Goal: Information Seeking & Learning: Learn about a topic

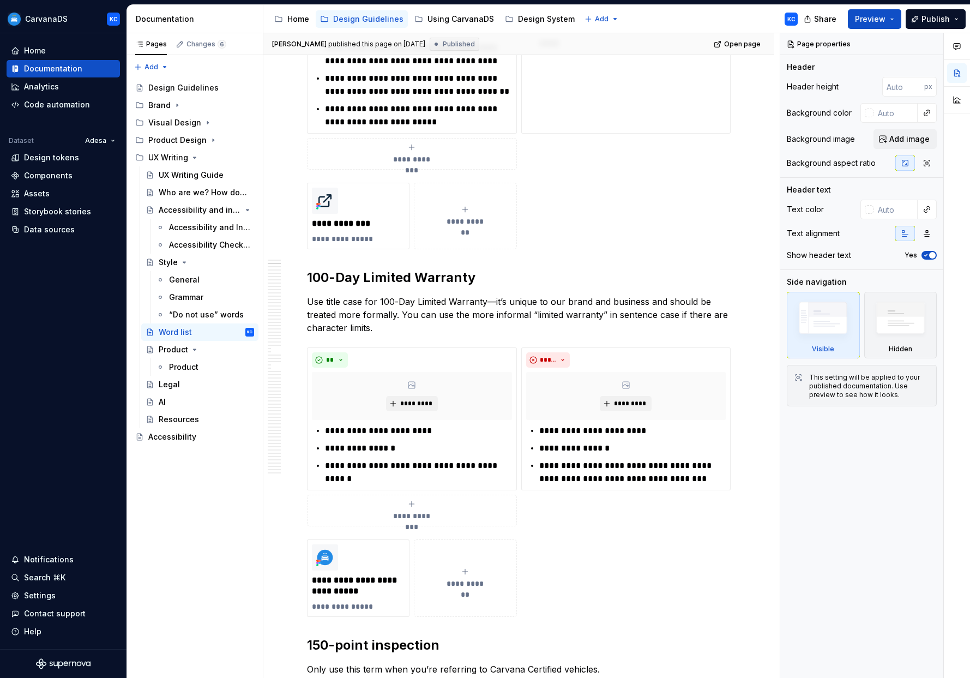
scroll to position [442, 0]
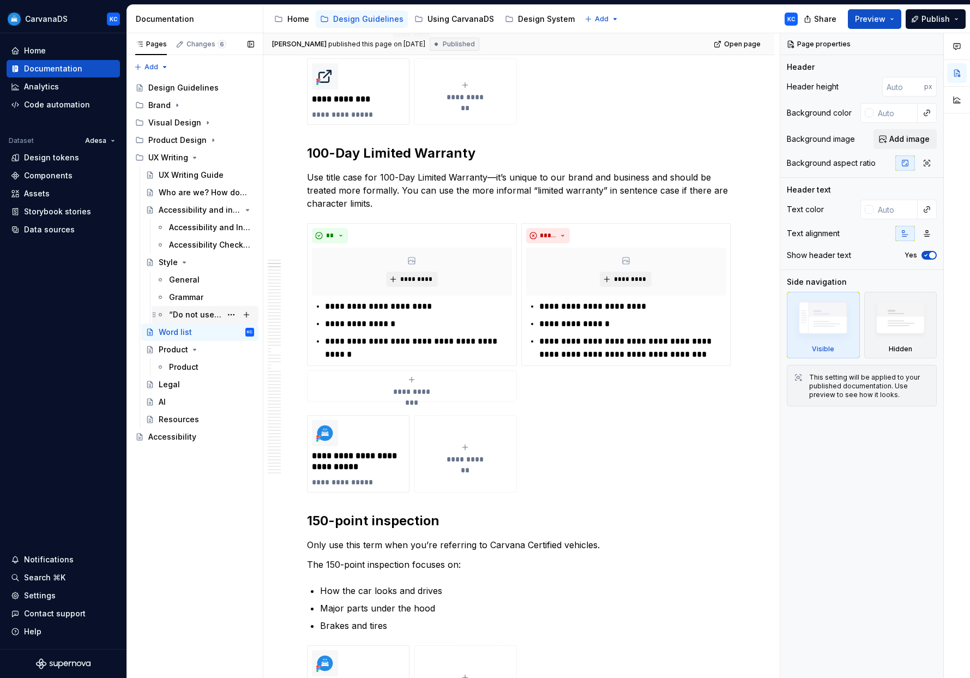
click at [185, 313] on div "“Do not use” words" at bounding box center [195, 314] width 52 height 11
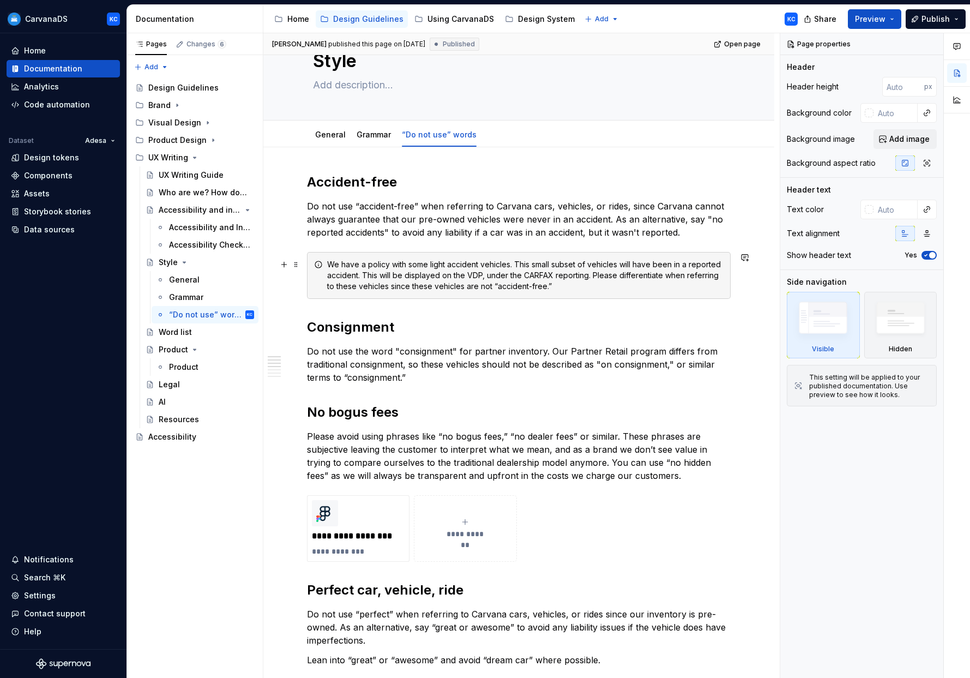
scroll to position [55, 0]
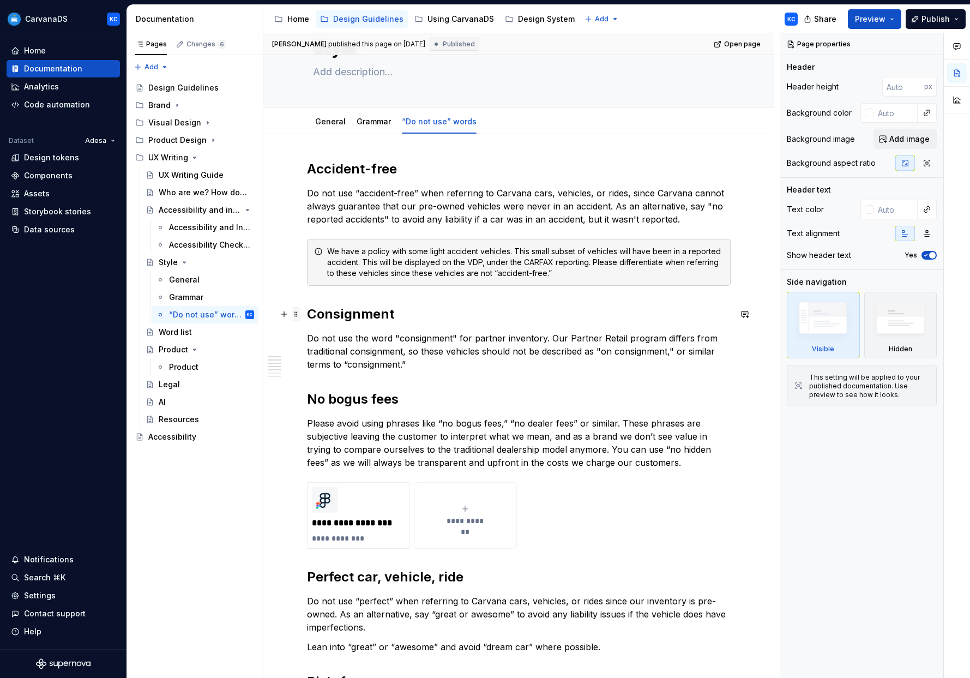
click at [295, 313] on span at bounding box center [296, 313] width 9 height 15
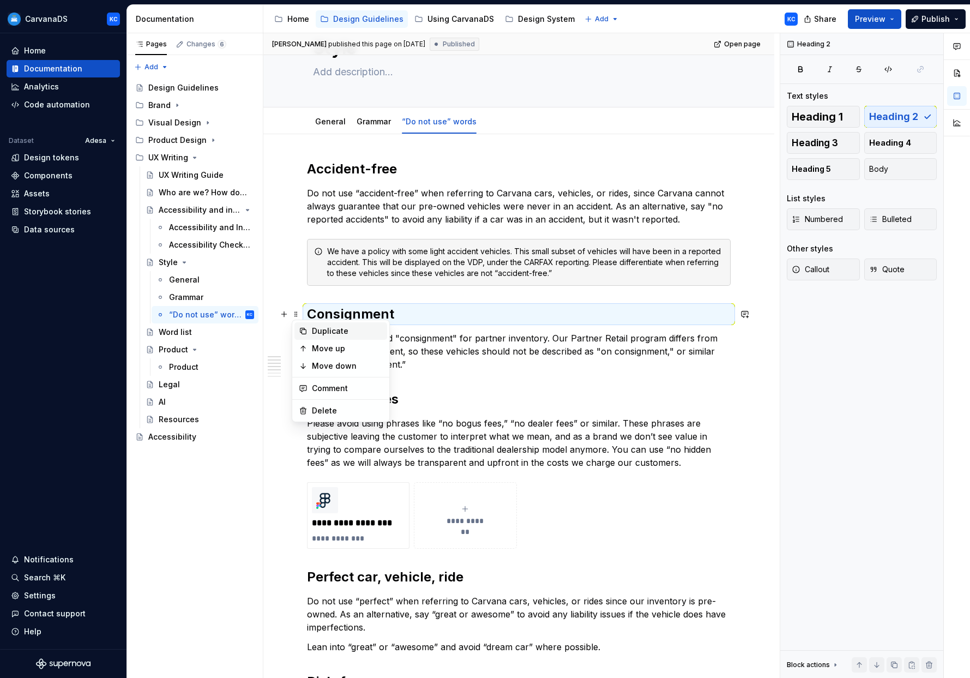
click at [327, 335] on div "Duplicate" at bounding box center [347, 330] width 71 height 11
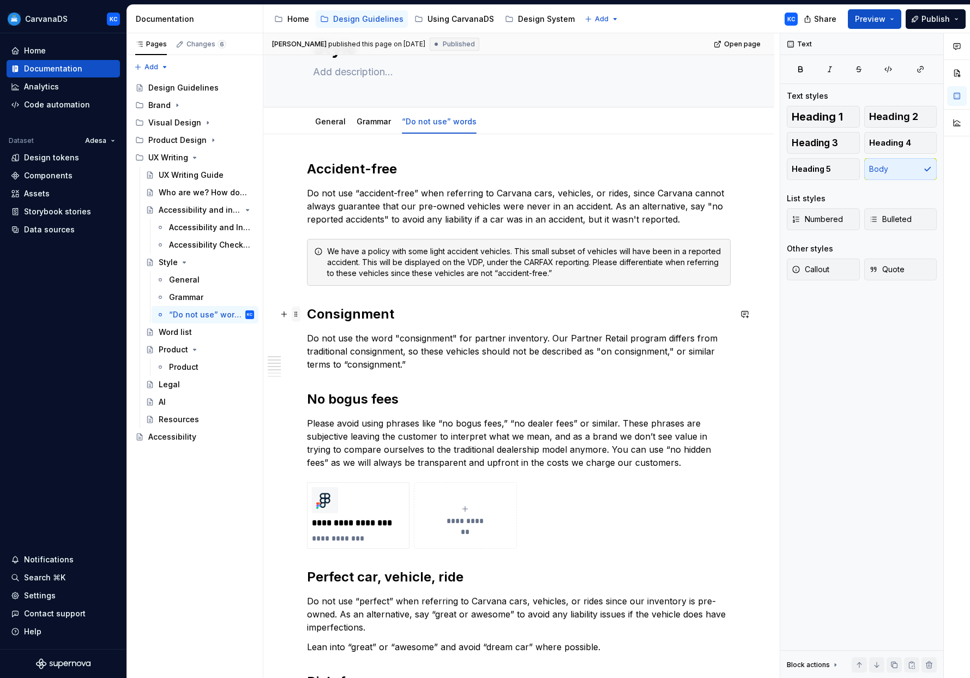
click at [297, 313] on span at bounding box center [296, 313] width 9 height 15
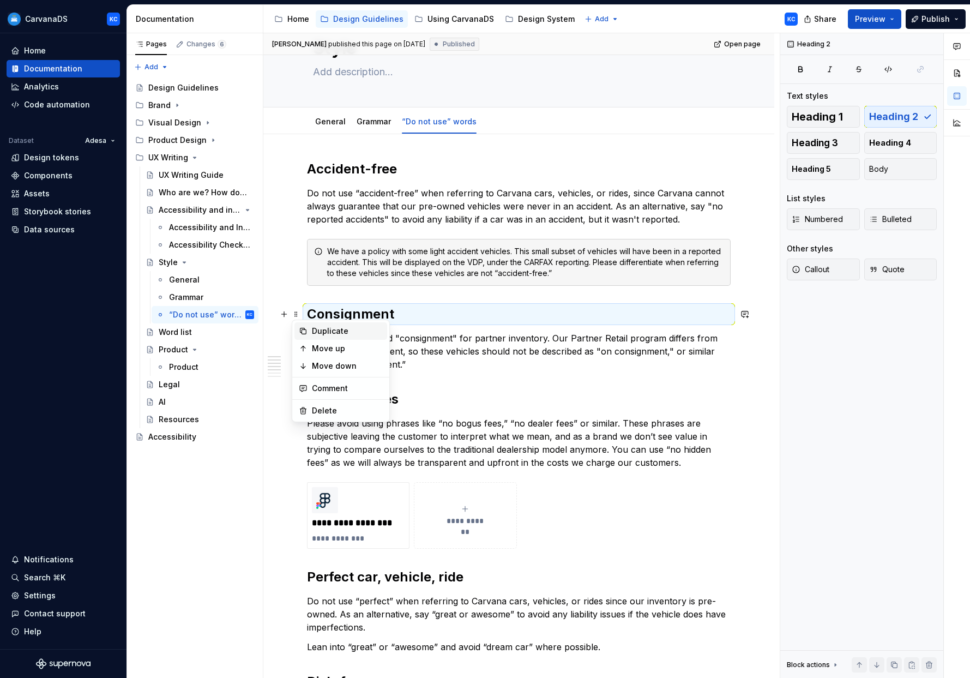
click at [323, 329] on div "Duplicate" at bounding box center [347, 330] width 71 height 11
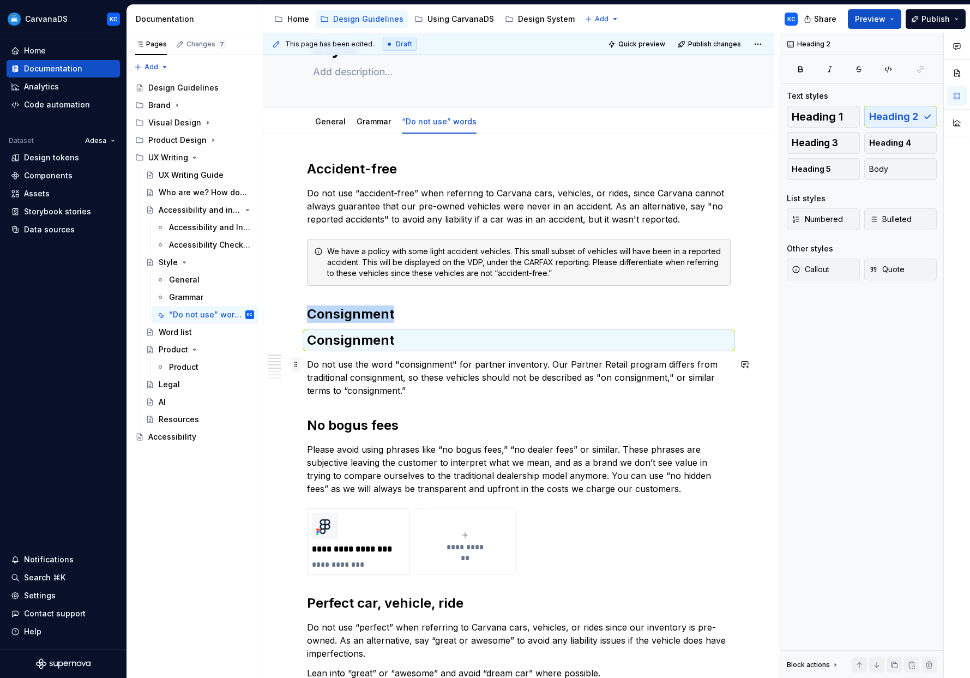
click at [297, 364] on span at bounding box center [296, 364] width 9 height 15
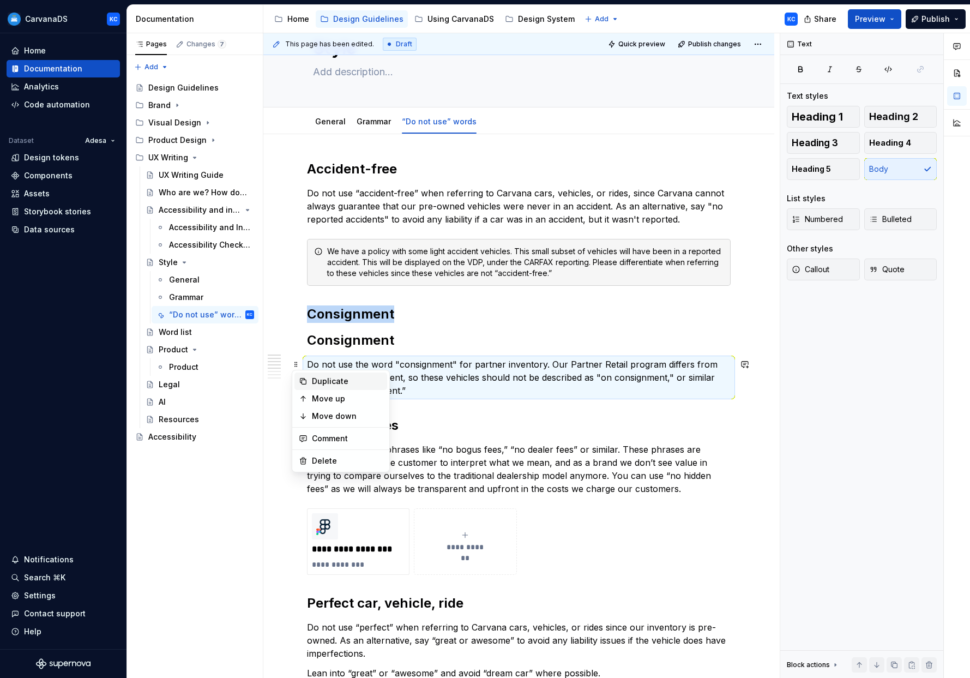
click at [316, 378] on div "Duplicate" at bounding box center [347, 381] width 71 height 11
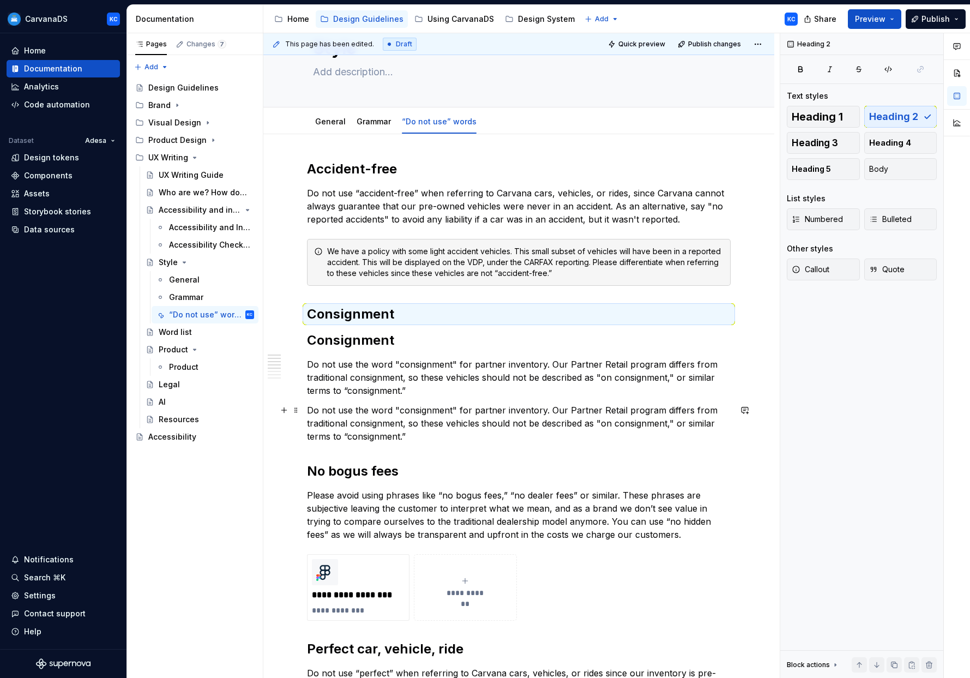
click at [356, 427] on p "Do not use the word "consignment" for partner inventory. Our Partner Retail pro…" at bounding box center [519, 422] width 424 height 39
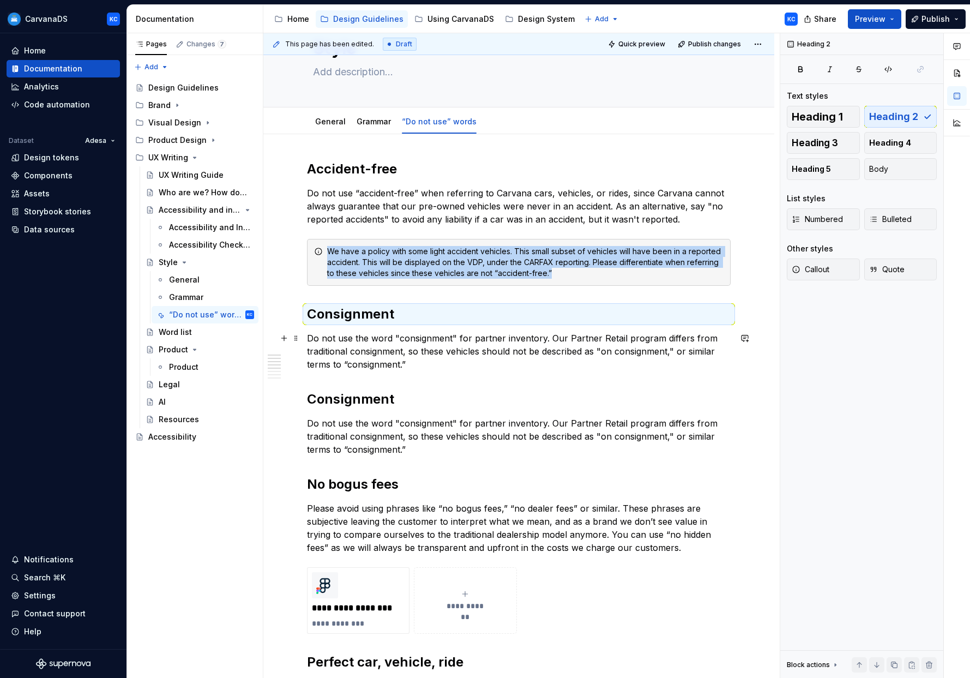
type textarea "*"
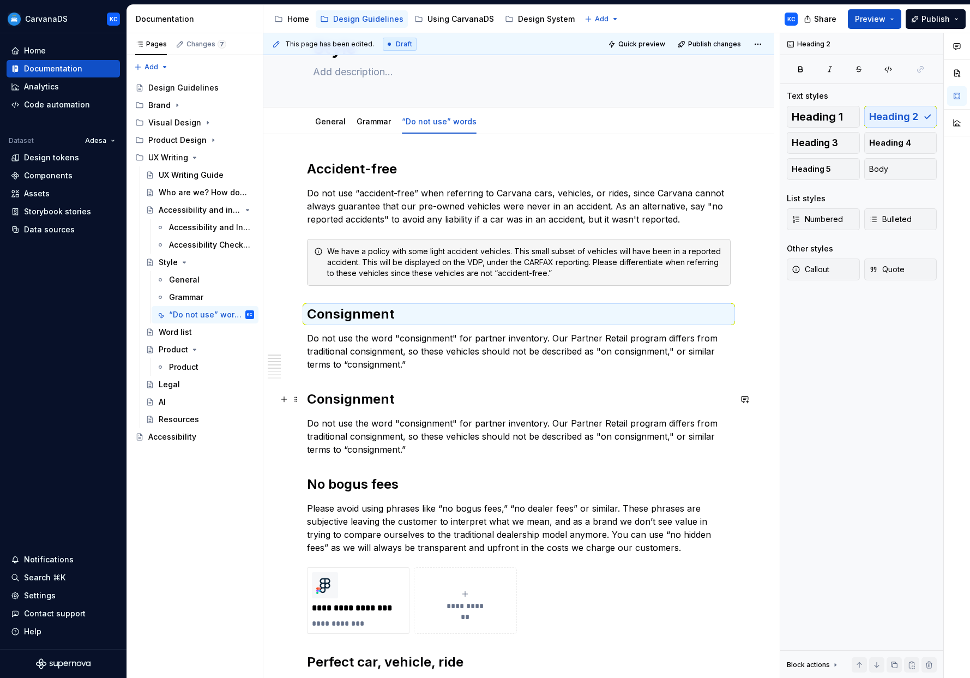
click at [374, 400] on h2 "Consignment" at bounding box center [519, 398] width 424 height 17
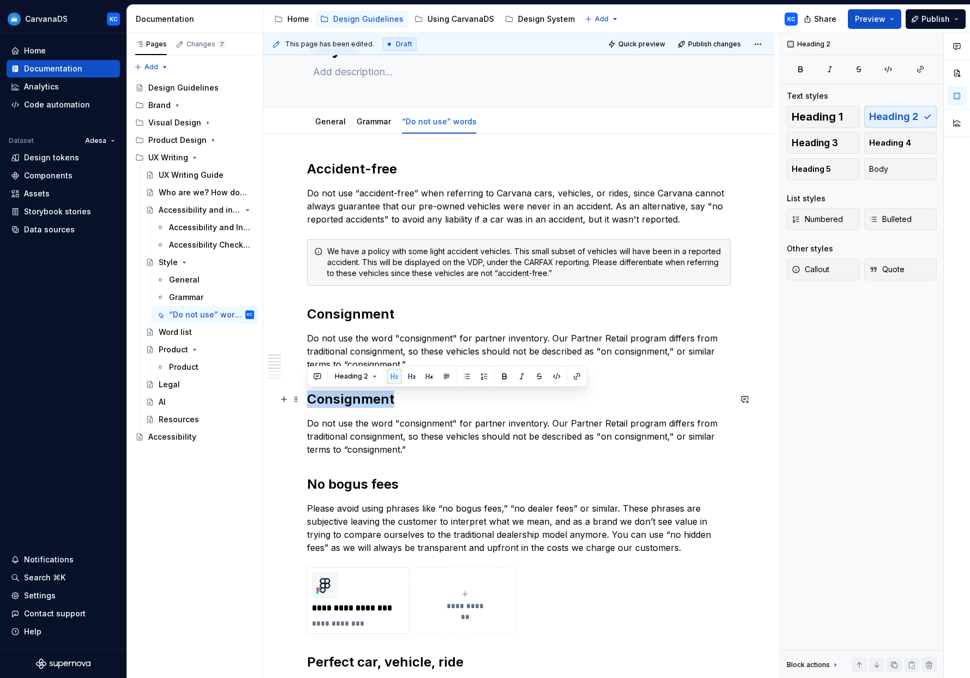
click at [374, 400] on h2 "Consignment" at bounding box center [519, 398] width 424 height 17
click at [370, 400] on h2 "Consignment" at bounding box center [519, 398] width 424 height 17
click at [360, 435] on p "Do not use the word "consignment" for partner inventory. Our Partner Retail pro…" at bounding box center [519, 435] width 424 height 39
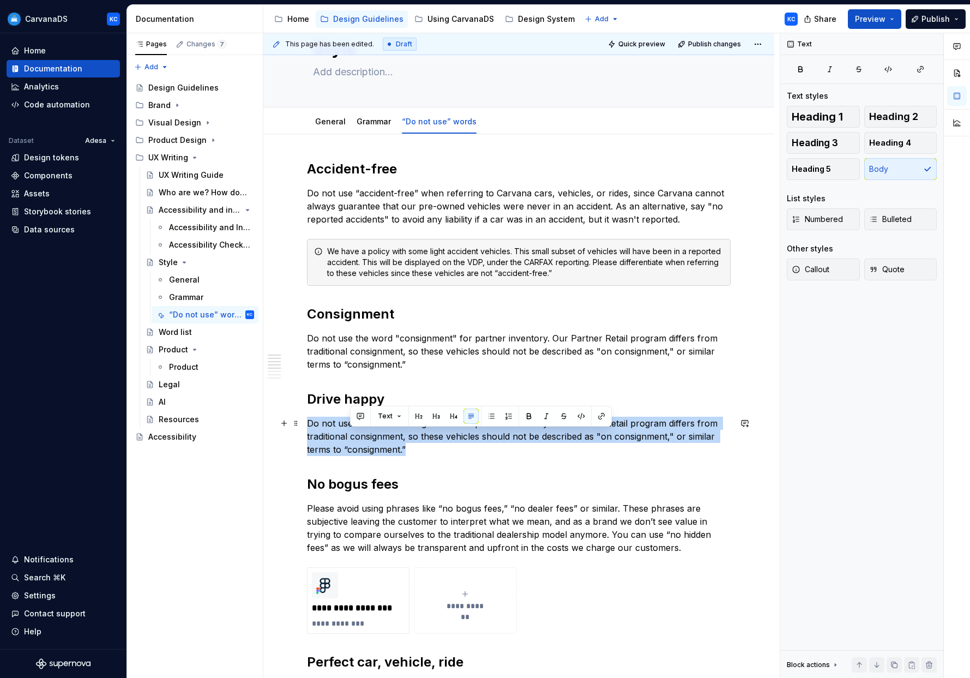
click at [360, 435] on p "Do not use the word "consignment" for partner inventory. Our Partner Retail pro…" at bounding box center [519, 435] width 424 height 39
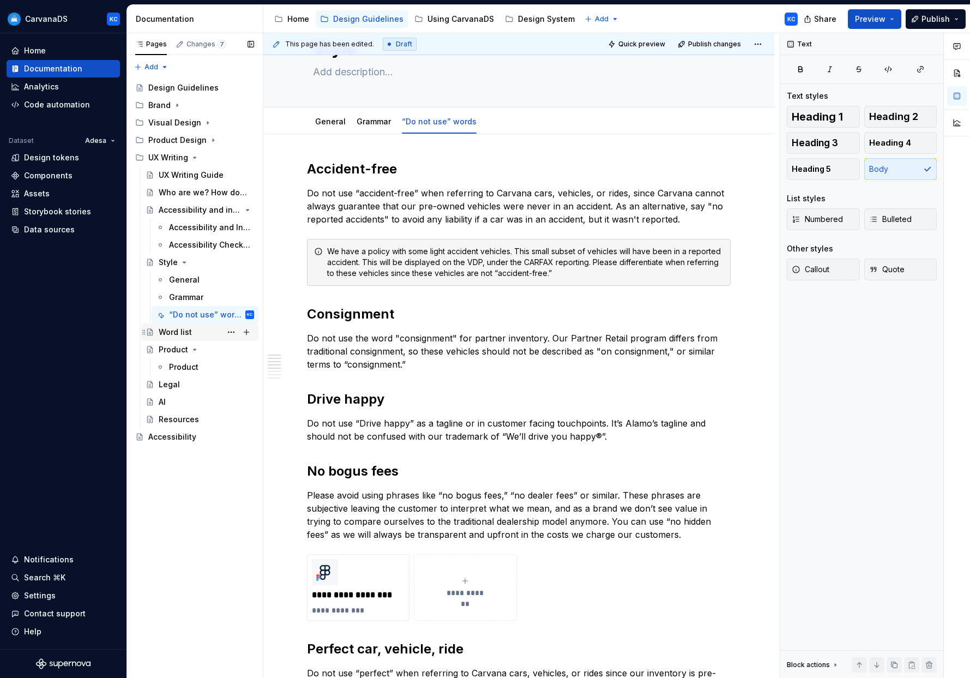
click at [184, 332] on div "Word list" at bounding box center [175, 332] width 33 height 11
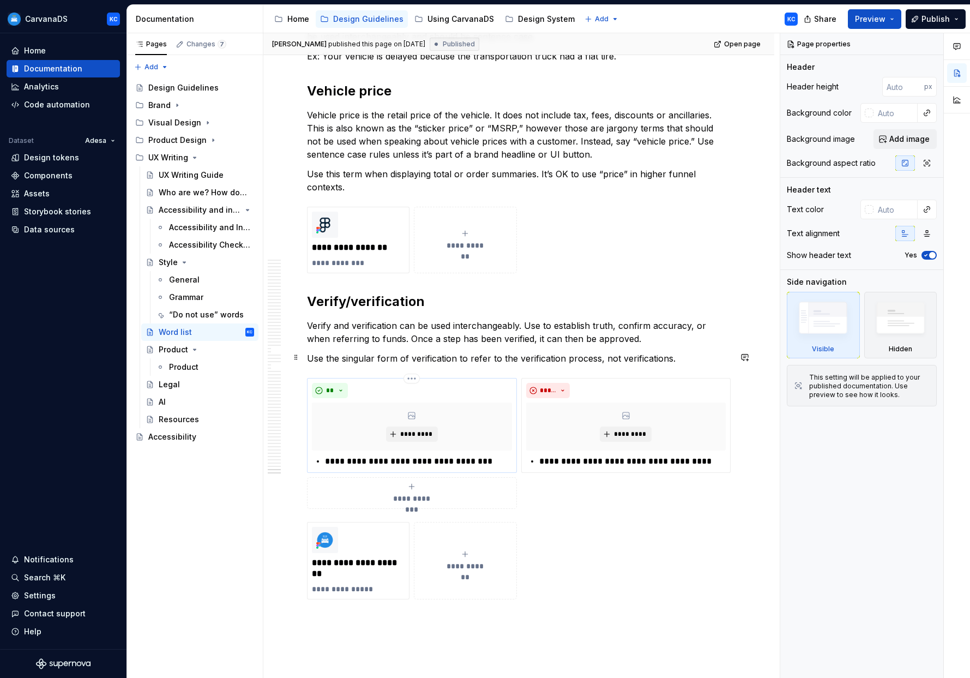
scroll to position [14952, 0]
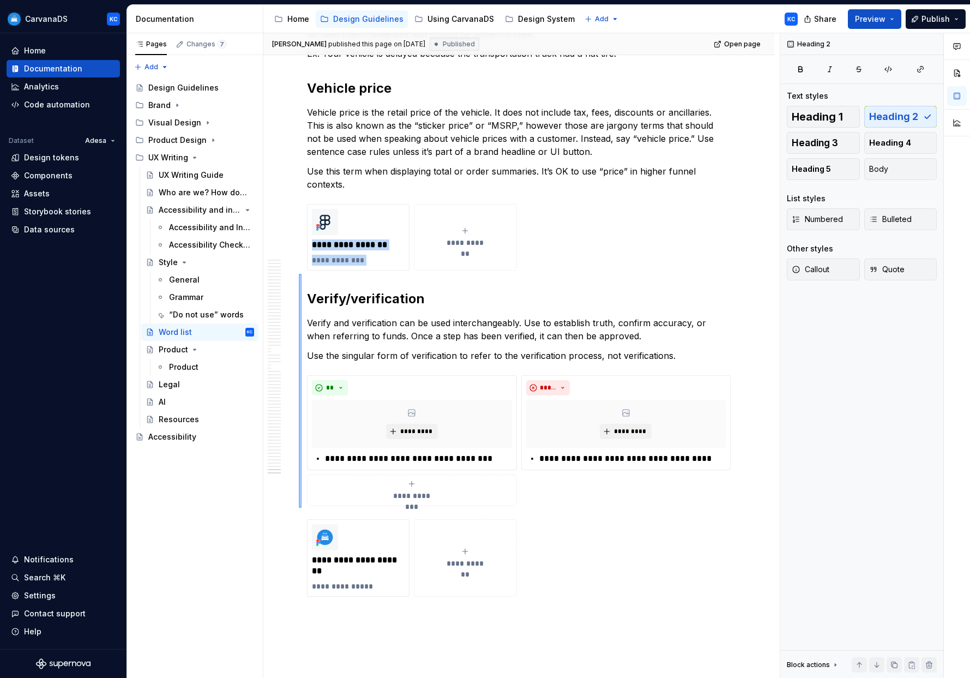
drag, startPoint x: 299, startPoint y: 274, endPoint x: 303, endPoint y: 498, distance: 224.1
click at [302, 507] on div "[PERSON_NAME] published this page on [DATE] Published Open page Word list Edit …" at bounding box center [521, 355] width 516 height 645
click at [297, 271] on span at bounding box center [296, 272] width 9 height 15
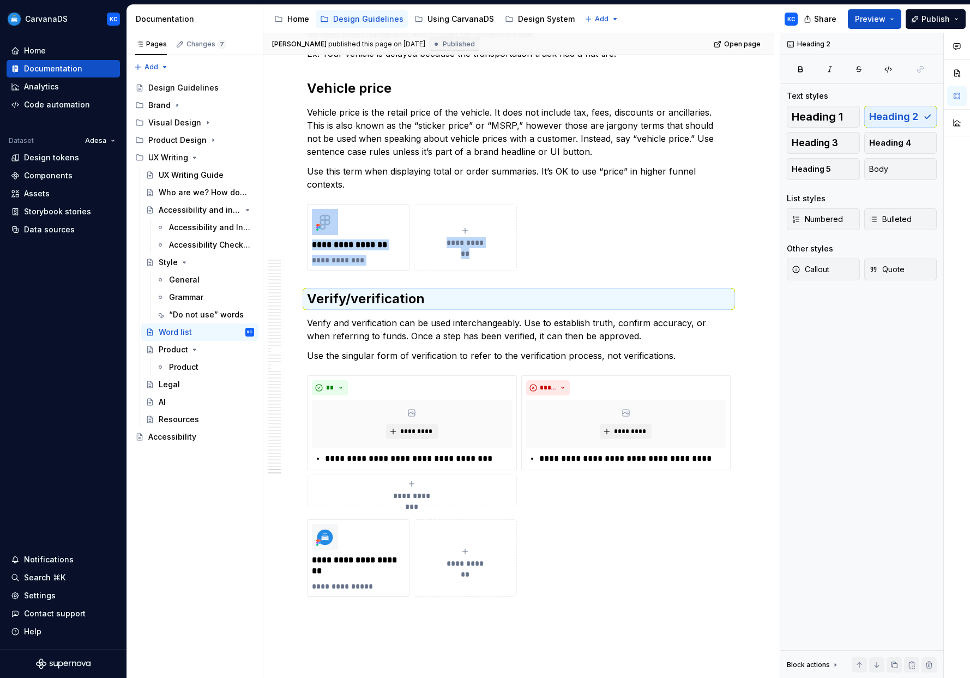
scroll to position [14958, 0]
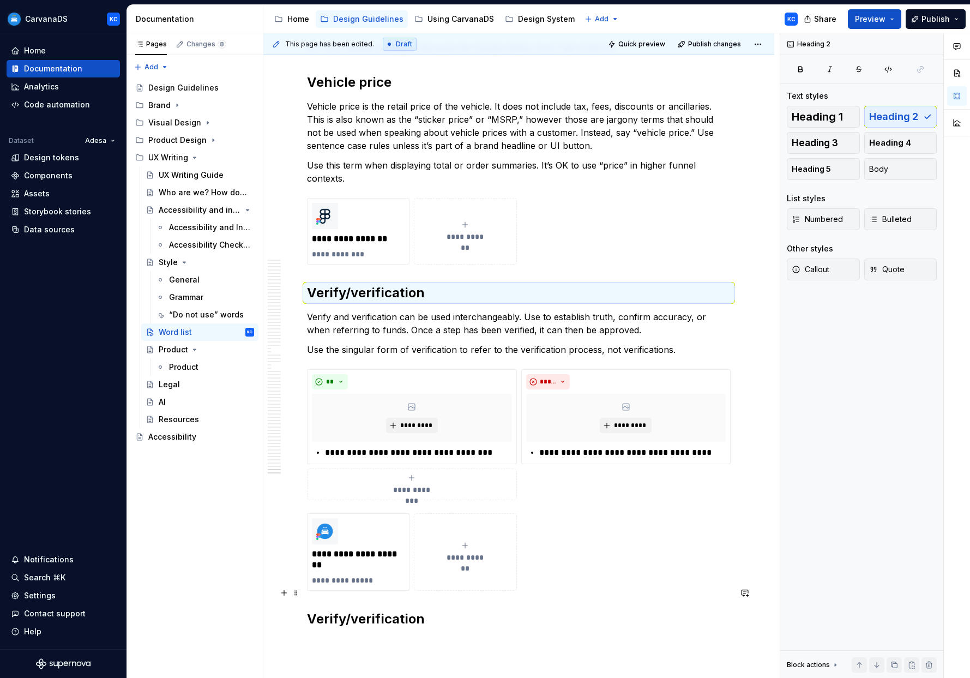
click at [349, 610] on h2 "Verify/verification" at bounding box center [519, 618] width 424 height 17
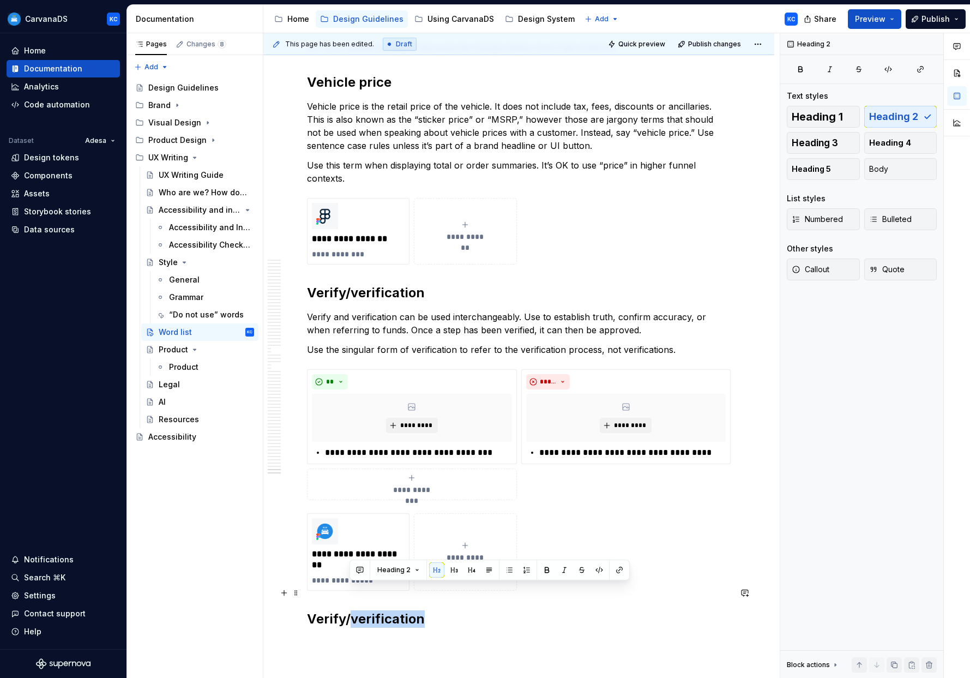
click at [349, 610] on h2 "Verify/verification" at bounding box center [519, 618] width 424 height 17
click at [346, 610] on h2 "Verify/verification" at bounding box center [519, 618] width 424 height 17
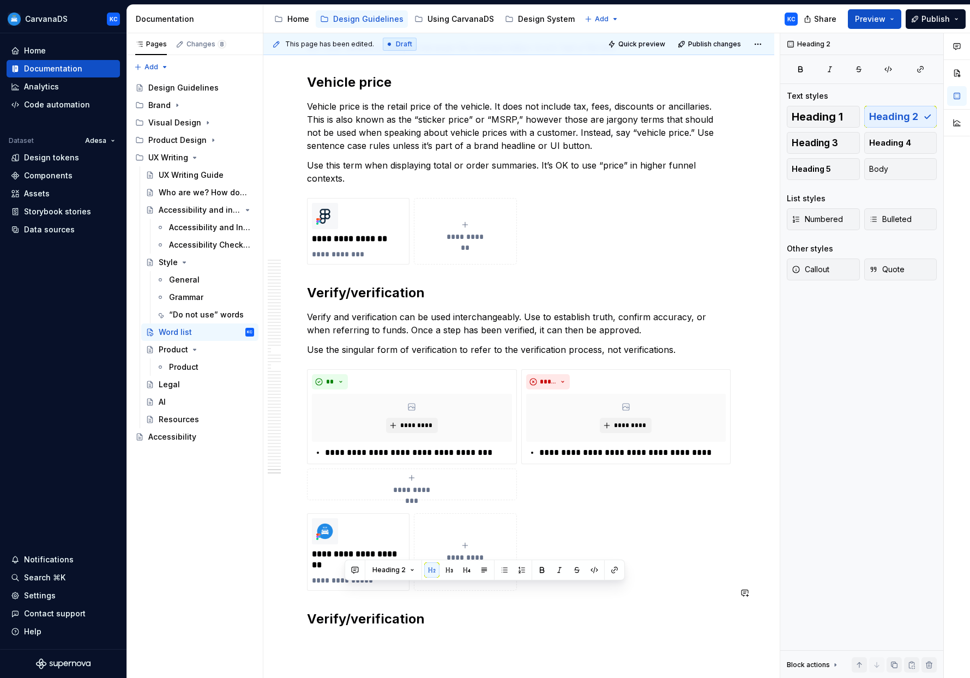
click at [346, 610] on h2 "Verify/verification" at bounding box center [519, 618] width 424 height 17
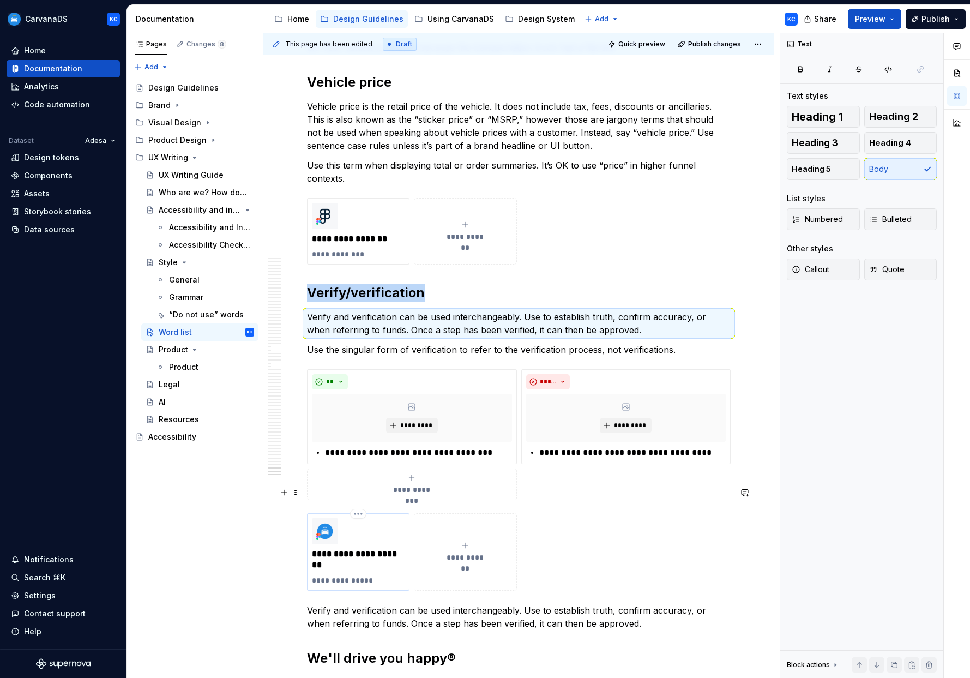
scroll to position [15054, 0]
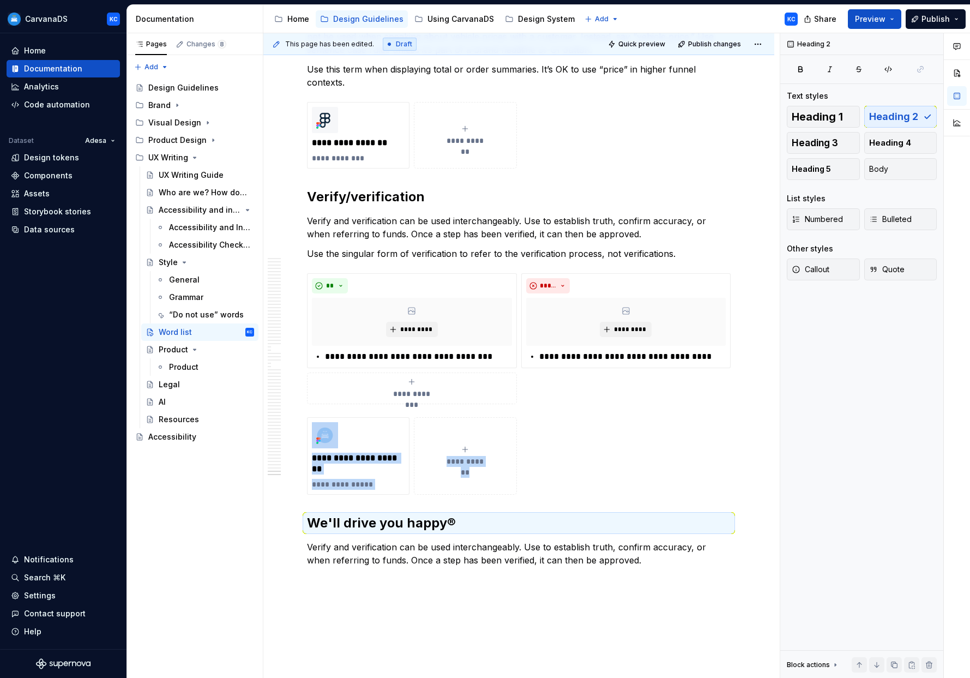
click at [386, 540] on p "Verify and verification can be used interchangeably. Use to establish truth, co…" at bounding box center [519, 553] width 424 height 26
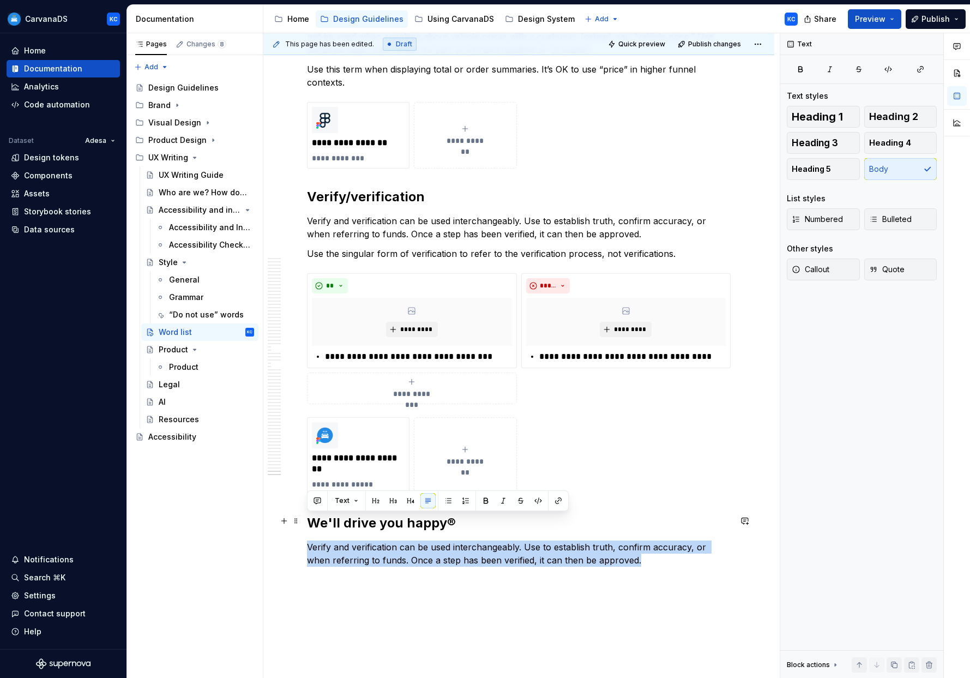
click at [386, 540] on p "Verify and verification can be used interchangeably. Use to establish truth, co…" at bounding box center [519, 553] width 424 height 26
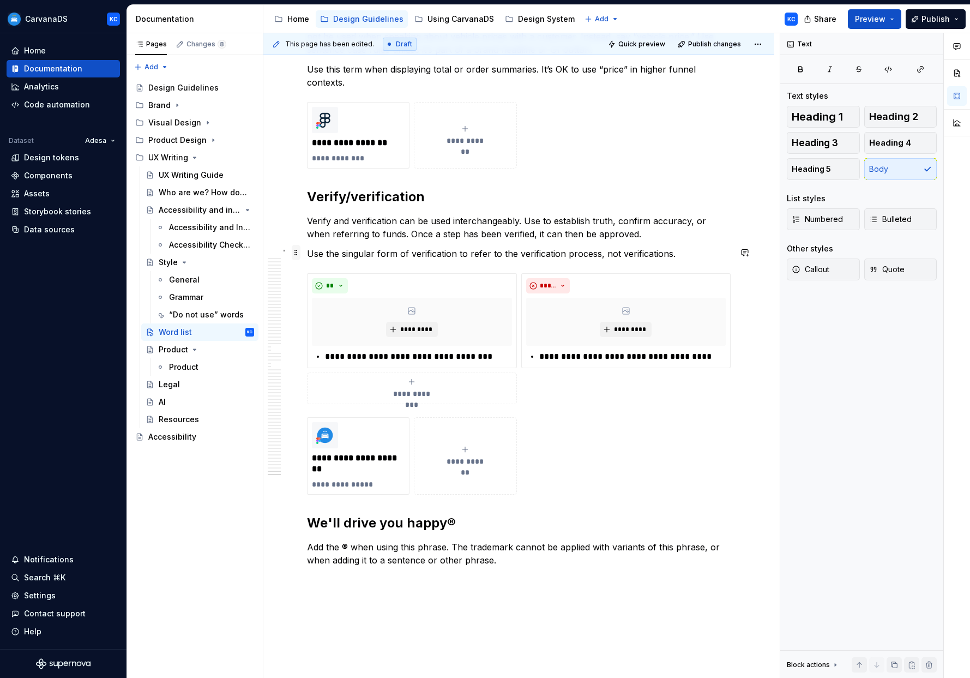
click at [294, 252] on span at bounding box center [296, 252] width 9 height 15
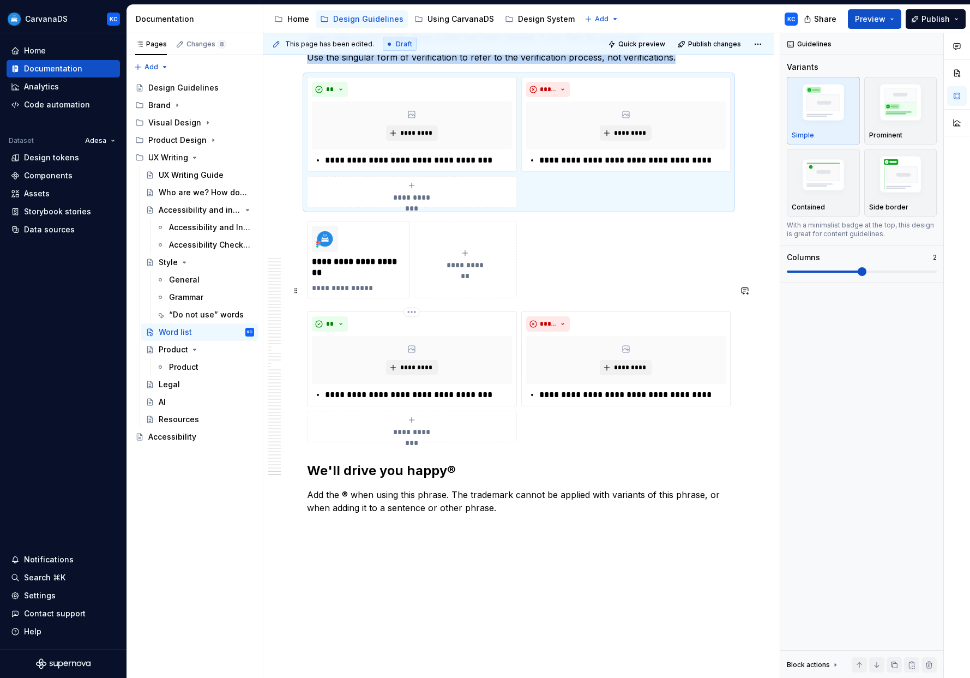
scroll to position [15256, 0]
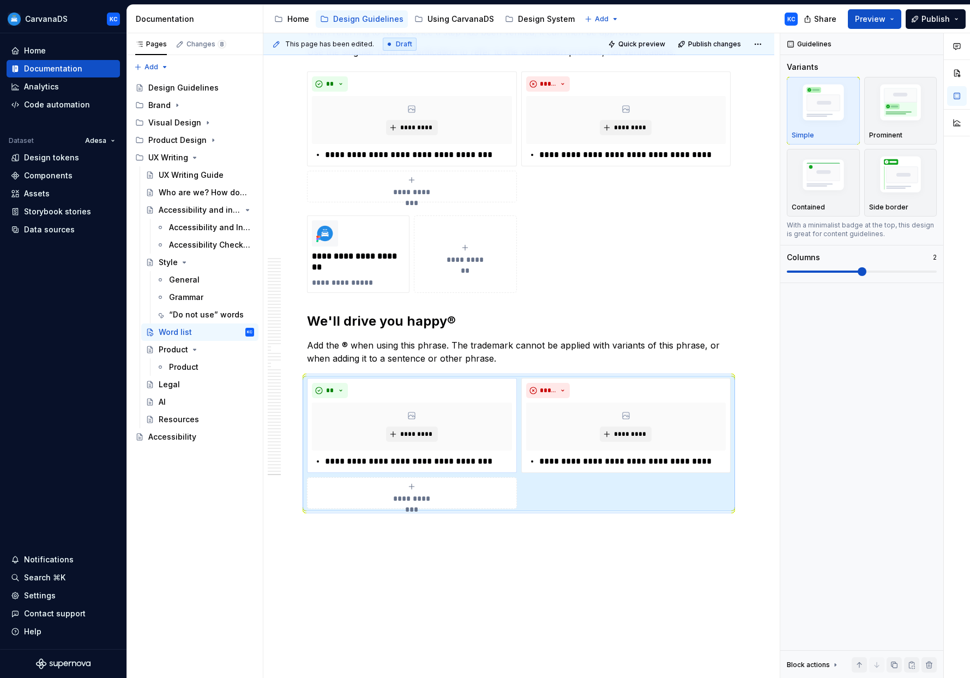
click at [371, 455] on p "**********" at bounding box center [418, 461] width 186 height 13
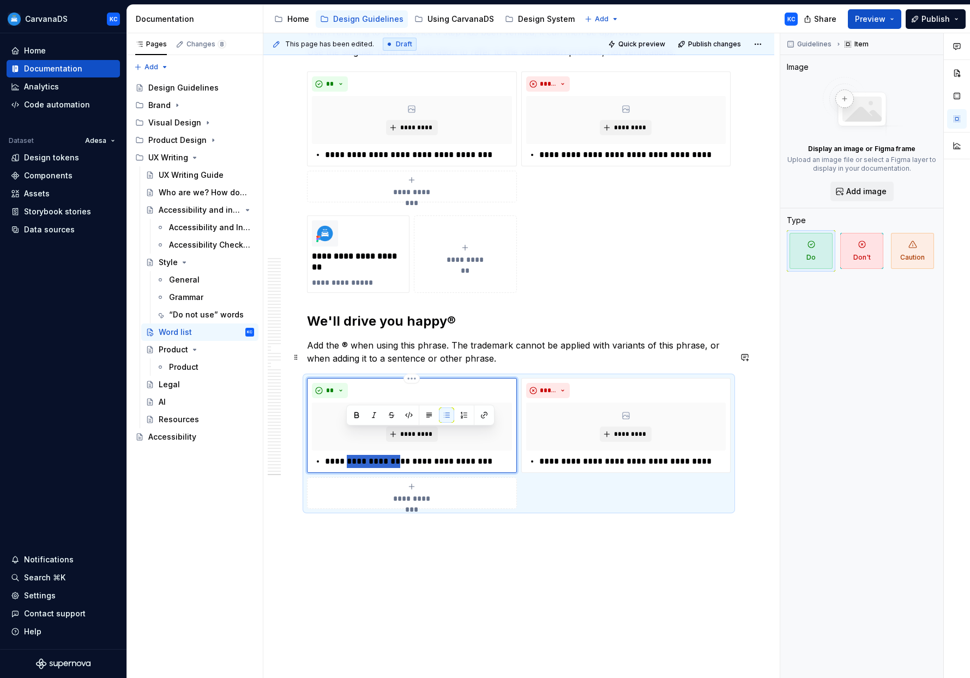
click at [371, 455] on p "**********" at bounding box center [418, 461] width 186 height 13
click at [495, 455] on p "**********" at bounding box center [632, 461] width 186 height 13
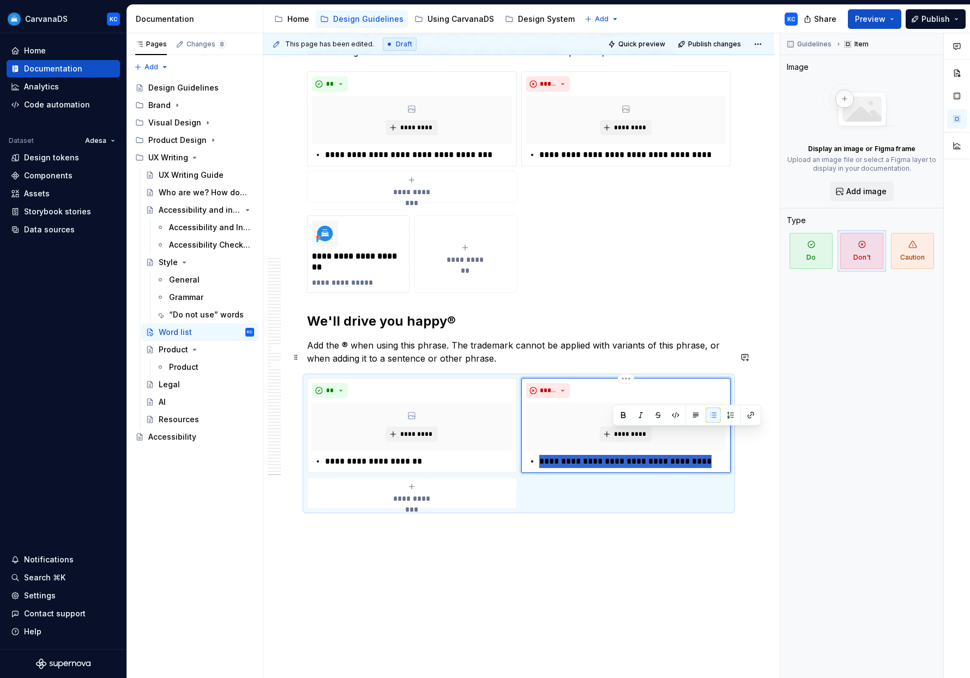
click at [495, 455] on p "**********" at bounding box center [632, 461] width 186 height 13
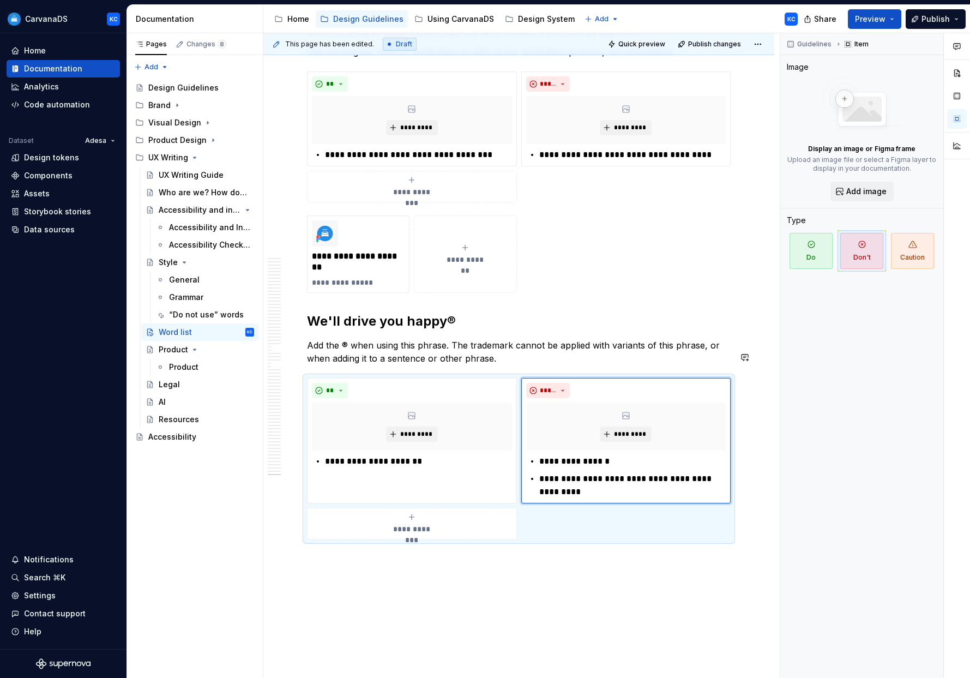
click at [495, 22] on span "Preview" at bounding box center [870, 19] width 31 height 11
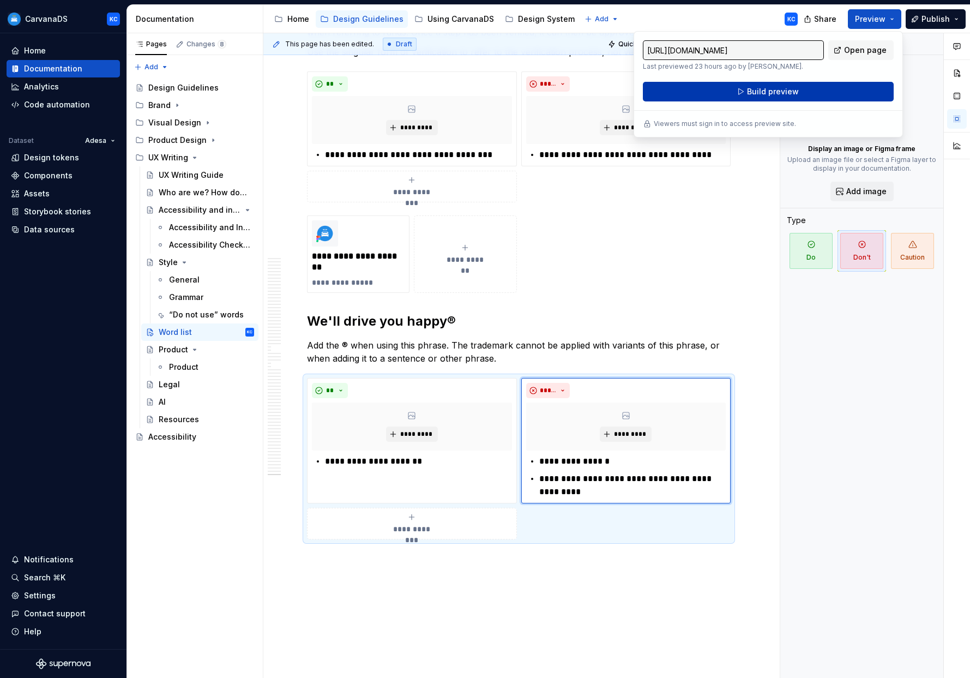
click at [495, 92] on button "Build preview" at bounding box center [768, 92] width 251 height 20
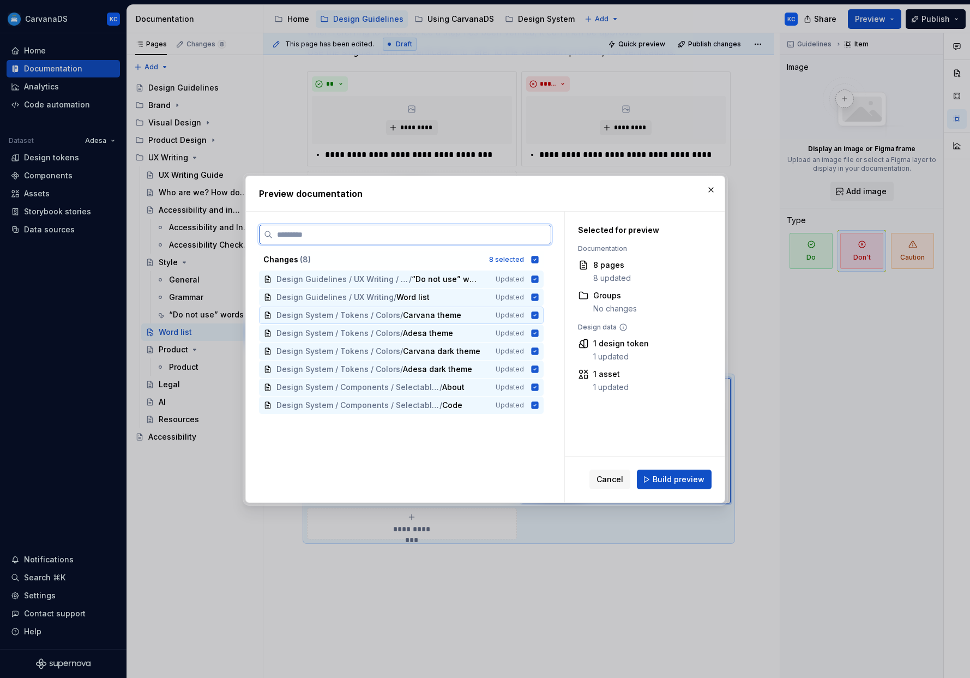
click at [495, 316] on icon at bounding box center [534, 314] width 7 height 7
click at [495, 333] on icon at bounding box center [534, 332] width 7 height 7
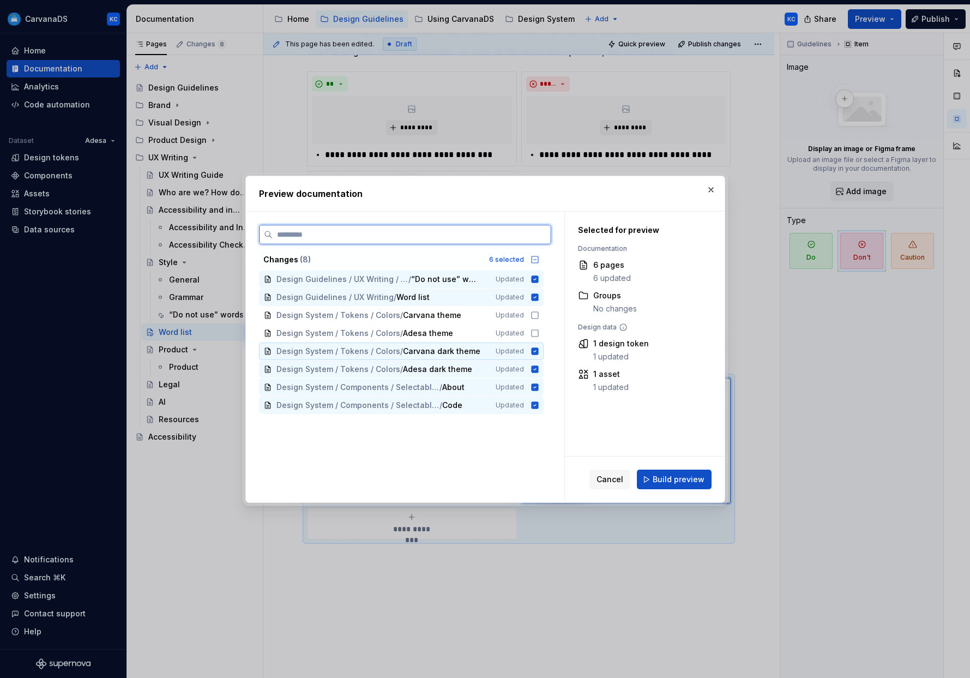
click at [495, 354] on icon at bounding box center [534, 351] width 9 height 9
click at [495, 370] on icon at bounding box center [534, 368] width 7 height 7
click at [495, 389] on icon at bounding box center [534, 386] width 7 height 7
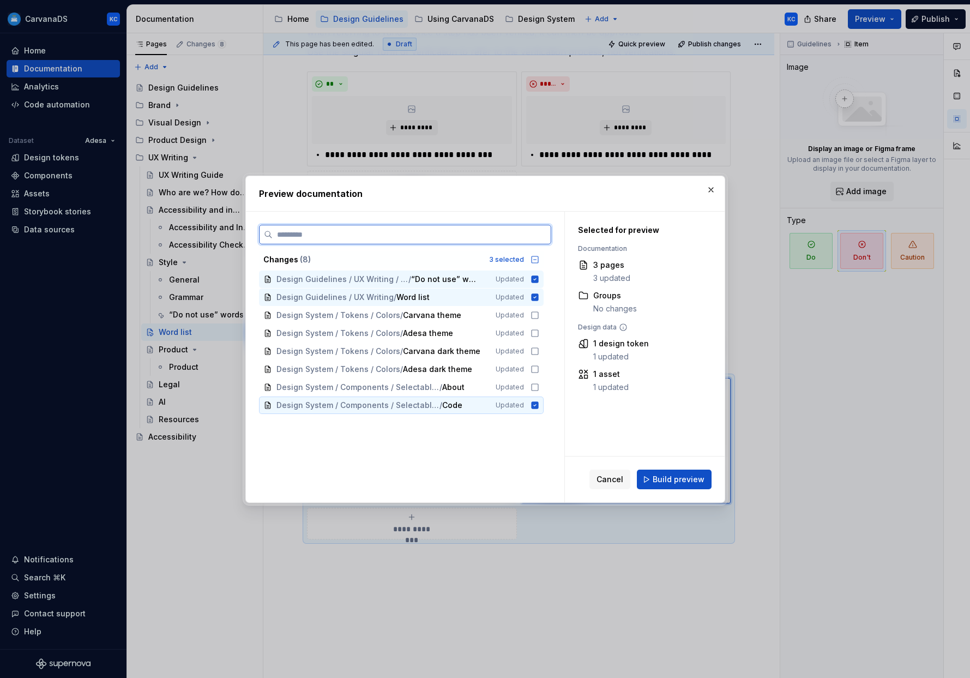
click at [495, 407] on icon at bounding box center [534, 404] width 7 height 7
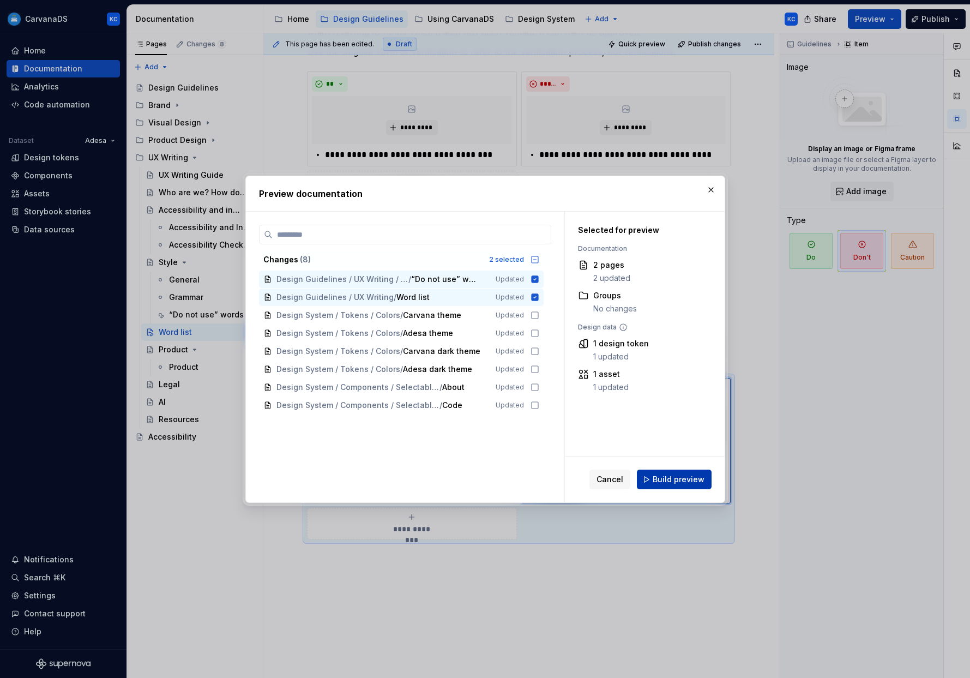
click at [495, 480] on span "Build preview" at bounding box center [679, 479] width 52 height 11
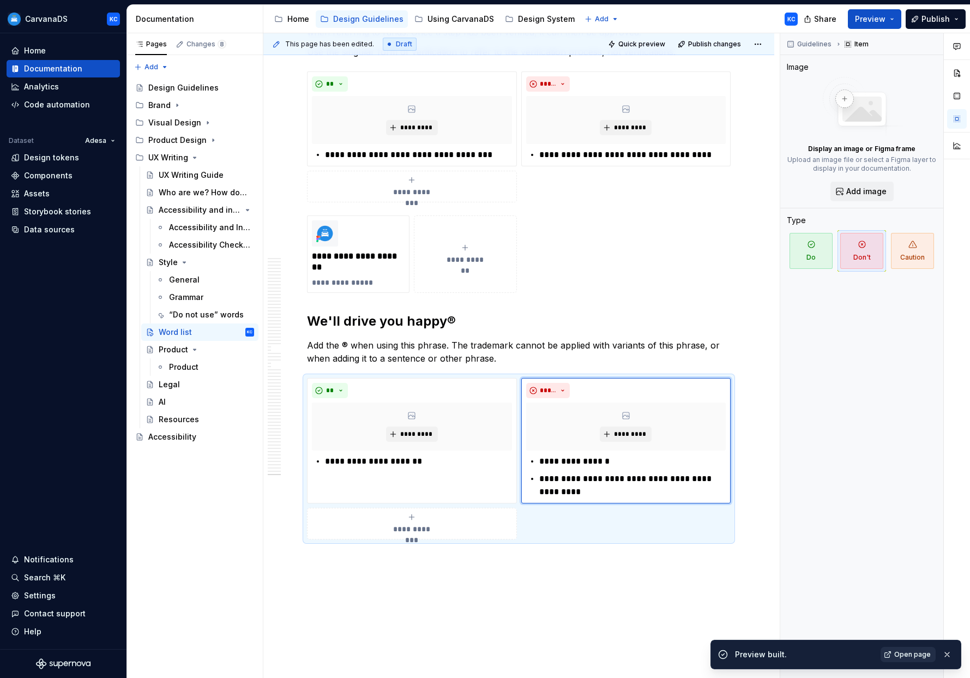
click at [495, 653] on span "Open page" at bounding box center [912, 654] width 37 height 9
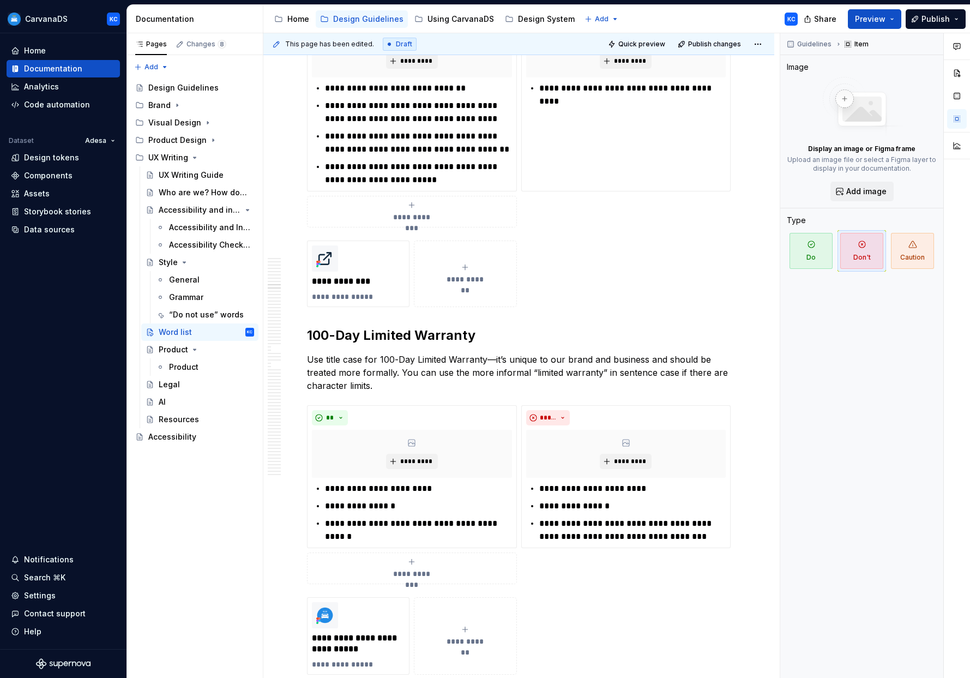
scroll to position [0, 0]
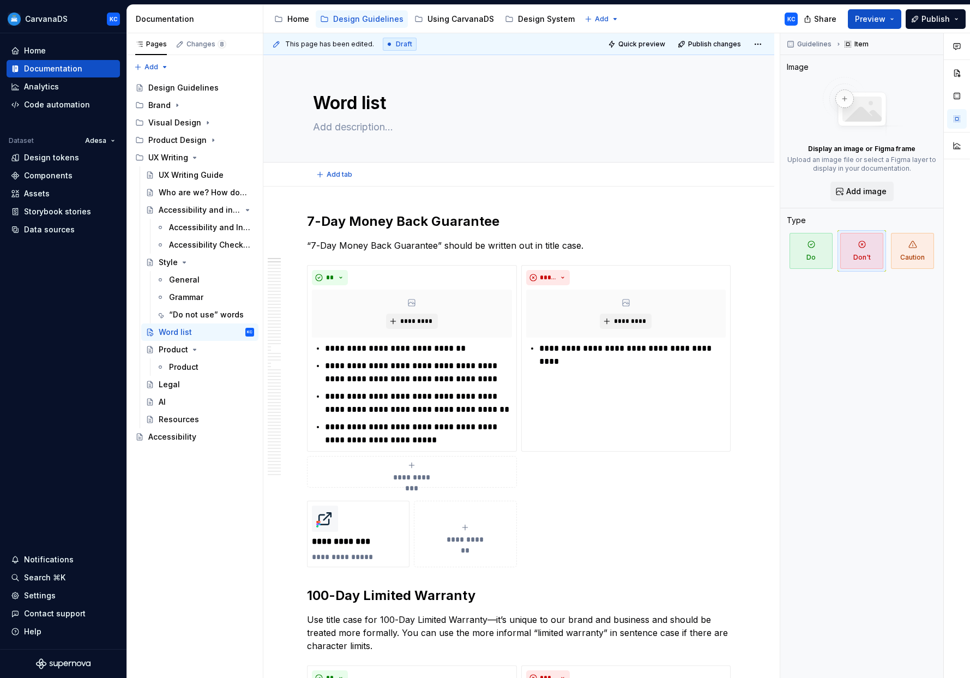
type textarea "*"
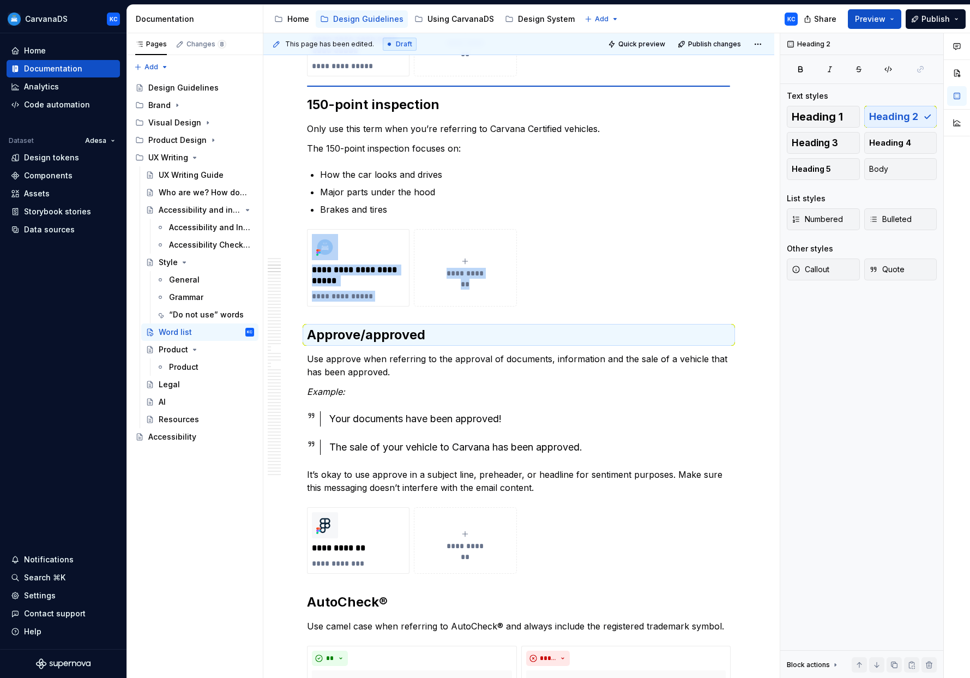
scroll to position [857, 0]
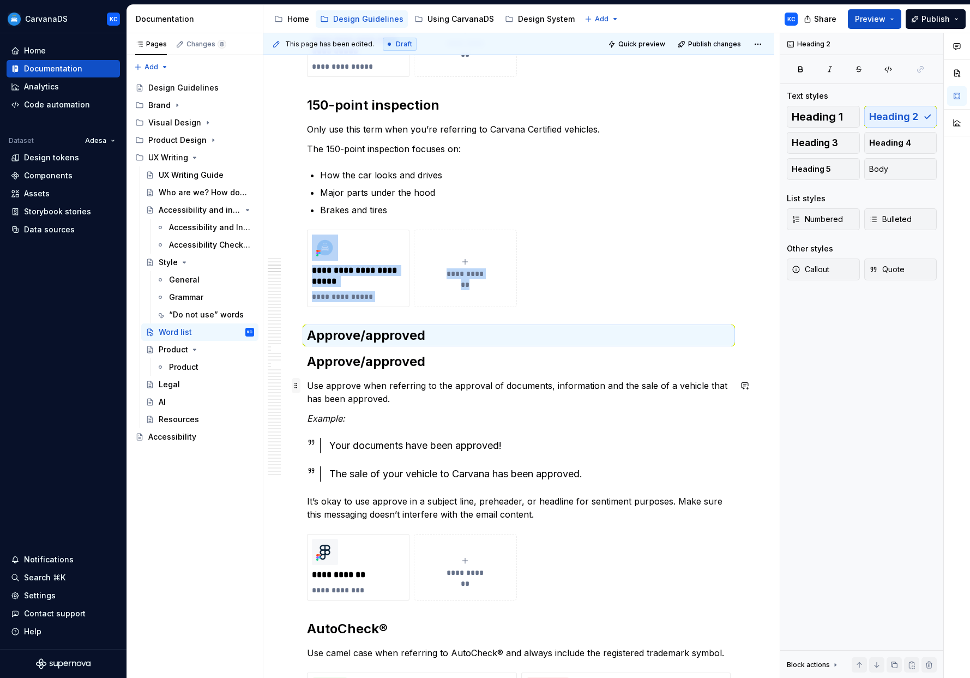
click at [298, 388] on span at bounding box center [296, 385] width 9 height 15
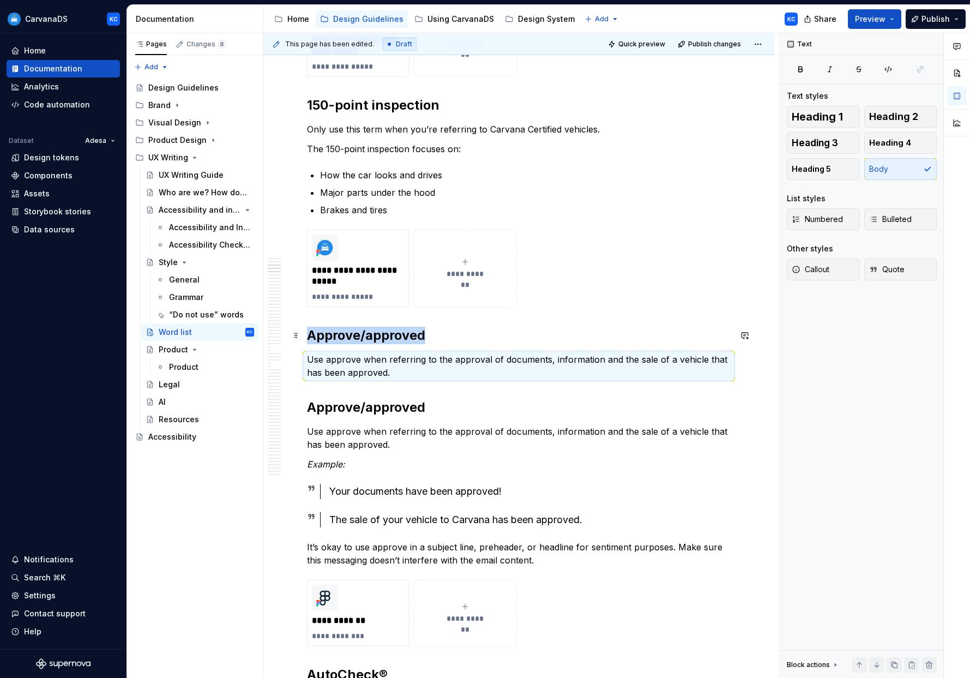
click at [404, 337] on h2 "Approve/approved" at bounding box center [519, 335] width 424 height 17
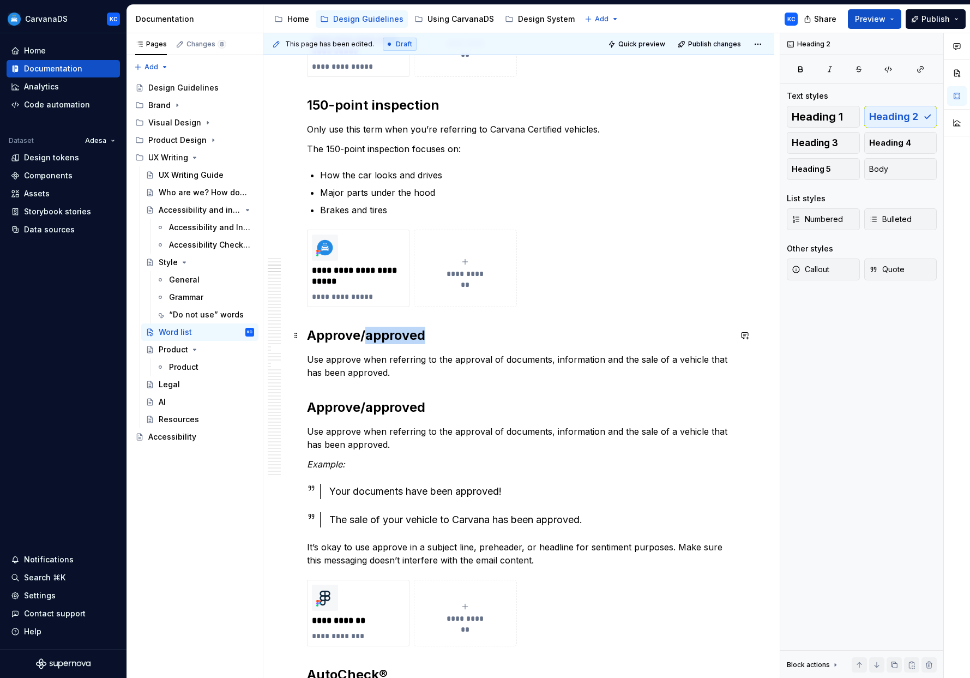
click at [404, 337] on h2 "Approve/approved" at bounding box center [519, 335] width 424 height 17
click at [343, 370] on p "Use approve when referring to the approval of documents, information and the sa…" at bounding box center [519, 366] width 424 height 26
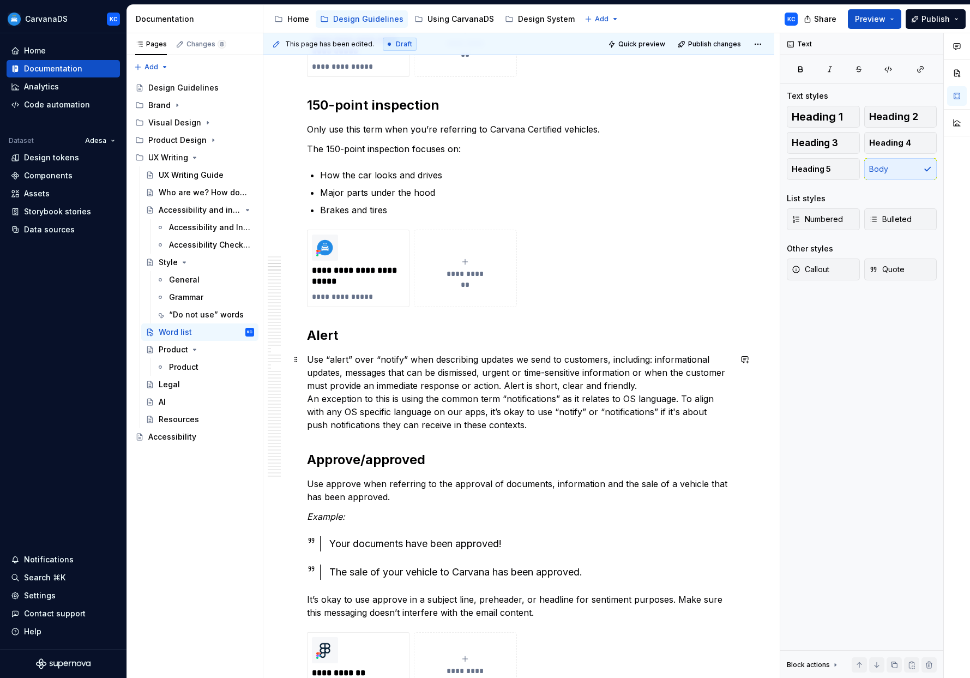
click at [495, 386] on p "Use “alert” over “notify” when describing updates we send to customers, includi…" at bounding box center [519, 392] width 424 height 78
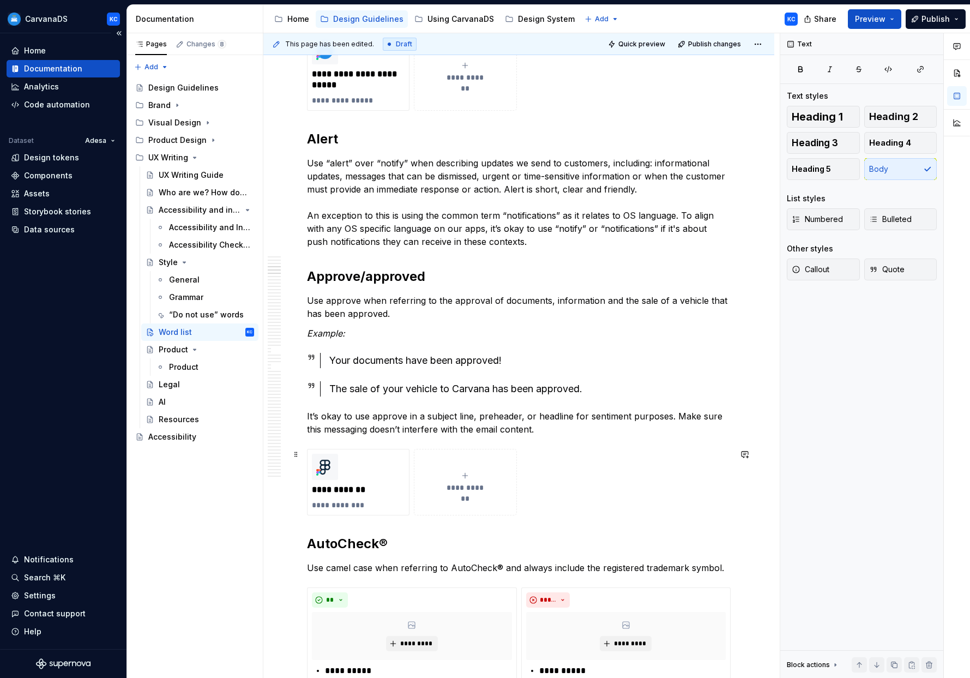
scroll to position [1008, 0]
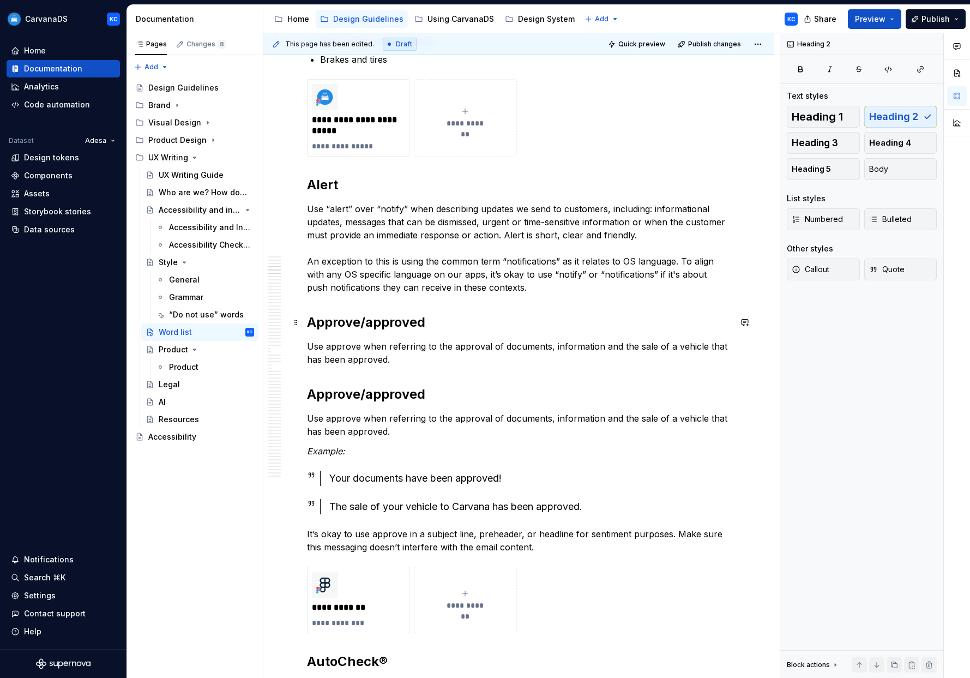
click at [363, 324] on h2 "Approve/approved" at bounding box center [519, 321] width 424 height 17
click at [354, 350] on p "Use approve when referring to the approval of documents, information and the sa…" at bounding box center [519, 353] width 424 height 26
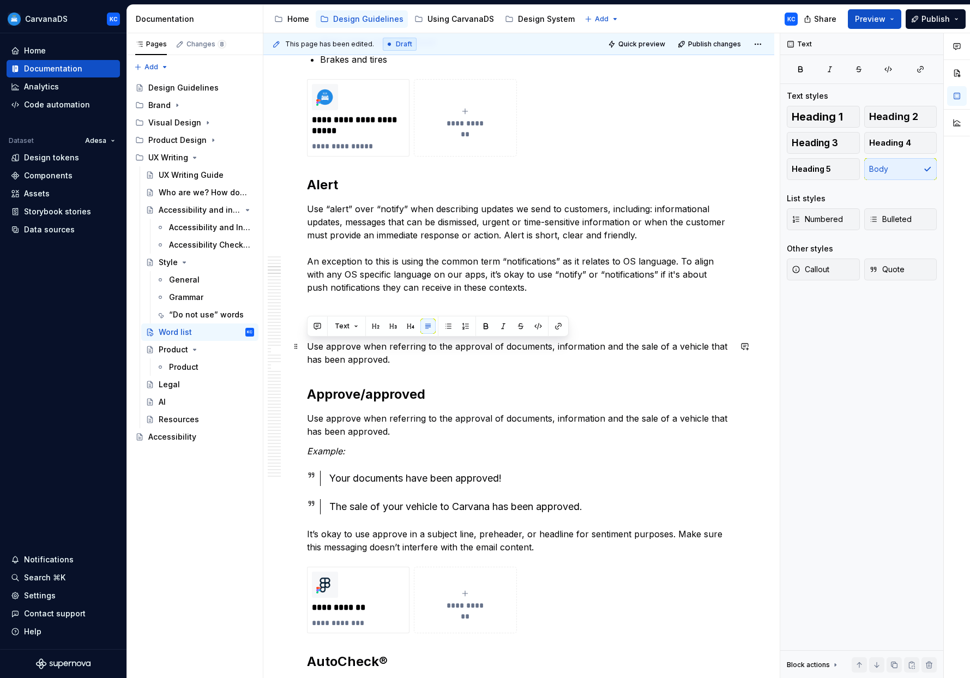
click at [354, 350] on p "Use approve when referring to the approval of documents, information and the sa…" at bounding box center [519, 353] width 424 height 26
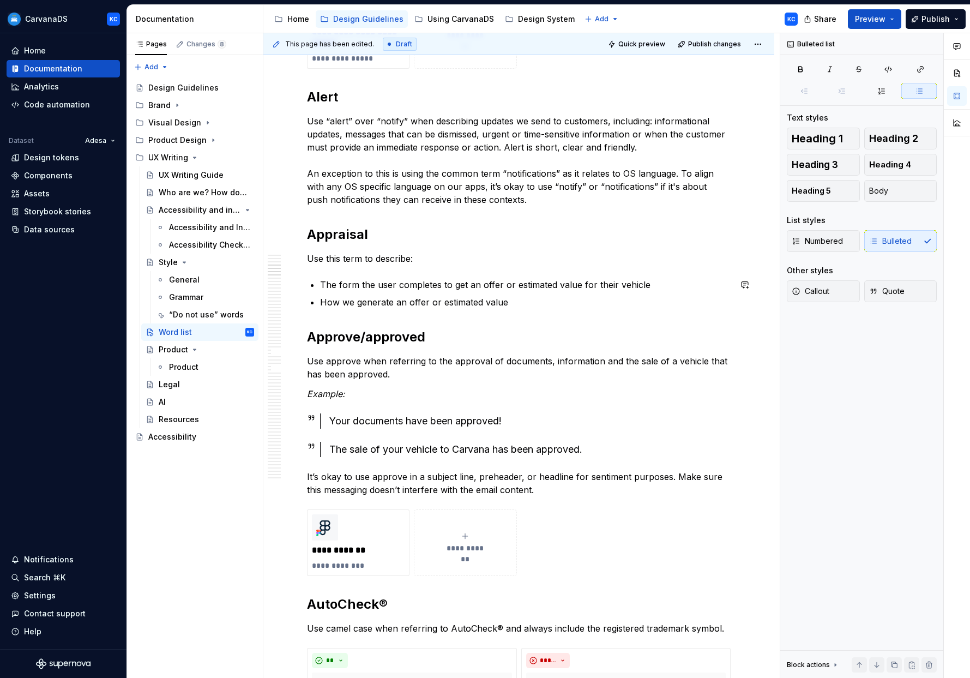
scroll to position [1217, 0]
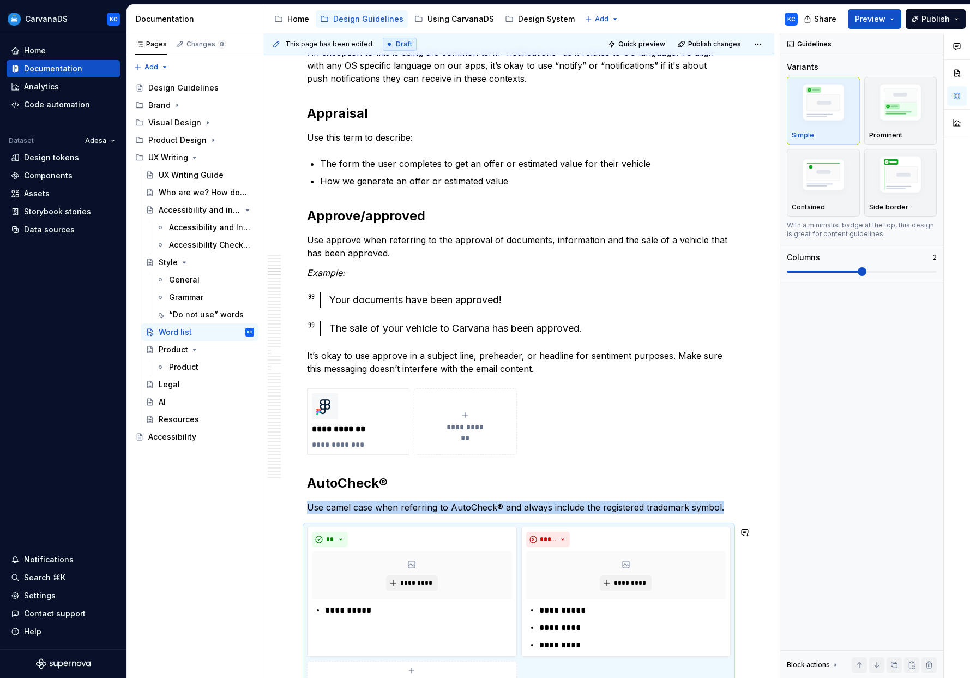
scroll to position [1231, 0]
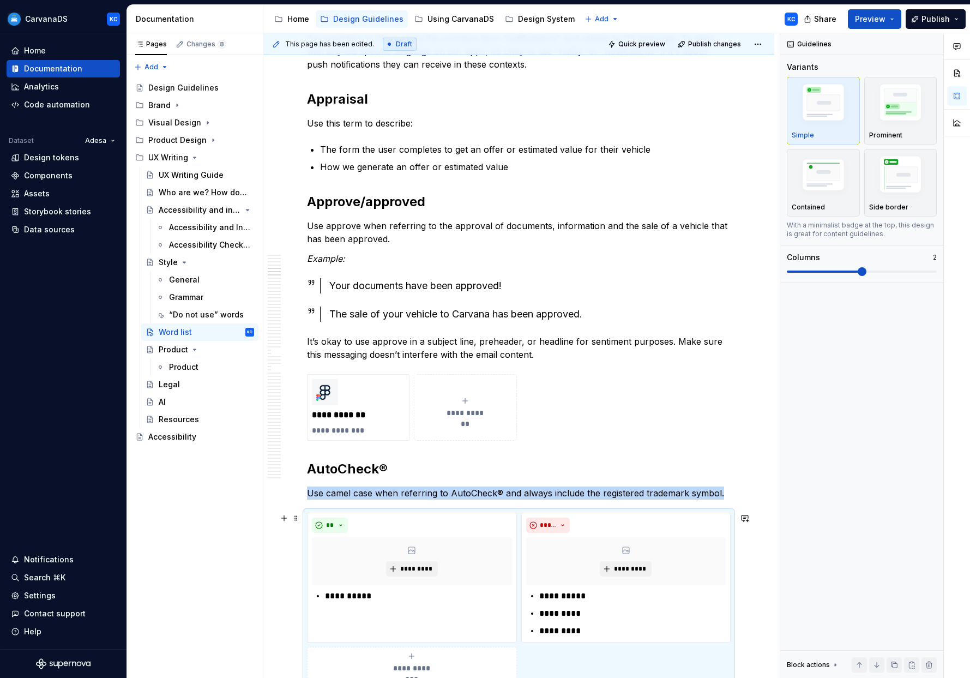
click at [297, 516] on span at bounding box center [296, 517] width 9 height 15
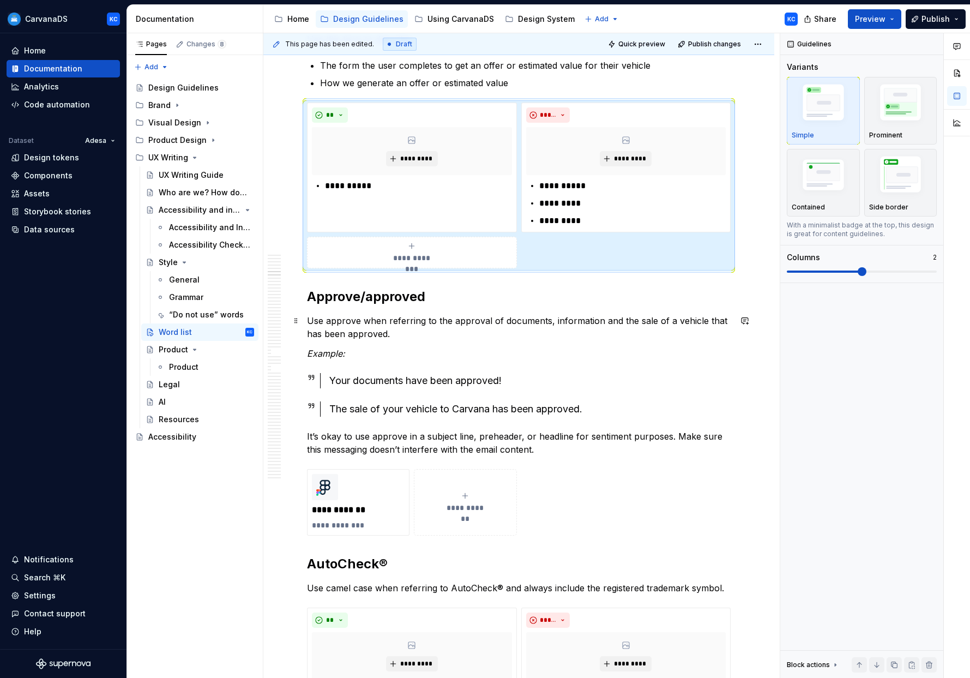
scroll to position [1145, 0]
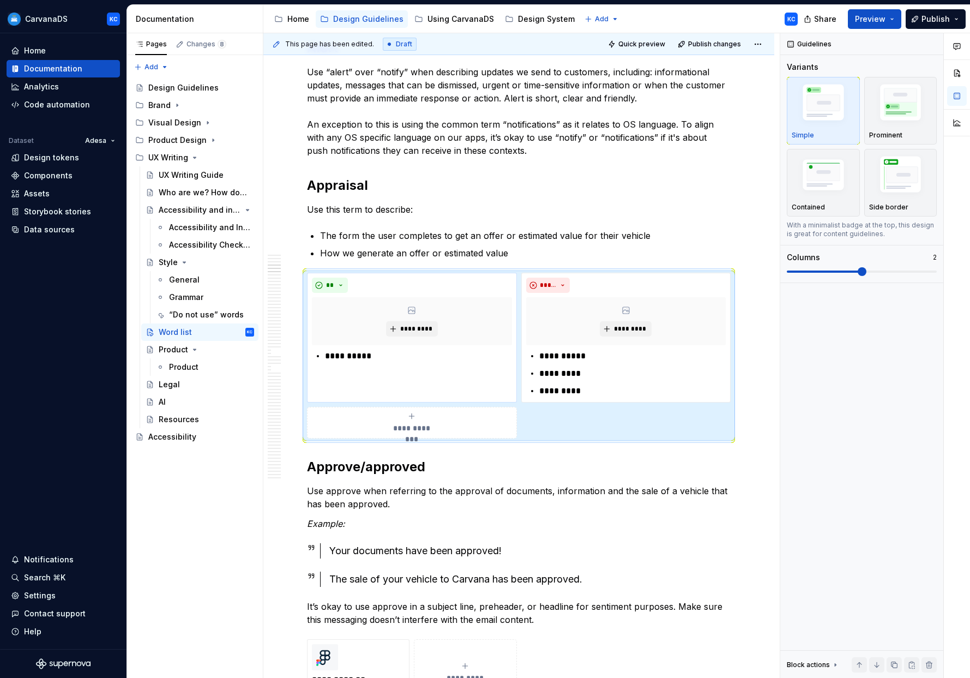
click at [358, 359] on p "**********" at bounding box center [418, 355] width 186 height 13
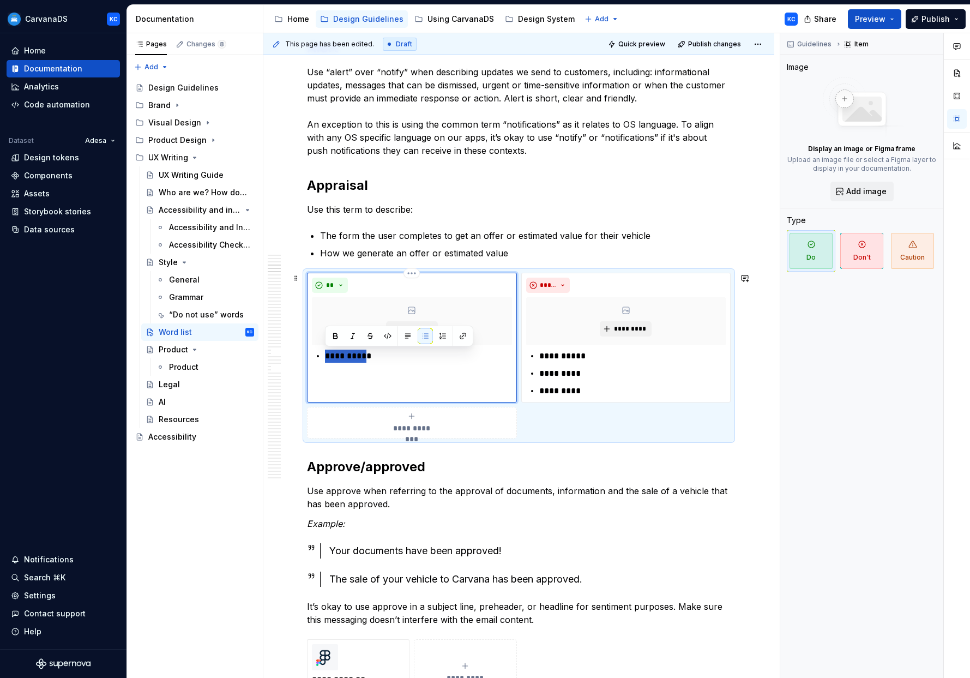
click at [358, 359] on p "**********" at bounding box center [418, 355] width 186 height 13
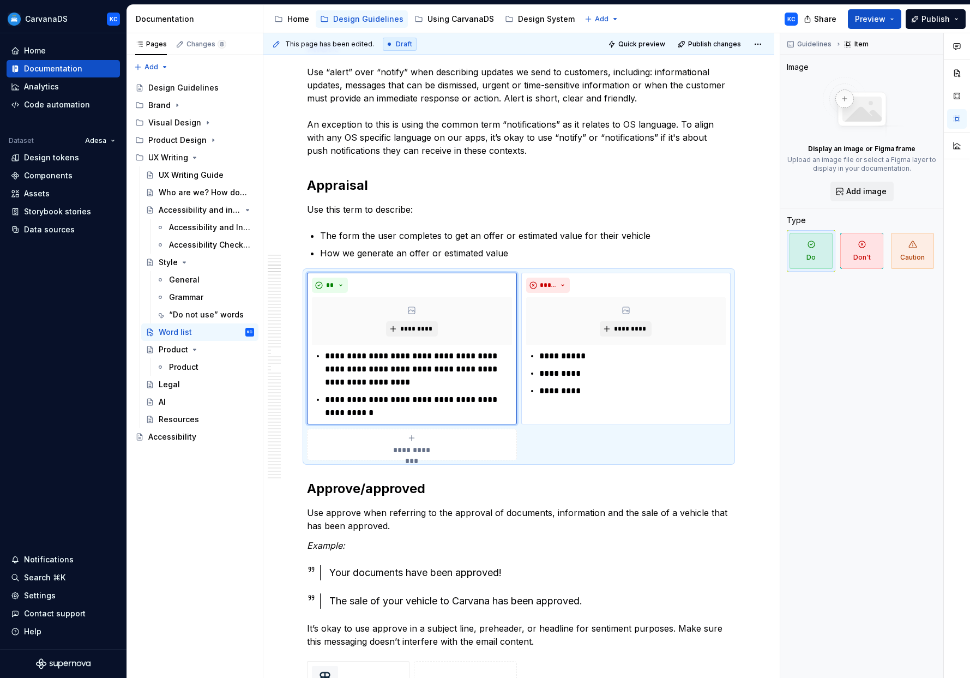
click at [495, 357] on p "**********" at bounding box center [632, 355] width 186 height 13
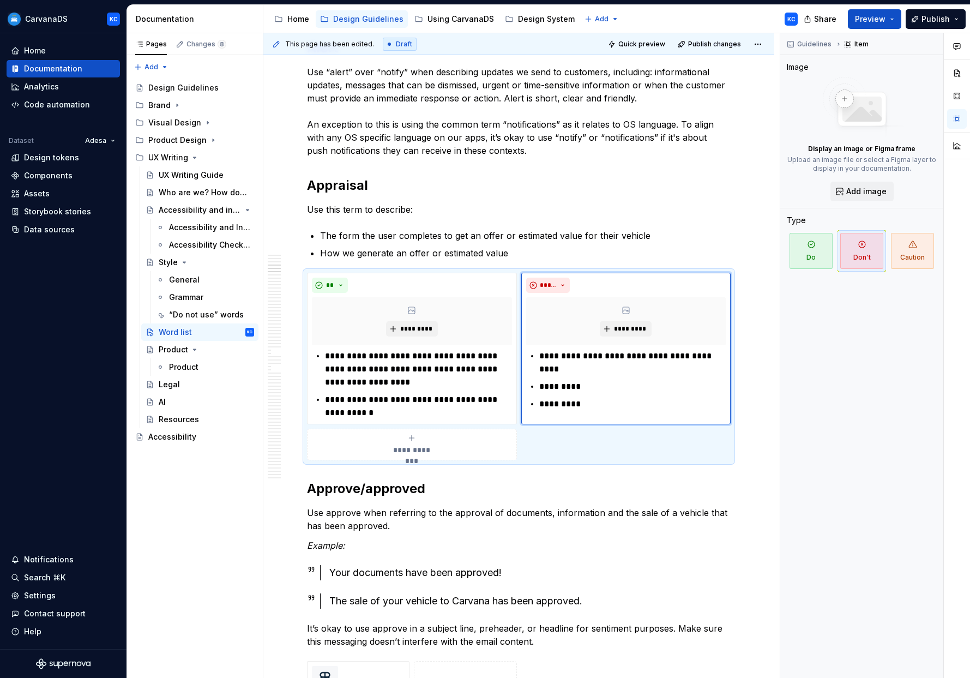
click at [495, 389] on p "*********" at bounding box center [632, 386] width 186 height 13
paste div
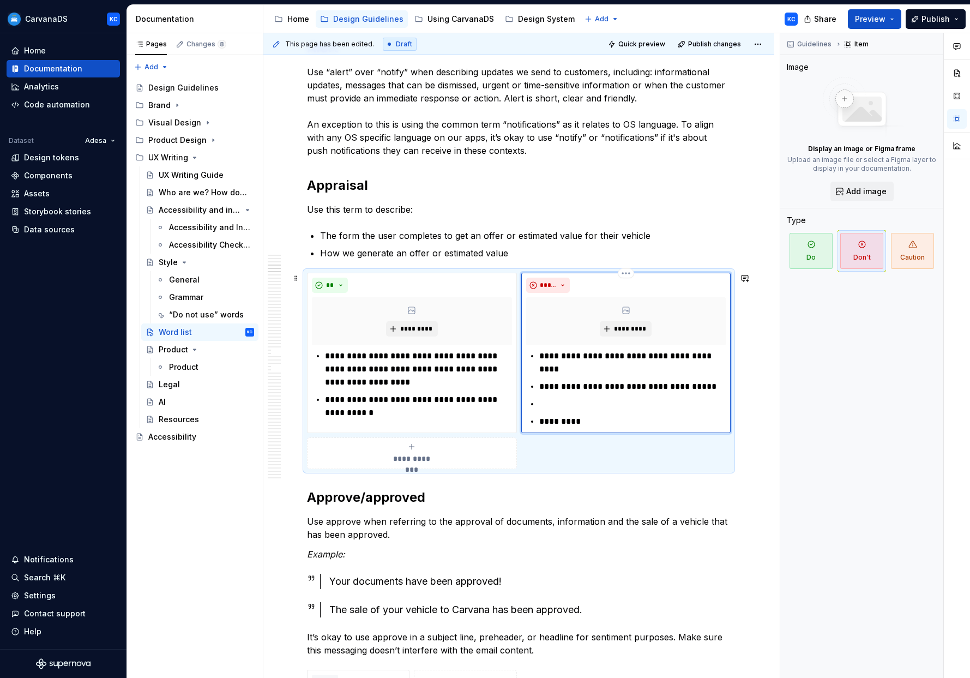
click at [495, 422] on p "*********" at bounding box center [632, 421] width 186 height 13
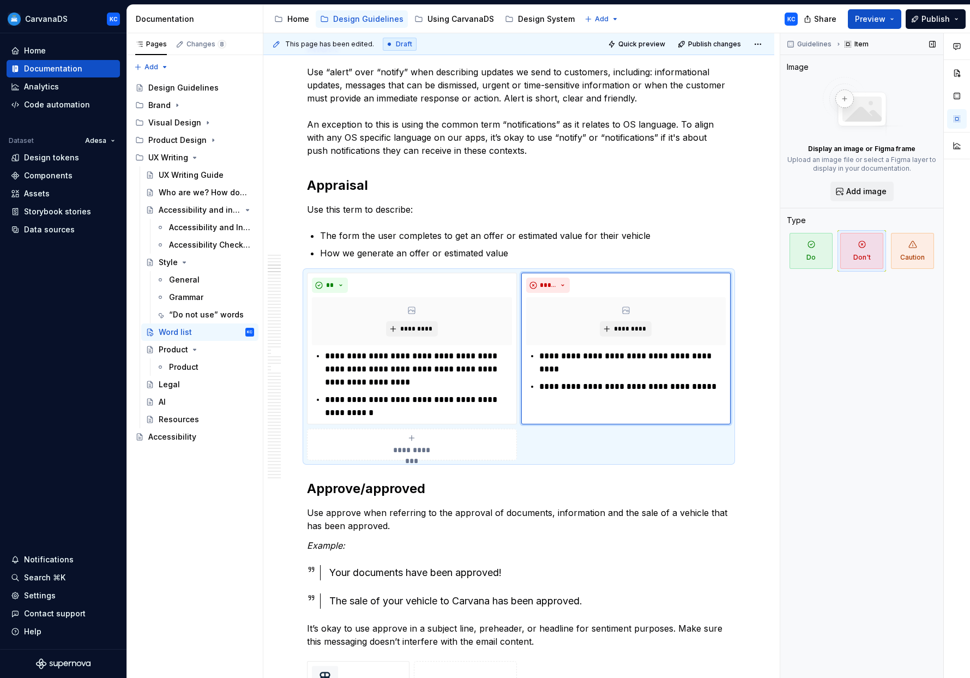
click at [495, 430] on div "Guidelines Item Image Display an image or Figma frame Upload an image file or s…" at bounding box center [861, 355] width 163 height 645
click at [495, 18] on span "Preview" at bounding box center [870, 19] width 31 height 11
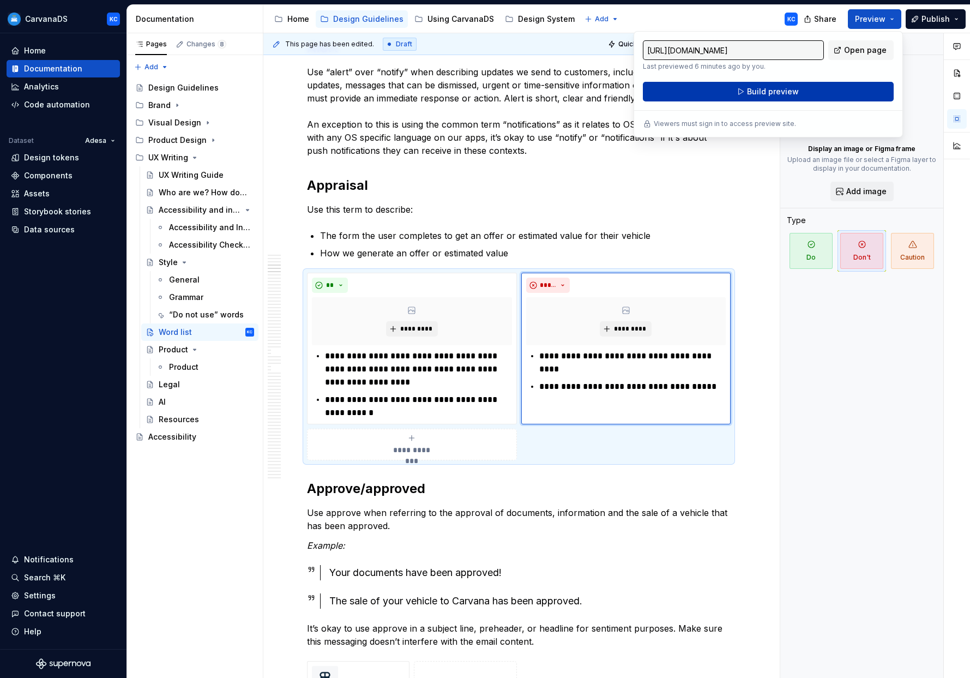
click at [495, 91] on span "Build preview" at bounding box center [773, 91] width 52 height 11
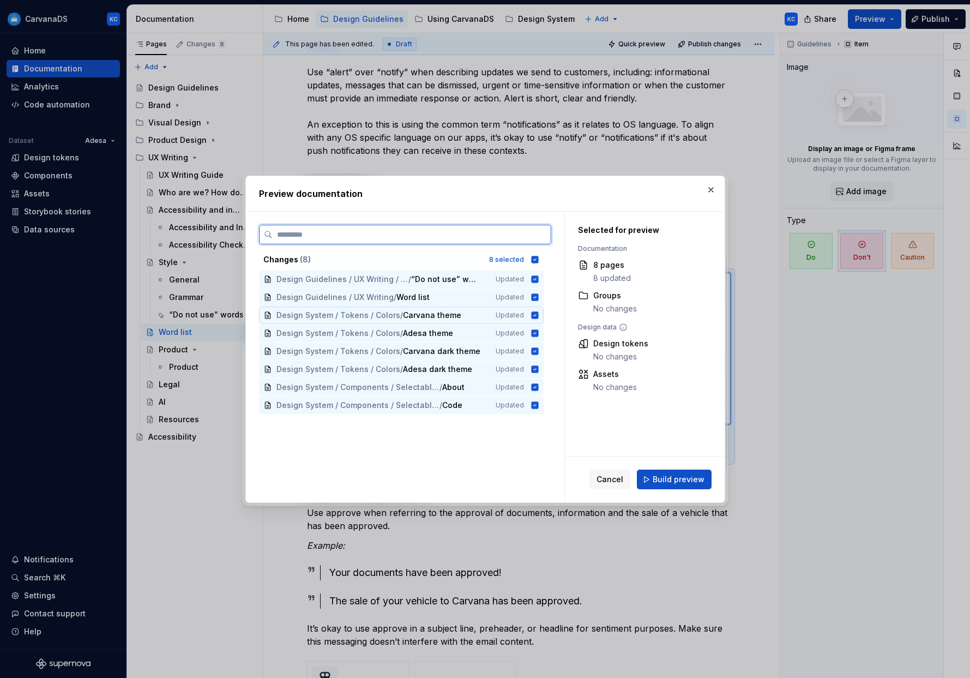
click at [495, 317] on icon at bounding box center [534, 314] width 7 height 7
click at [495, 333] on icon at bounding box center [534, 332] width 7 height 7
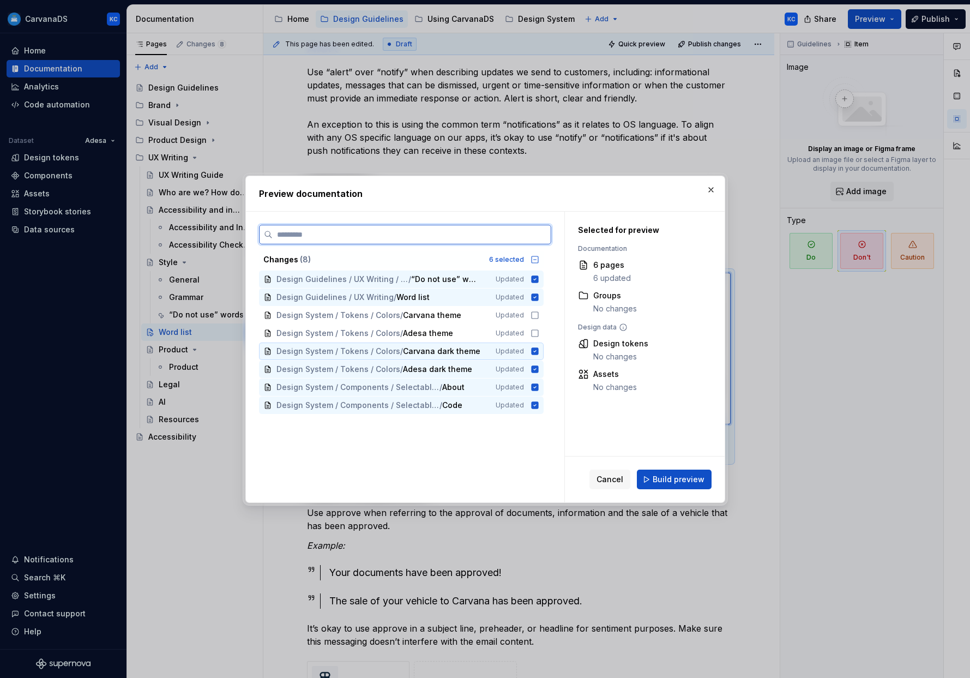
click at [495, 355] on div "Design System / Tokens / Colors / Carvana dark theme Updated" at bounding box center [401, 350] width 285 height 17
click at [495, 370] on icon at bounding box center [534, 368] width 7 height 7
click at [495, 388] on icon at bounding box center [534, 386] width 7 height 7
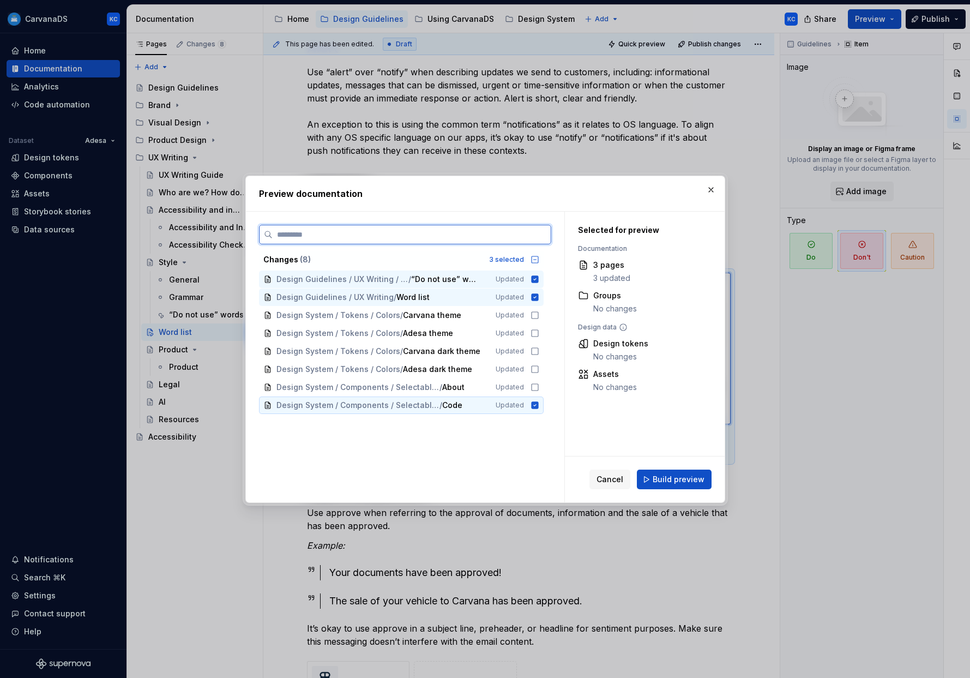
click at [495, 408] on icon at bounding box center [534, 404] width 7 height 7
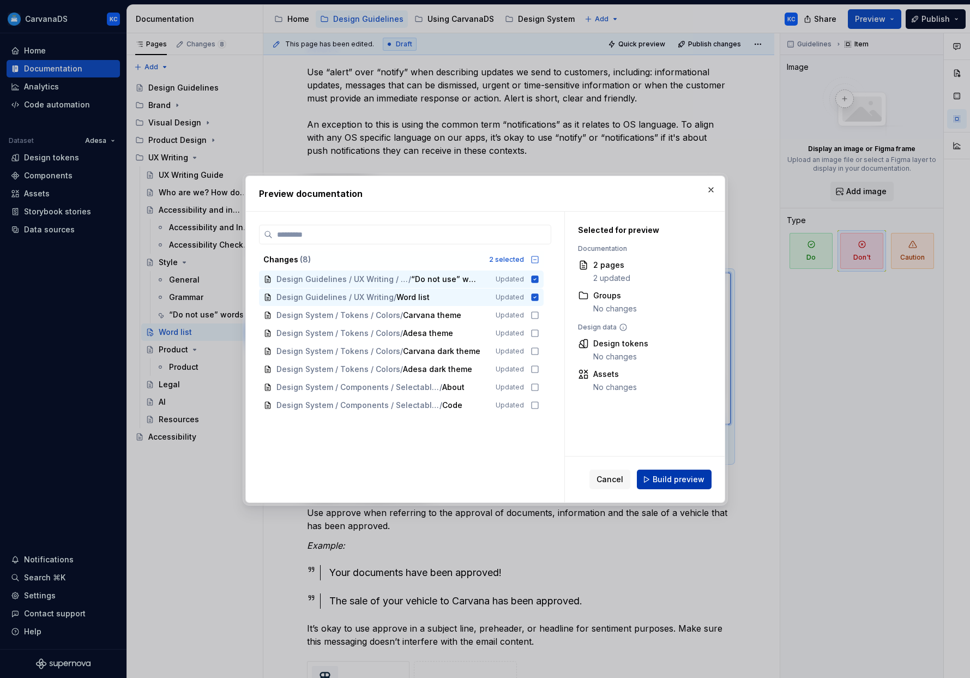
click at [495, 480] on span "Build preview" at bounding box center [679, 479] width 52 height 11
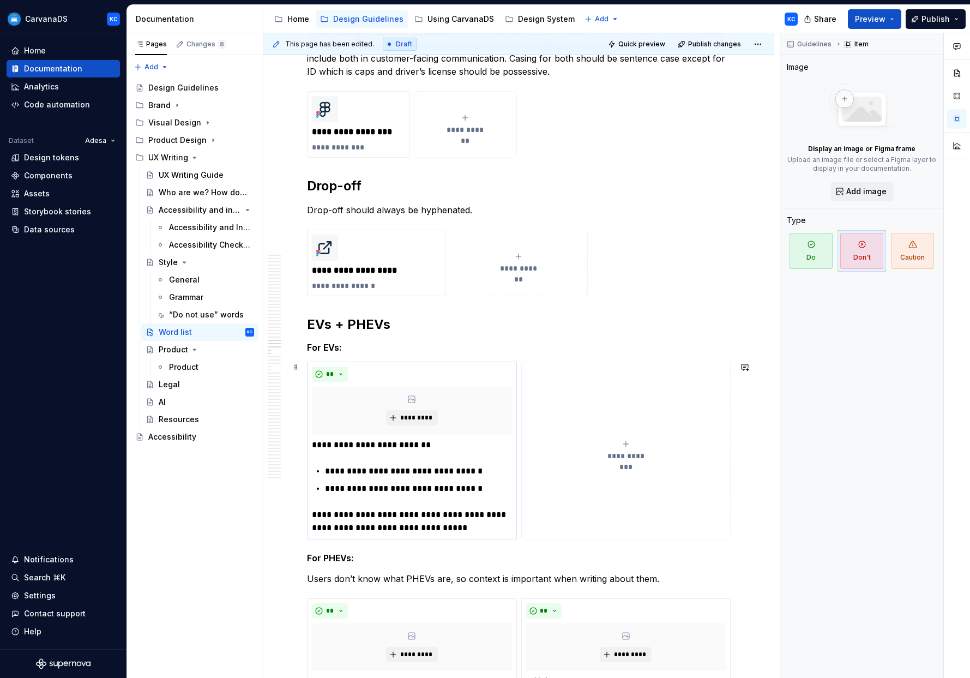
scroll to position [6559, 0]
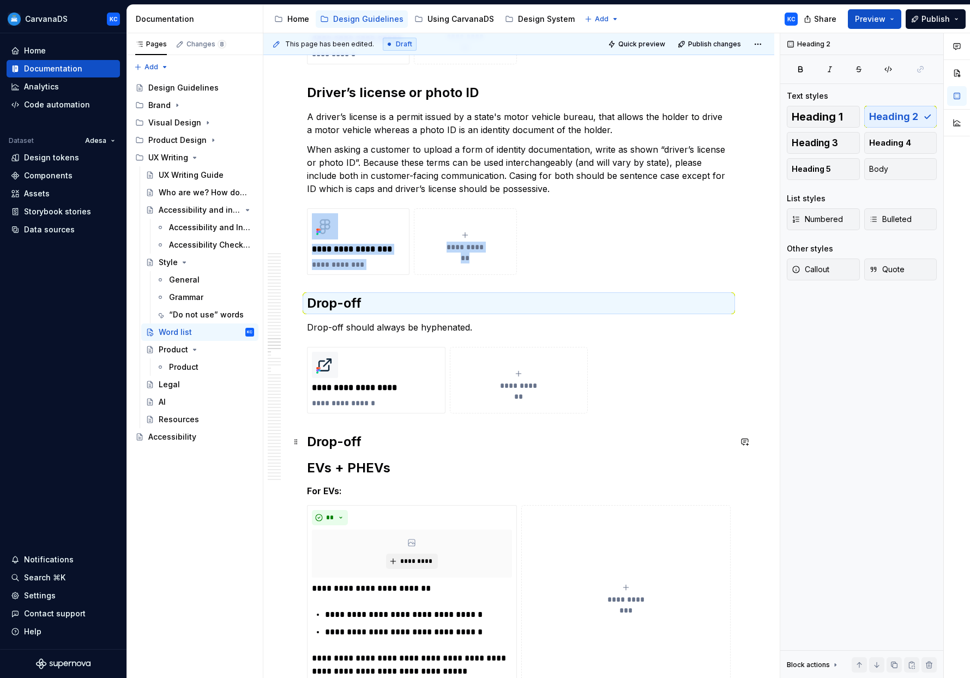
click at [330, 443] on h2 "Drop-off" at bounding box center [519, 441] width 424 height 17
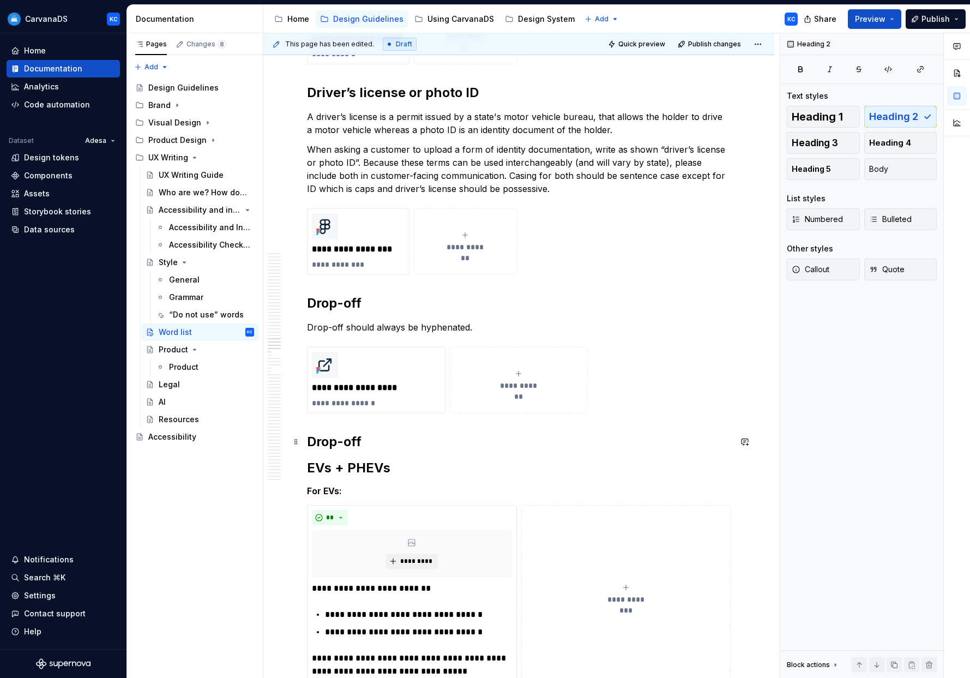
click at [330, 443] on h2 "Drop-off" at bounding box center [519, 441] width 424 height 17
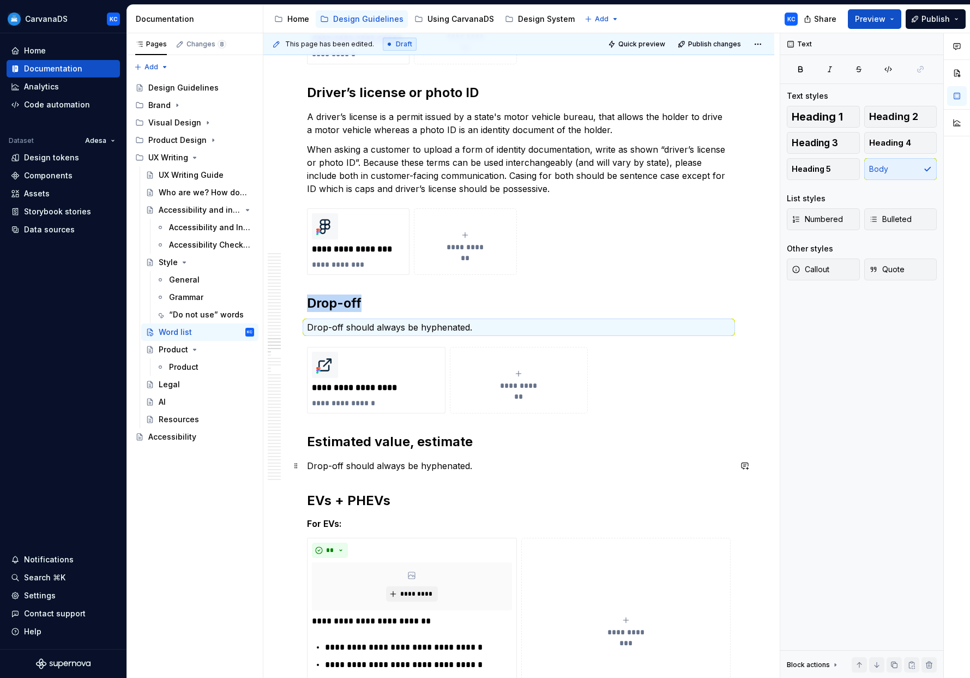
click at [422, 469] on p "Drop-off should always be hyphenated." at bounding box center [519, 465] width 424 height 13
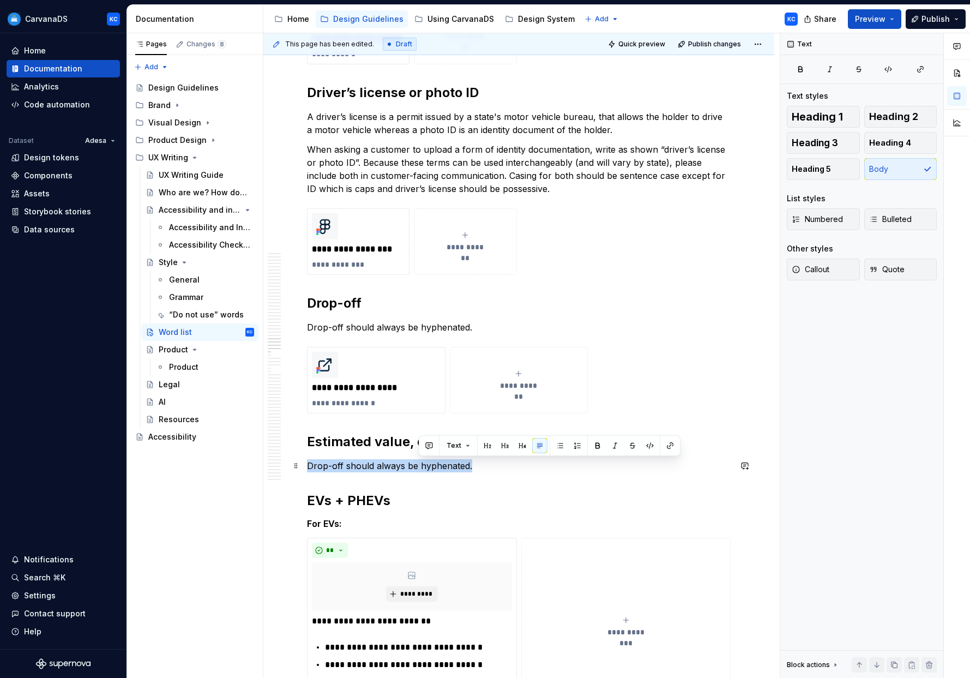
click at [422, 469] on p "Drop-off should always be hyphenated." at bounding box center [519, 465] width 424 height 13
click at [425, 467] on p "Drop-off should always be hyphenated." at bounding box center [519, 465] width 424 height 13
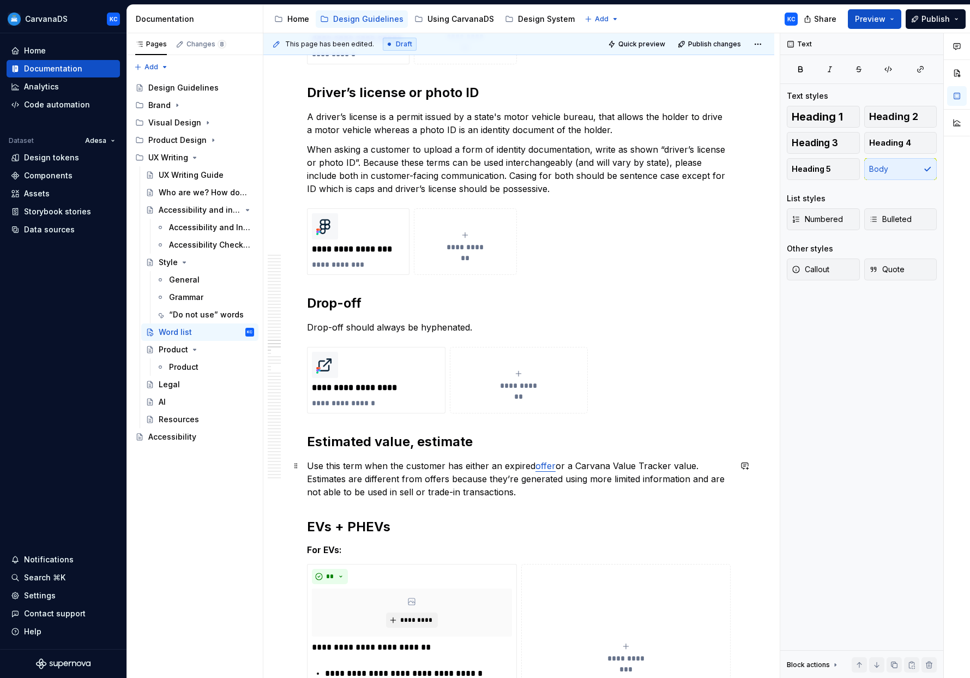
click at [495, 468] on link "offer" at bounding box center [545, 465] width 20 height 11
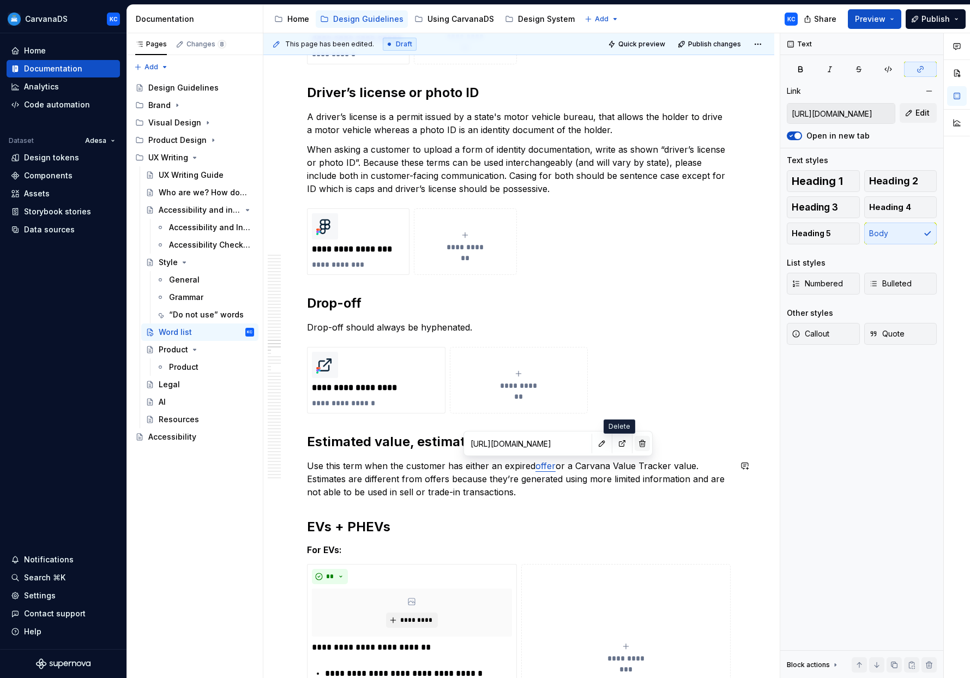
click at [495, 447] on button "button" at bounding box center [642, 443] width 15 height 15
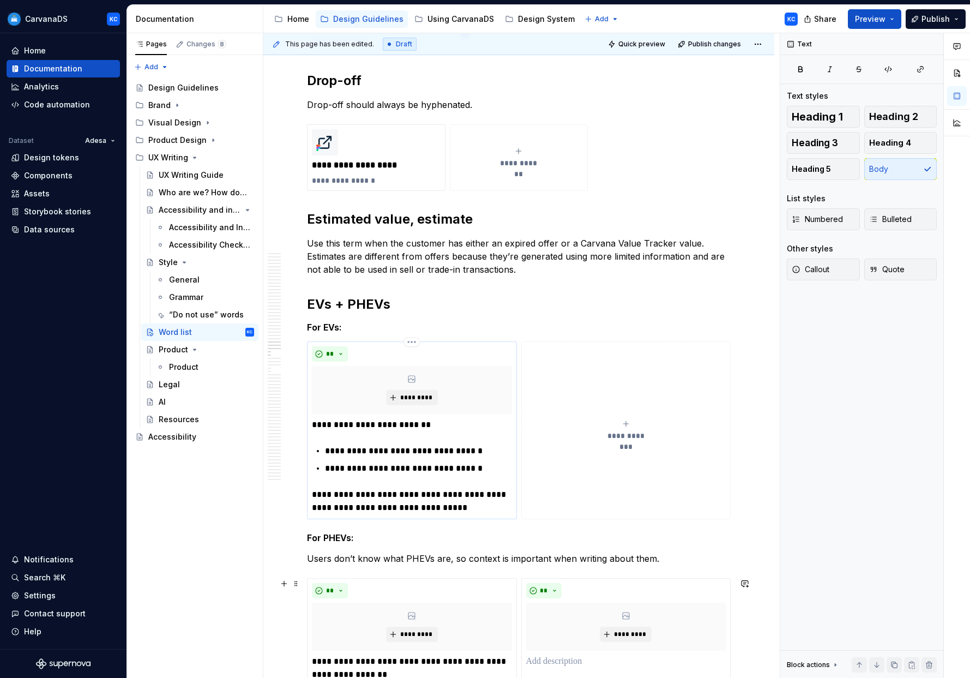
scroll to position [6767, 0]
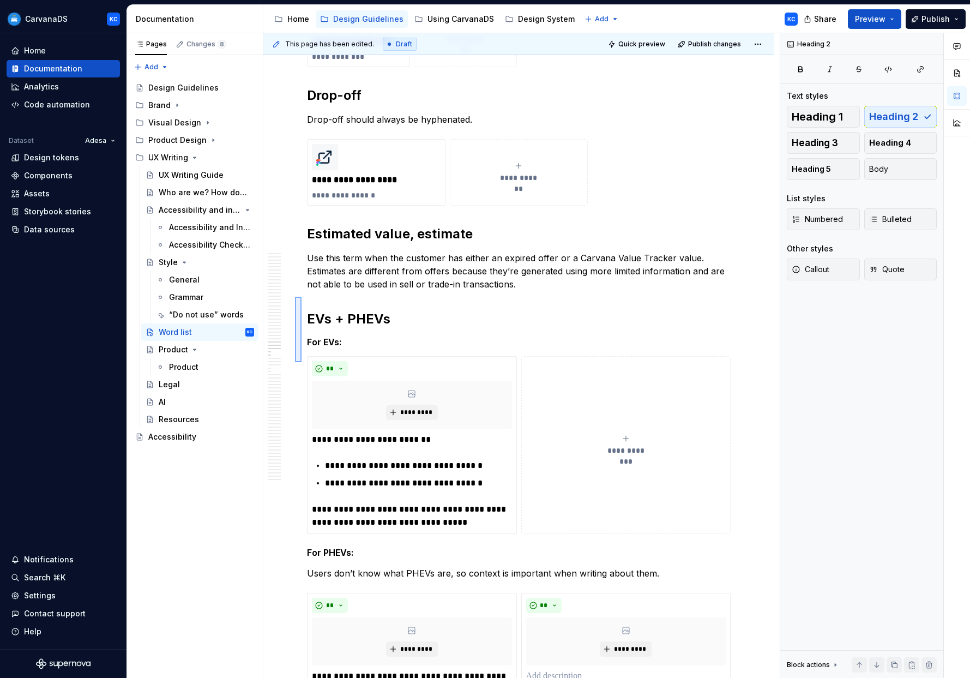
drag, startPoint x: 295, startPoint y: 362, endPoint x: 301, endPoint y: 298, distance: 64.7
click at [301, 297] on div "This page has been edited. Draft Quick preview Publish changes Word list Edit h…" at bounding box center [521, 355] width 516 height 645
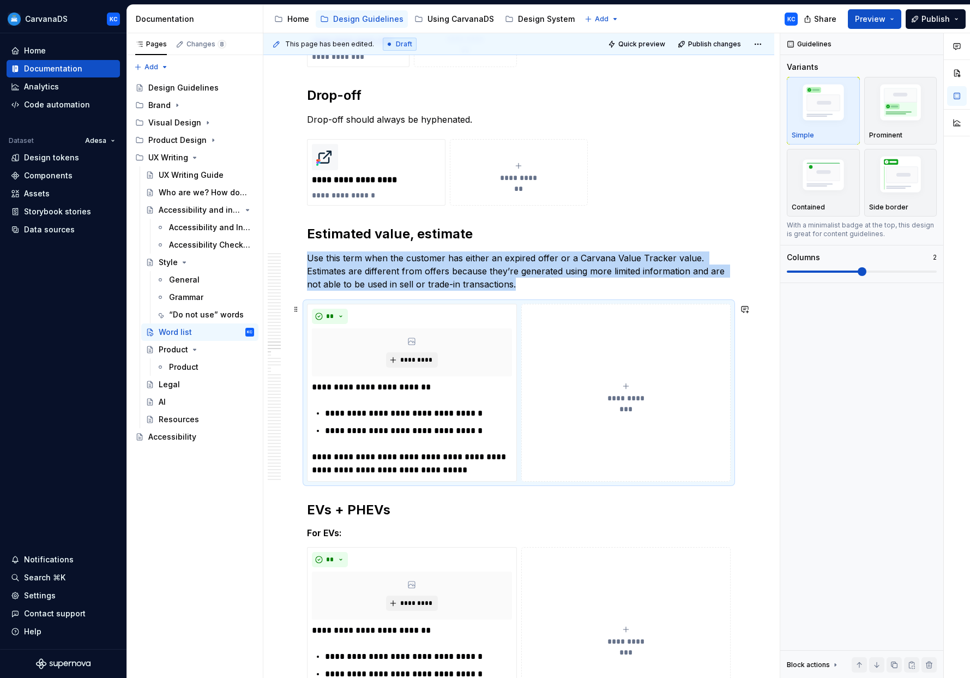
click at [495, 384] on icon "submit" at bounding box center [625, 386] width 9 height 9
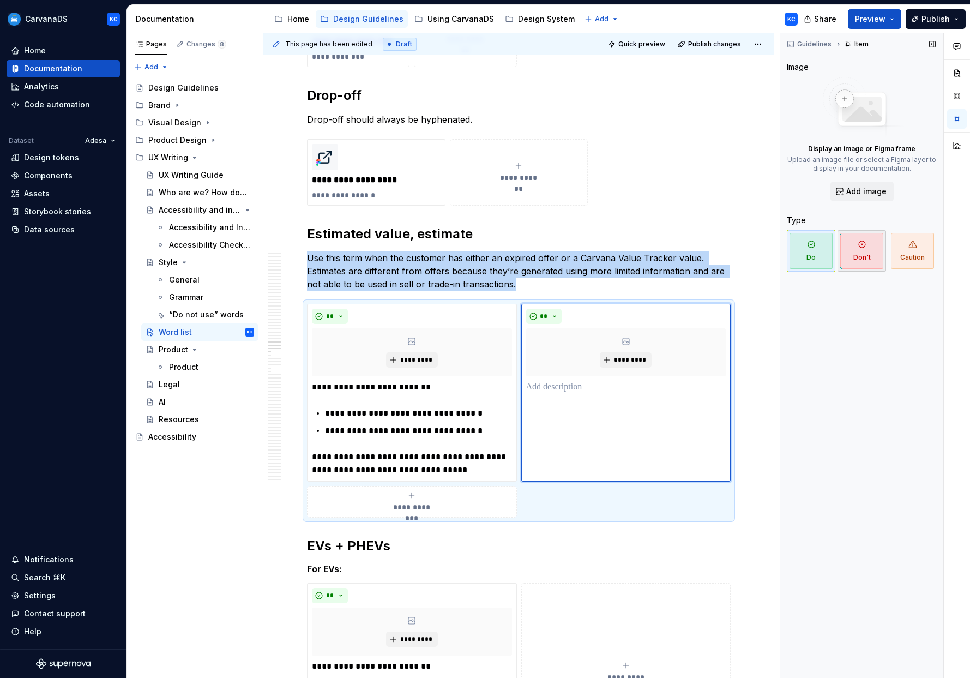
click at [495, 258] on span "Don't" at bounding box center [861, 251] width 43 height 36
click at [363, 386] on p "**********" at bounding box center [412, 387] width 200 height 13
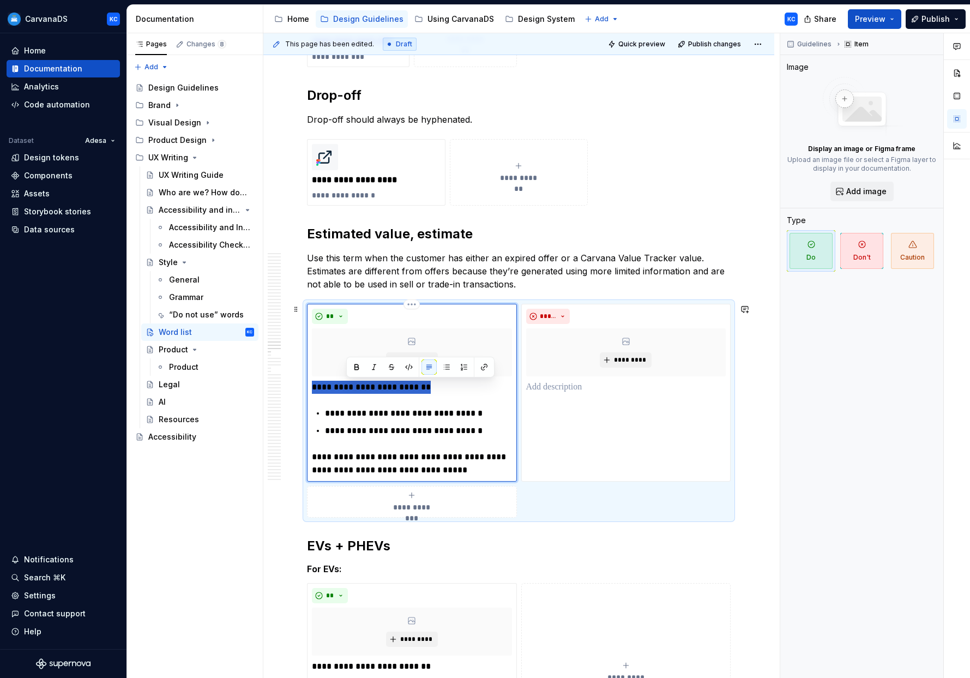
click at [363, 386] on p "**********" at bounding box center [412, 387] width 200 height 13
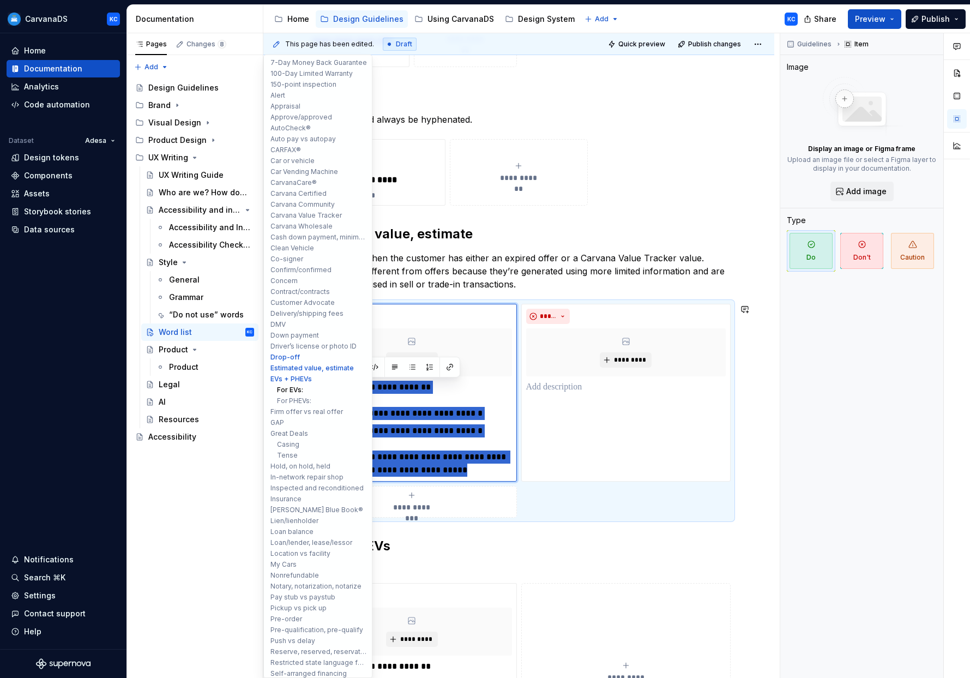
drag, startPoint x: 439, startPoint y: 468, endPoint x: 273, endPoint y: 385, distance: 186.5
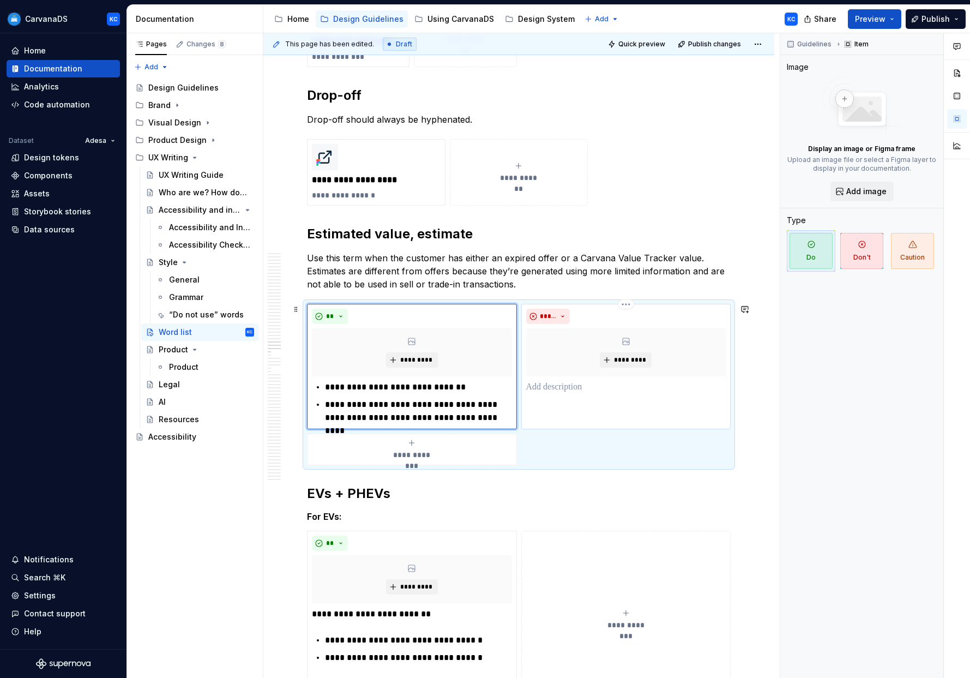
click at [495, 388] on p at bounding box center [626, 387] width 200 height 13
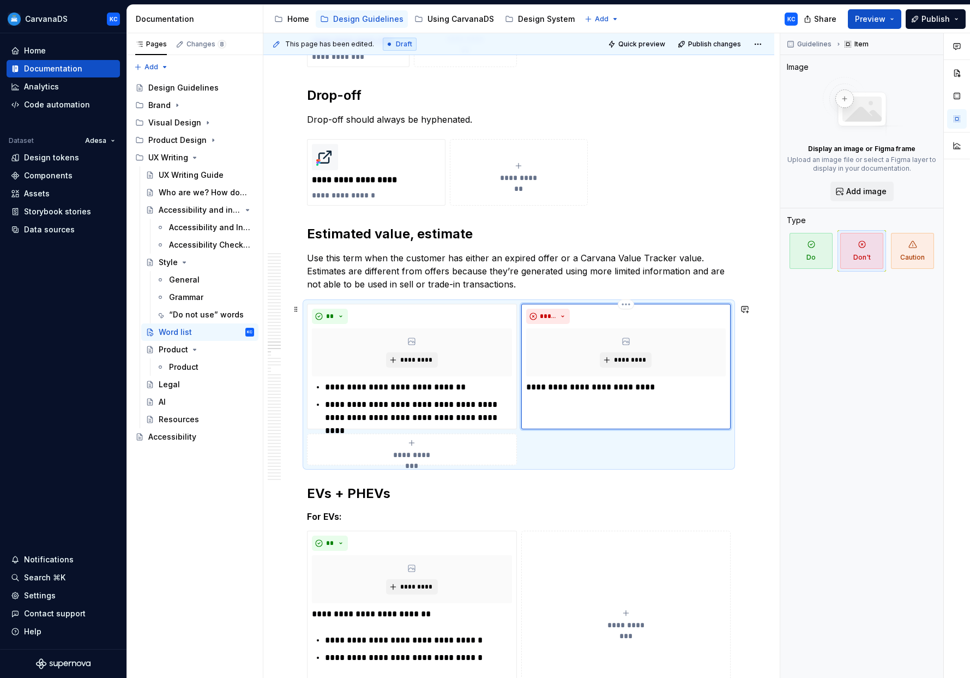
click at [495, 388] on p "**********" at bounding box center [626, 387] width 200 height 13
click at [495, 369] on button "button" at bounding box center [625, 366] width 15 height 15
click at [428, 408] on p "**********" at bounding box center [418, 411] width 186 height 26
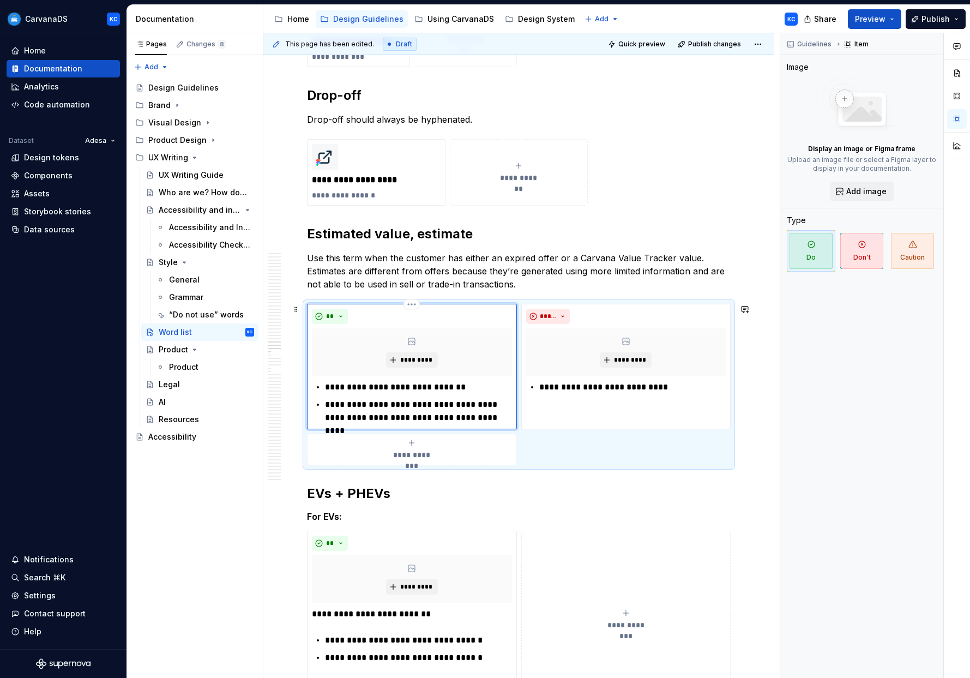
click at [427, 408] on p "**********" at bounding box center [418, 411] width 186 height 26
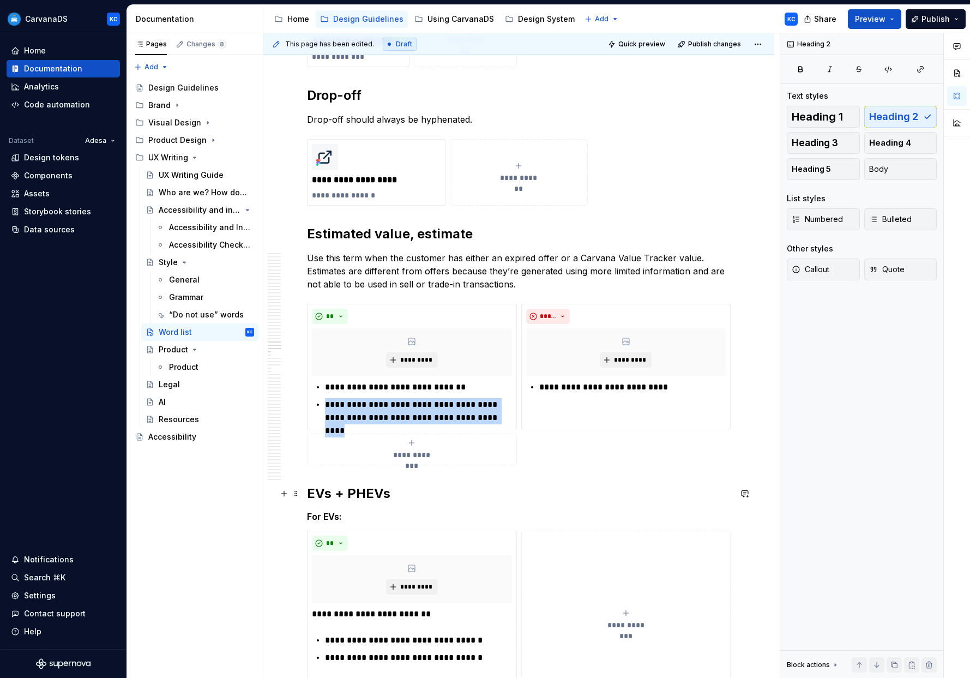
click at [495, 502] on h2 "EVs + PHEVs" at bounding box center [519, 493] width 424 height 17
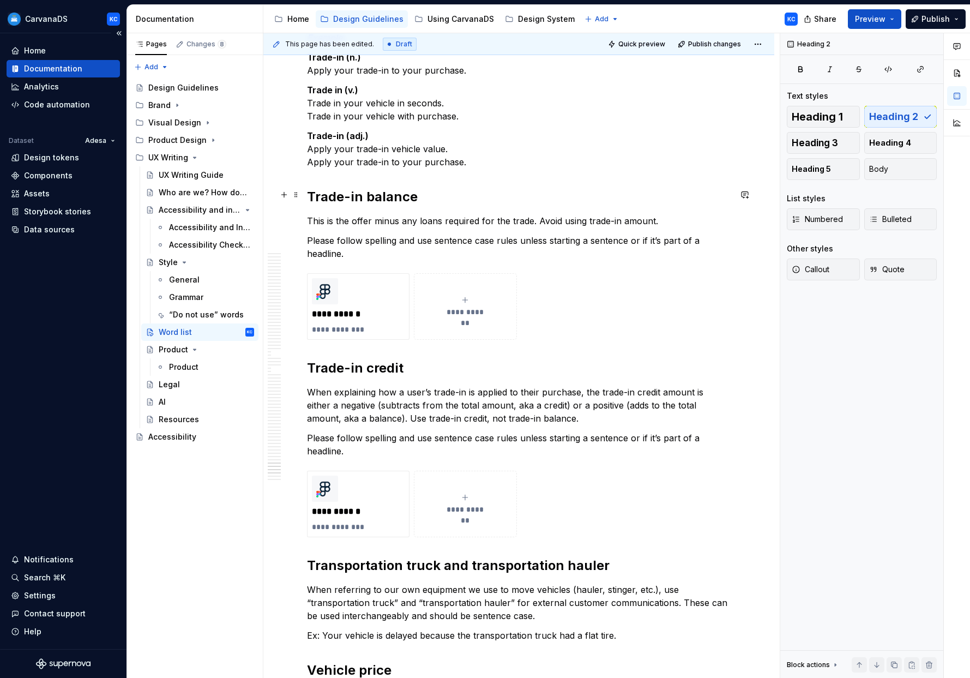
scroll to position [15071, 0]
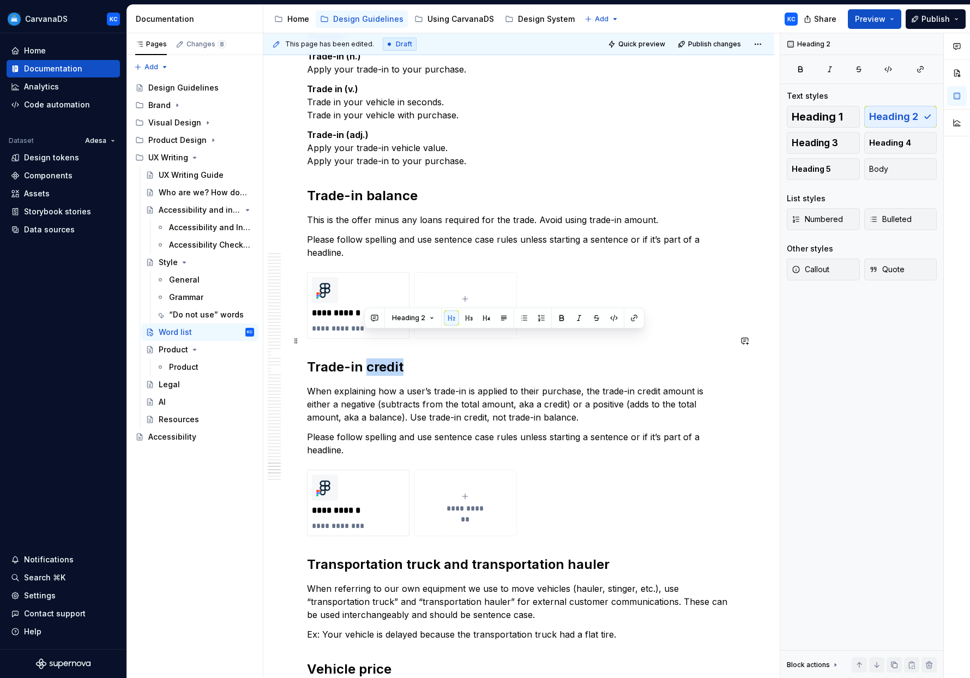
drag, startPoint x: 366, startPoint y: 341, endPoint x: 410, endPoint y: 341, distance: 44.2
click at [410, 358] on h2 "Trade-in credit" at bounding box center [519, 366] width 424 height 17
click at [342, 384] on p "When explaining how a user’s trade-in is applied to their purchase, the trade-i…" at bounding box center [519, 403] width 424 height 39
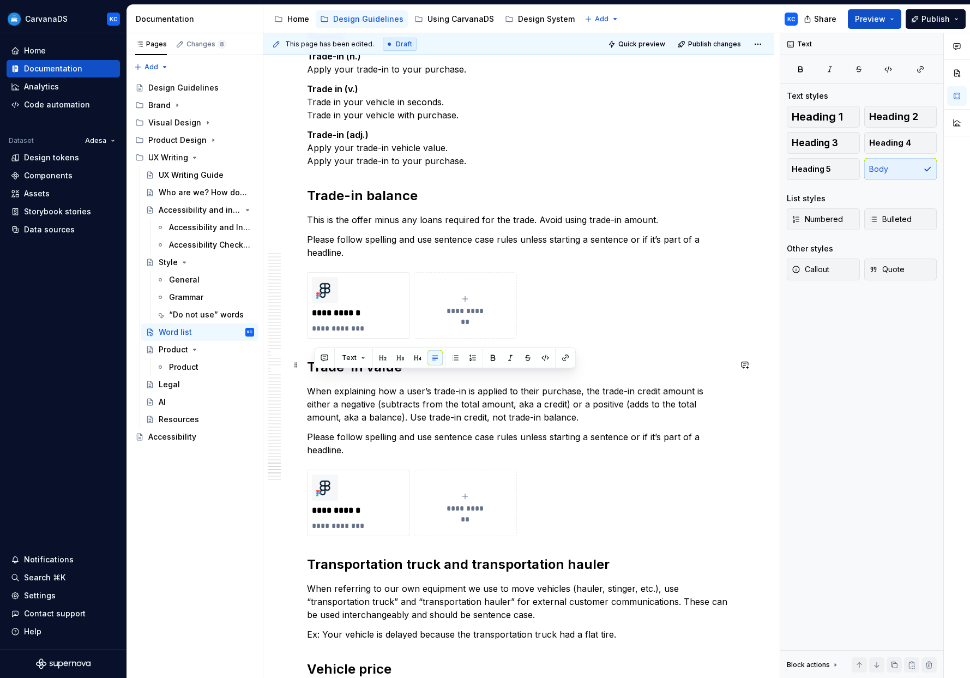
click at [342, 384] on p "When explaining how a user’s trade-in is applied to their purchase, the trade-i…" at bounding box center [519, 403] width 424 height 39
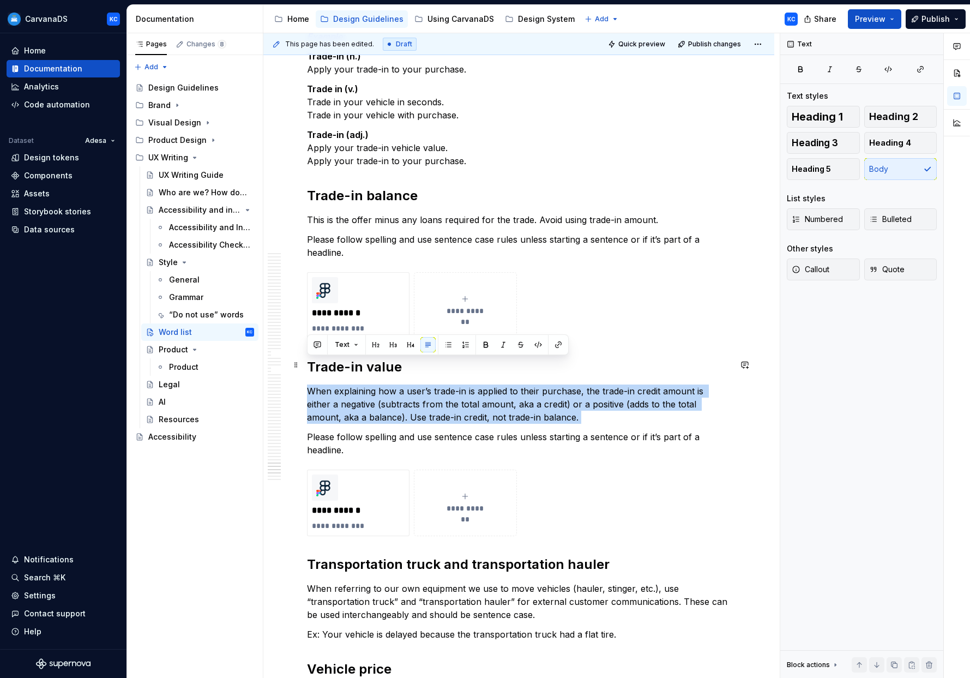
click at [342, 384] on p "When explaining how a user’s trade-in is applied to their purchase, the trade-i…" at bounding box center [519, 403] width 424 height 39
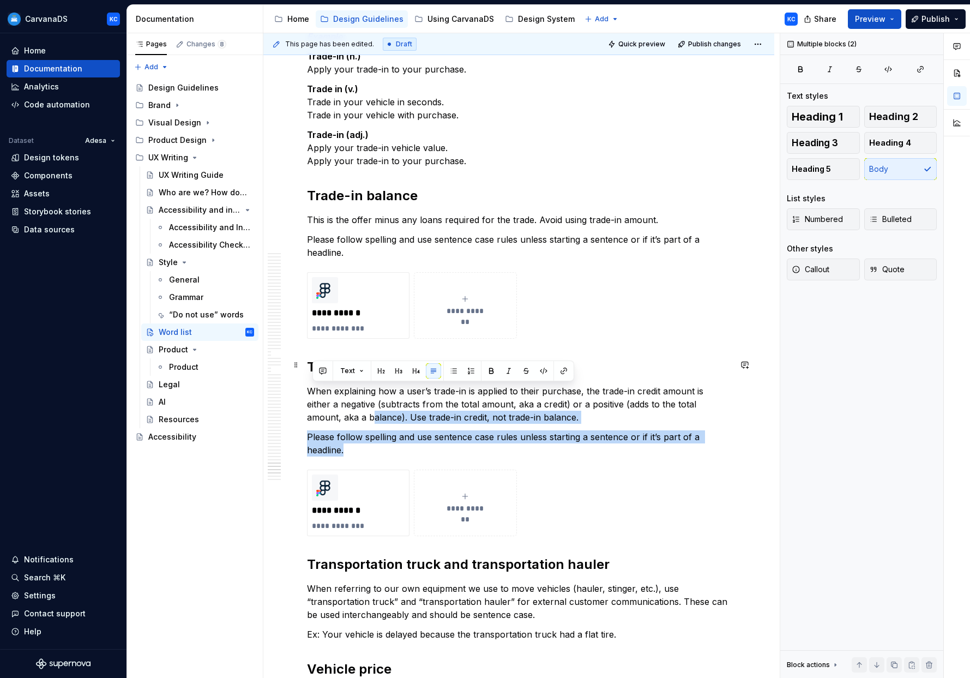
drag, startPoint x: 347, startPoint y: 425, endPoint x: 312, endPoint y: 384, distance: 53.7
click at [320, 388] on p "When explaining how a user’s trade-in is applied to their purchase, the trade-i…" at bounding box center [519, 403] width 424 height 39
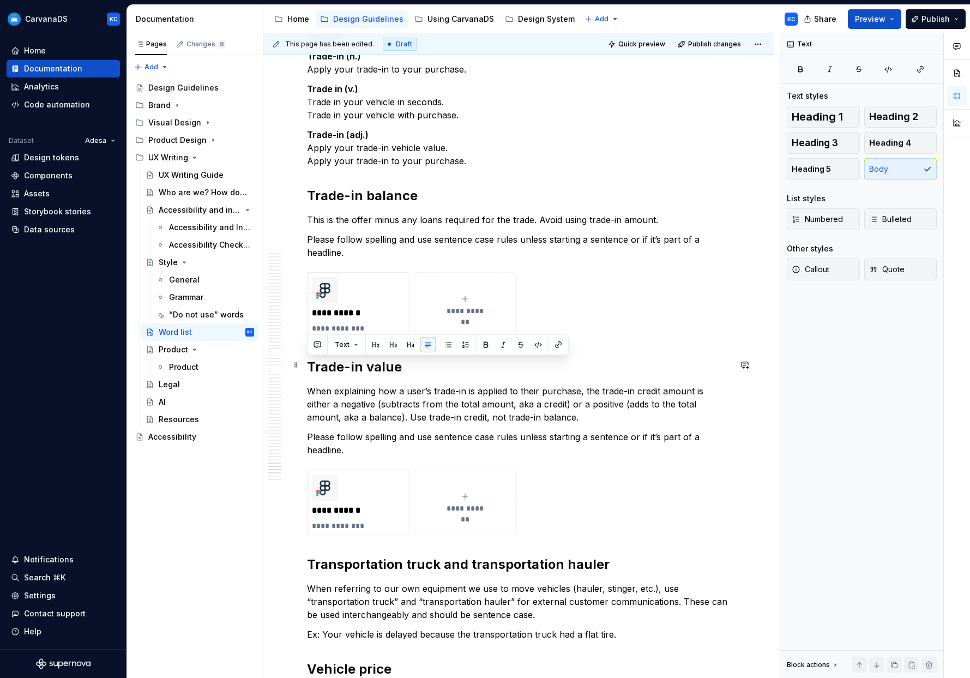
drag, startPoint x: 534, startPoint y: 391, endPoint x: 310, endPoint y: 361, distance: 226.1
click at [310, 384] on p "When explaining how a user’s trade-in is applied to their purchase, the trade-i…" at bounding box center [519, 403] width 424 height 39
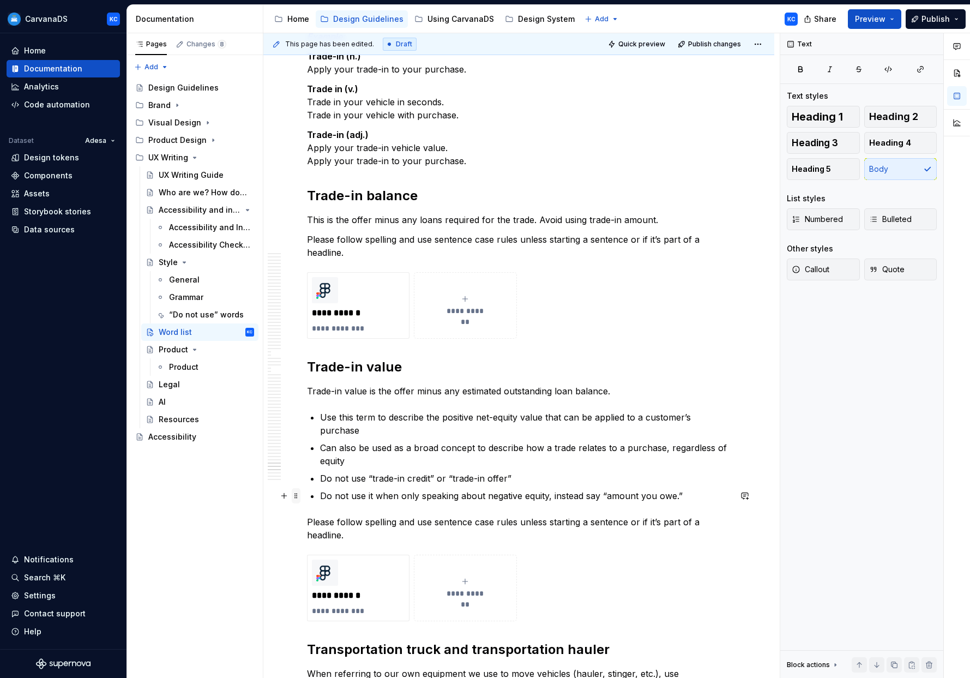
click at [297, 497] on span at bounding box center [296, 495] width 9 height 15
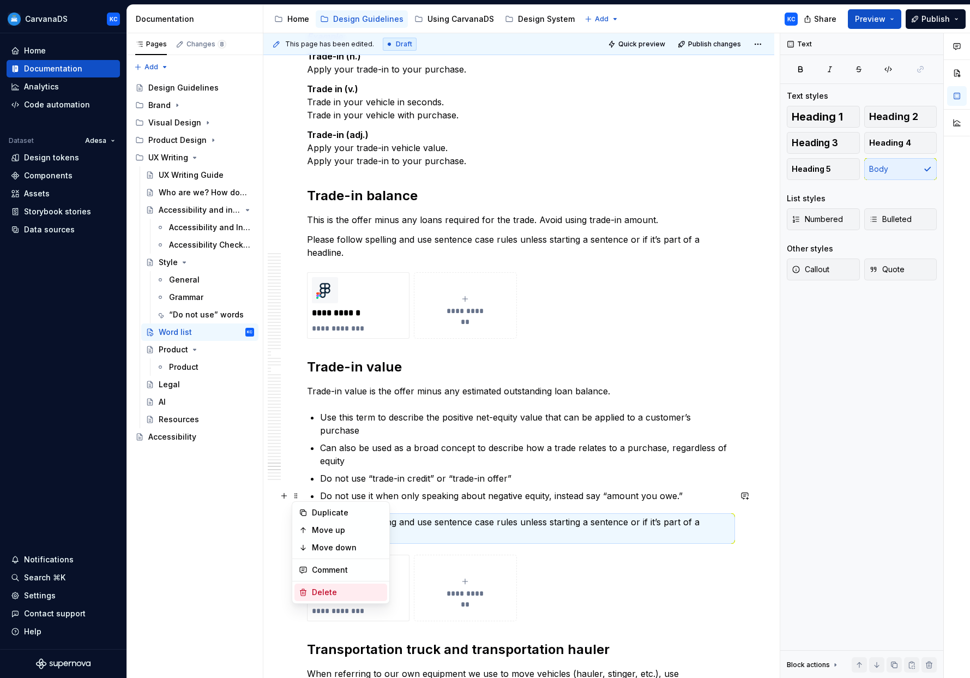
click at [330, 589] on div "Delete" at bounding box center [347, 592] width 71 height 11
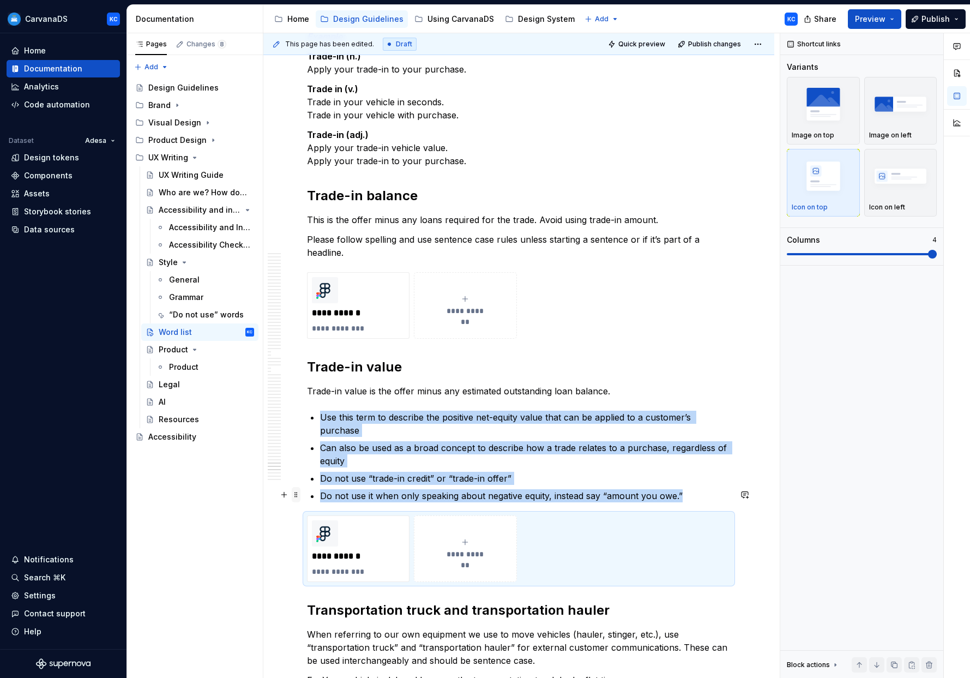
click at [298, 497] on span at bounding box center [296, 494] width 9 height 15
click at [339, 586] on div "Delete" at bounding box center [347, 590] width 71 height 11
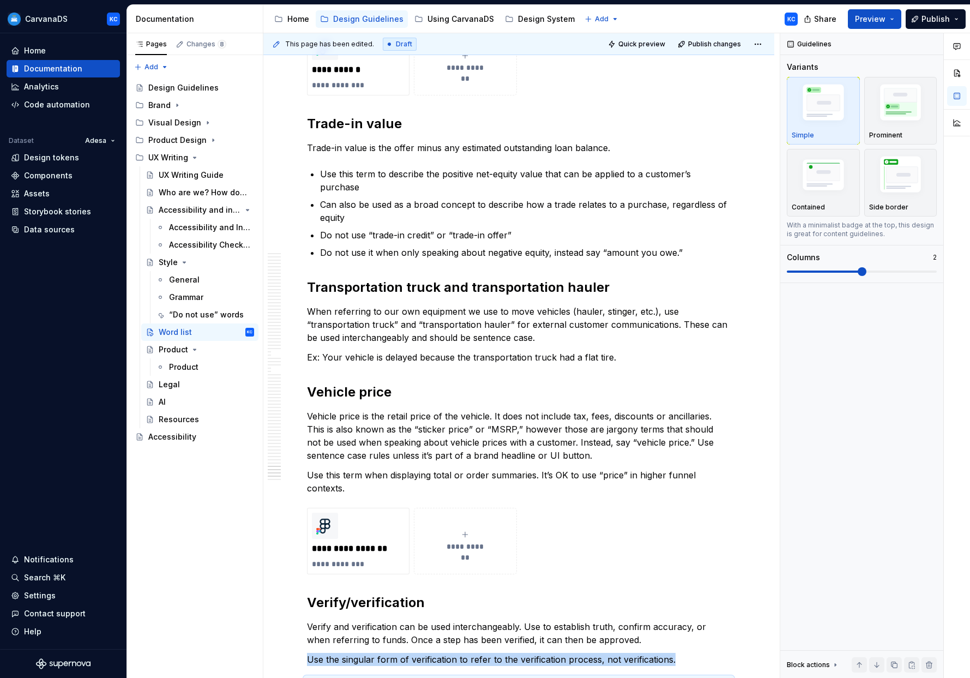
scroll to position [15292, 0]
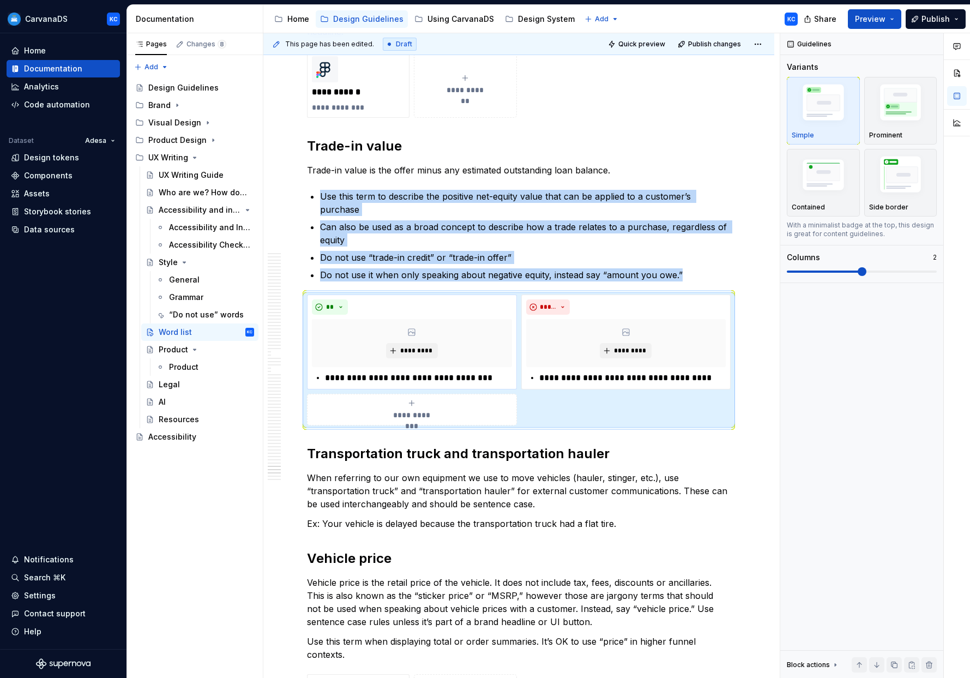
click at [402, 371] on p "**********" at bounding box center [418, 377] width 186 height 13
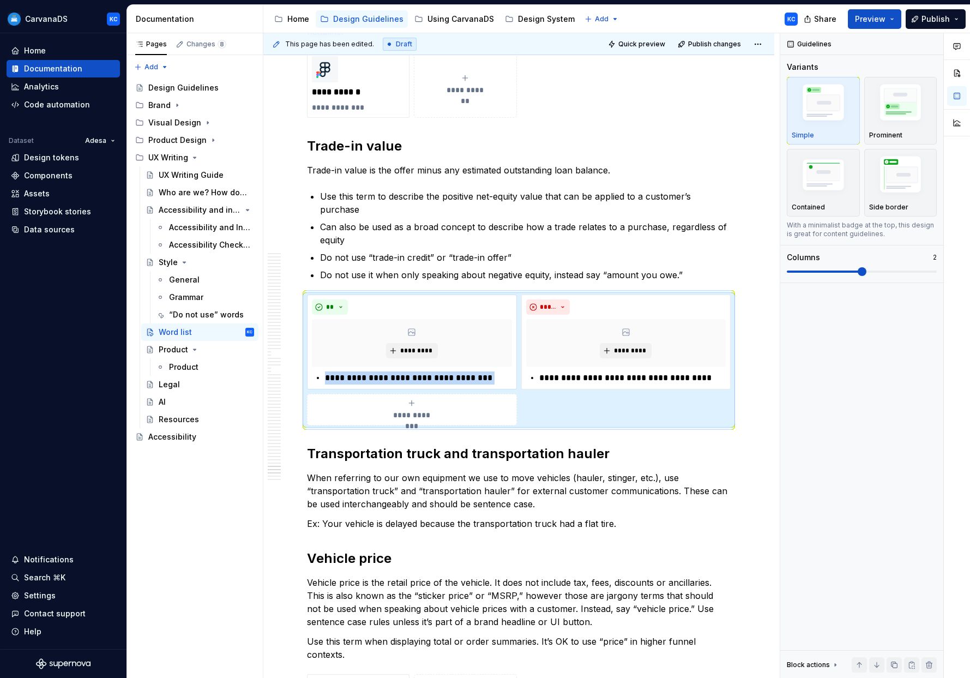
click at [402, 371] on p "**********" at bounding box center [418, 377] width 186 height 13
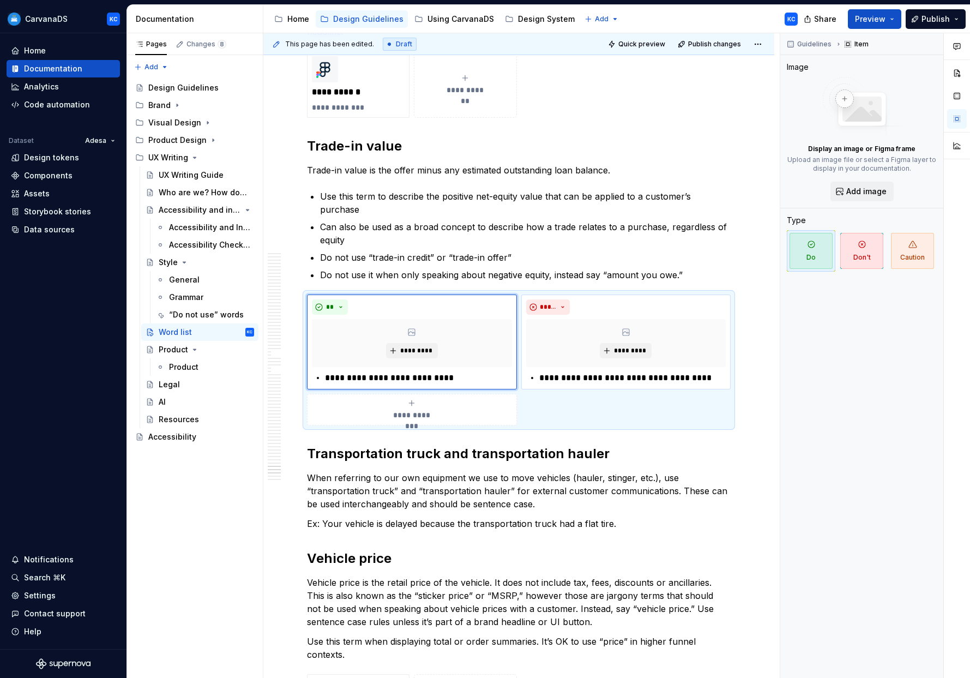
click at [495, 371] on p "**********" at bounding box center [632, 377] width 186 height 13
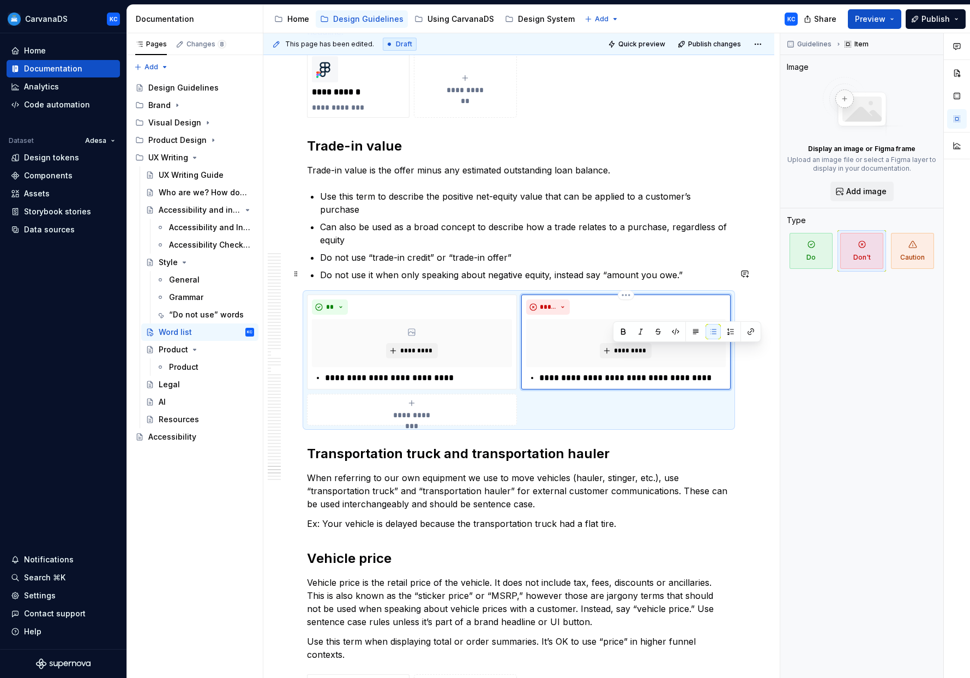
click at [495, 371] on p "**********" at bounding box center [632, 377] width 186 height 13
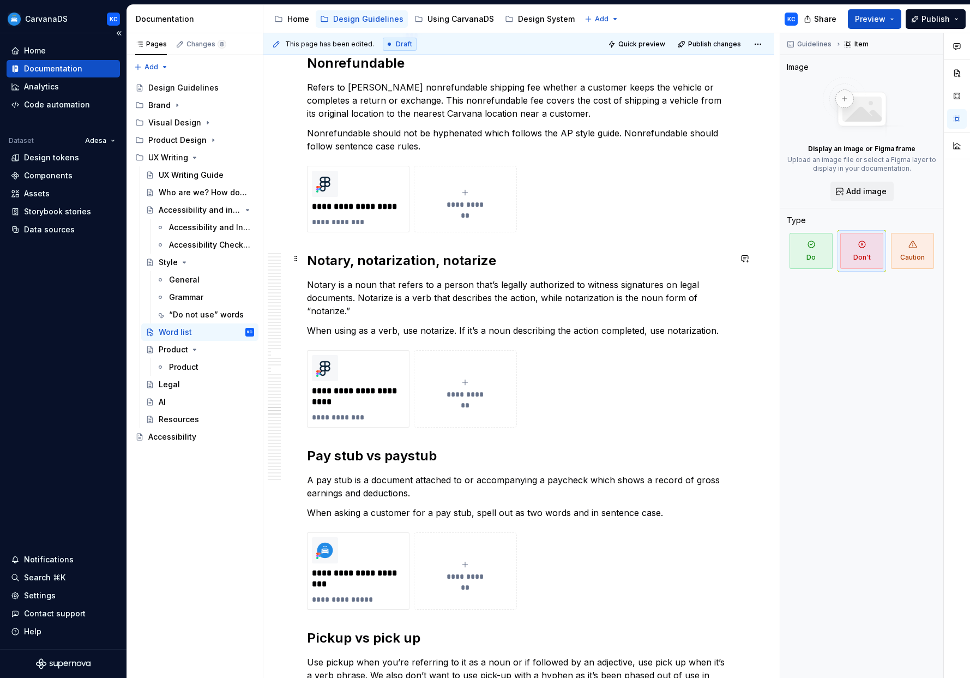
scroll to position [11255, 0]
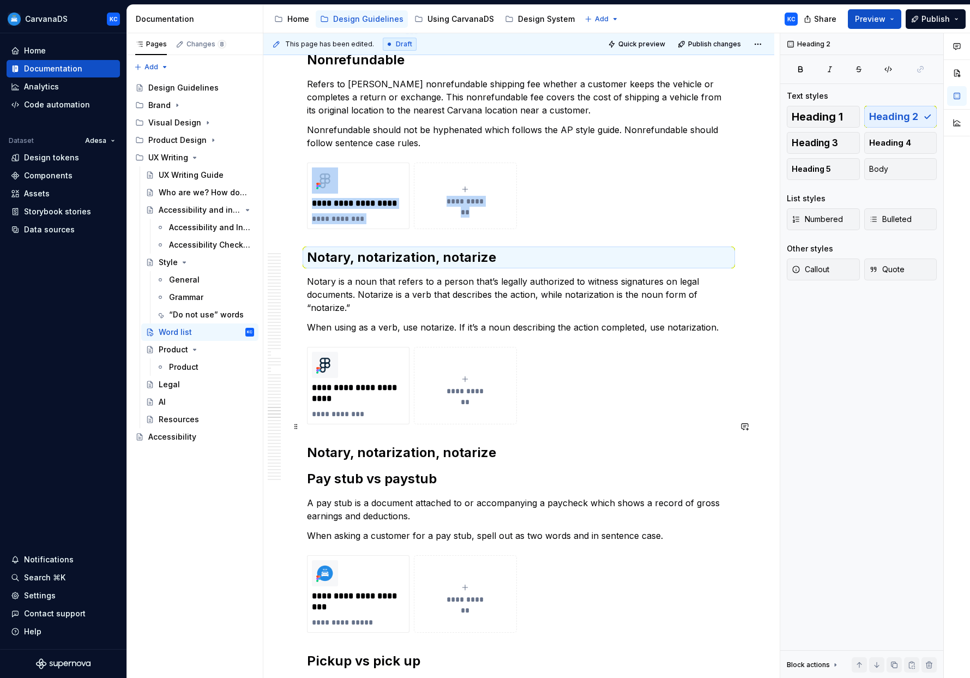
click at [340, 444] on h2 "Notary, notarization, notarize" at bounding box center [519, 452] width 424 height 17
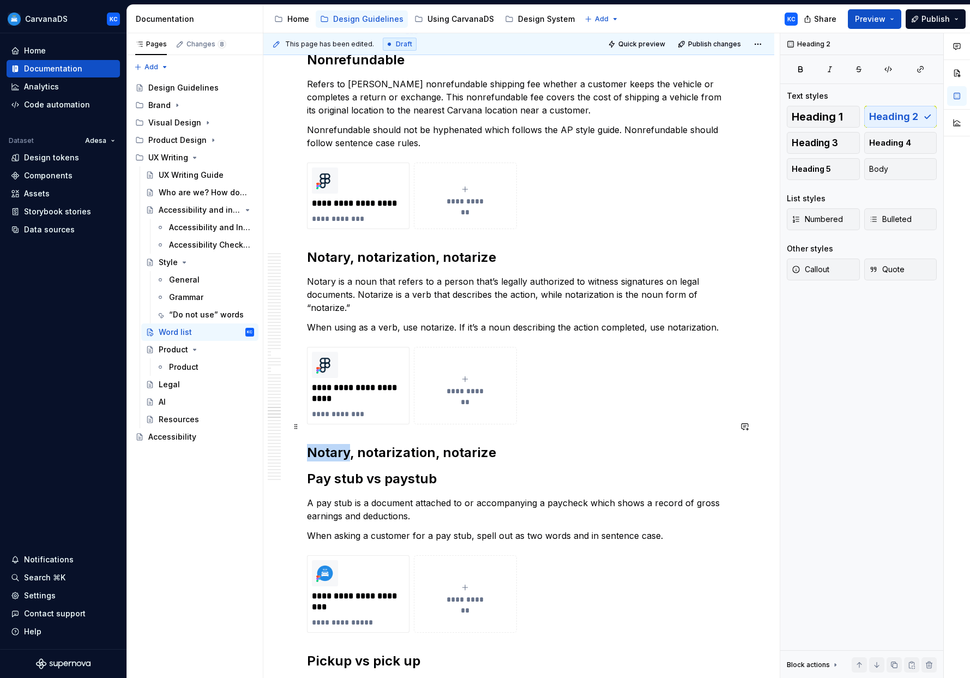
click at [340, 444] on h2 "Notary, notarization, notarize" at bounding box center [519, 452] width 424 height 17
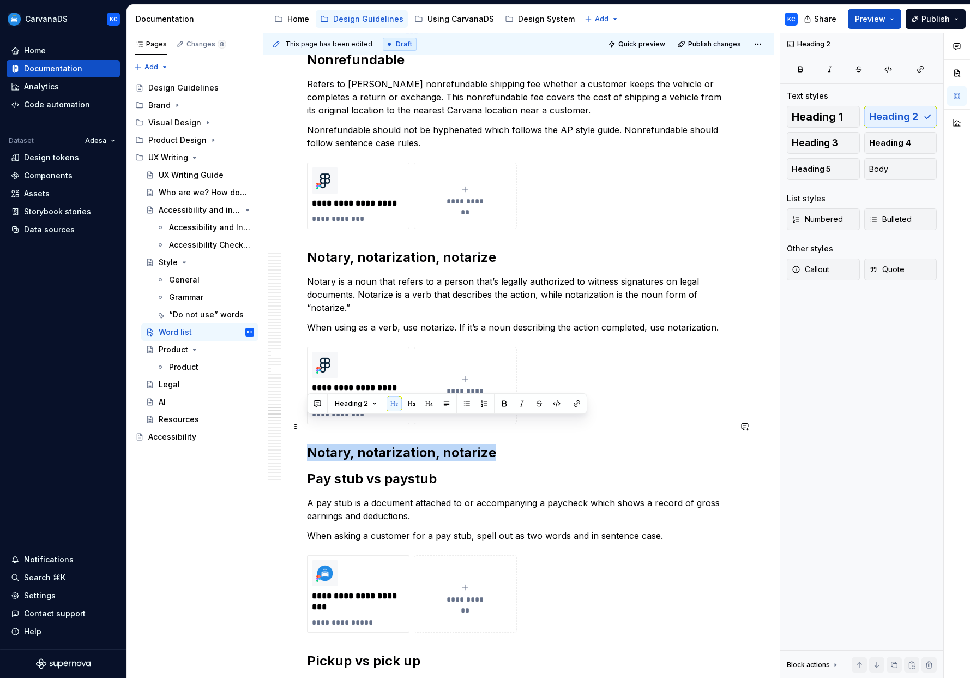
click at [340, 444] on h2 "Notary, notarization, notarize" at bounding box center [519, 452] width 424 height 17
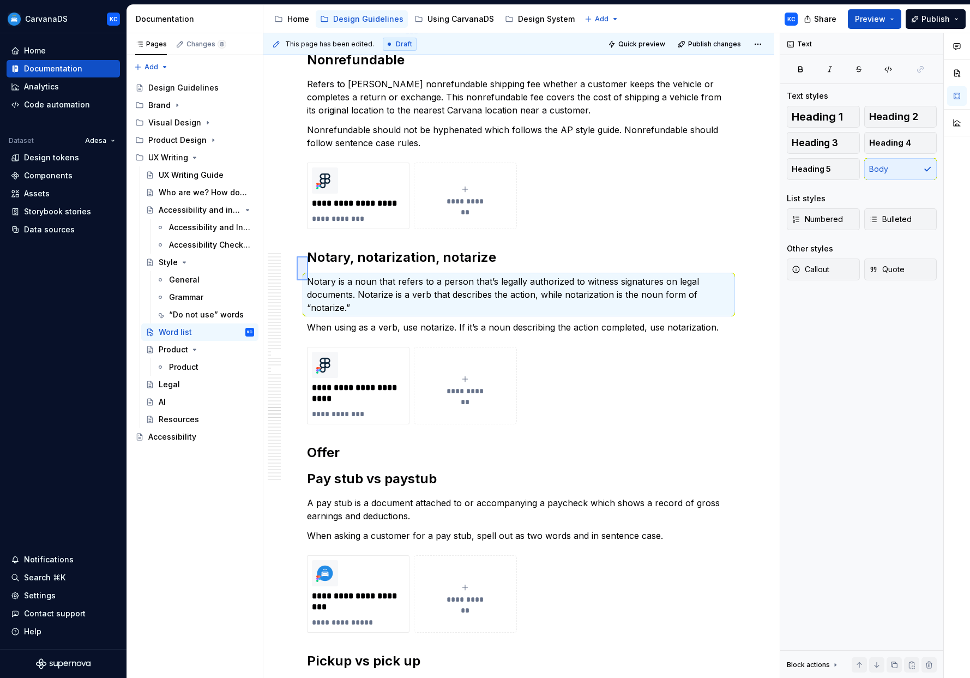
drag, startPoint x: 297, startPoint y: 256, endPoint x: 308, endPoint y: 280, distance: 26.6
click at [308, 280] on div "This page has been edited. Draft Quick preview Publish changes Word list Edit h…" at bounding box center [521, 355] width 516 height 645
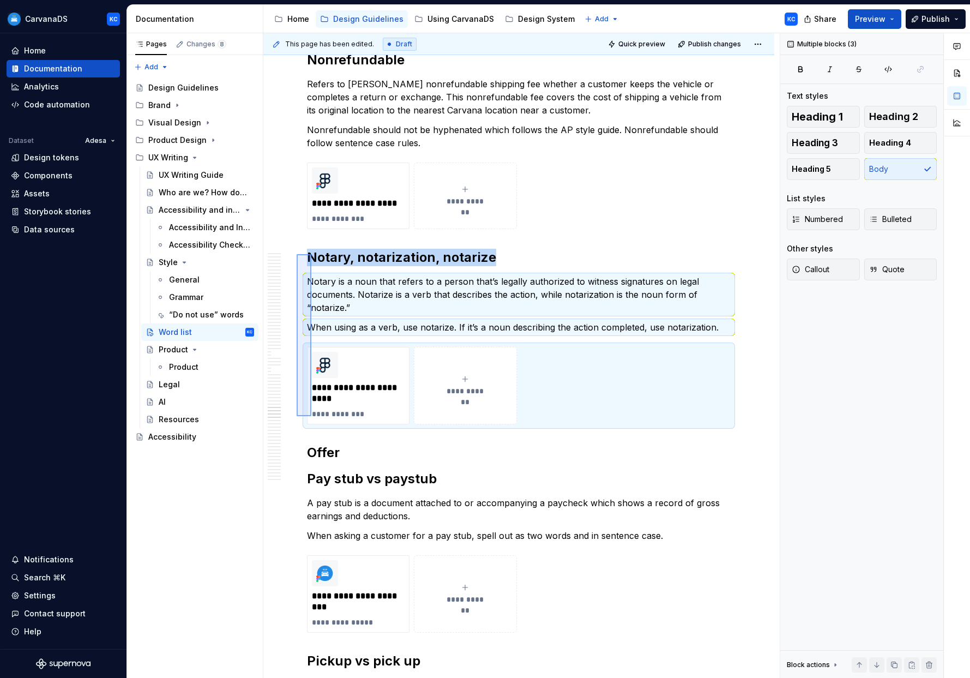
drag, startPoint x: 297, startPoint y: 254, endPoint x: 312, endPoint y: 407, distance: 153.5
click at [312, 407] on div "This page has been edited. Draft Quick preview Publish changes Word list Edit h…" at bounding box center [521, 355] width 516 height 645
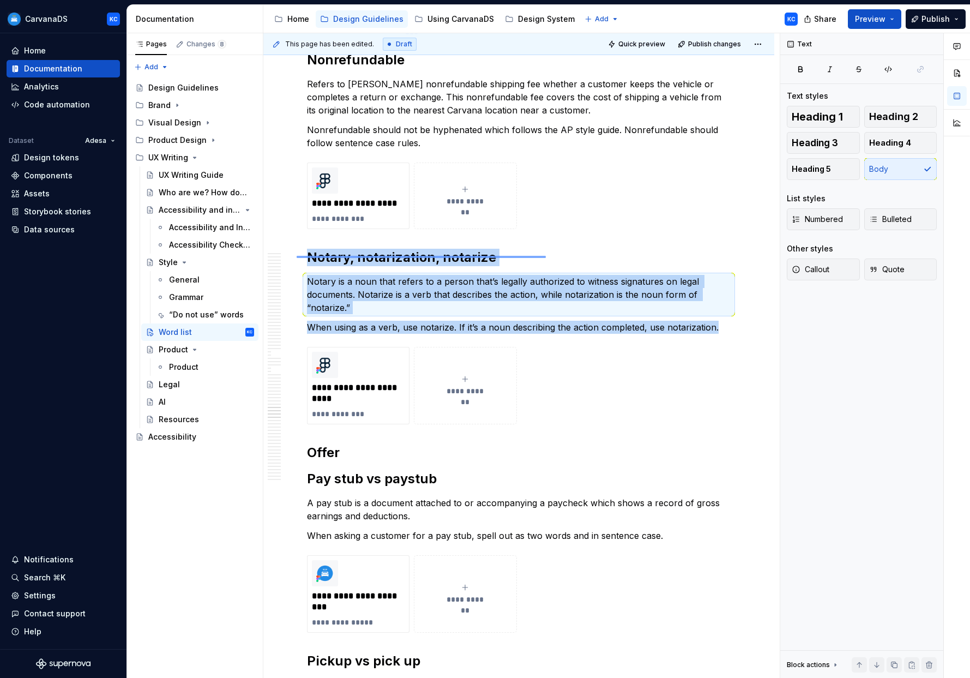
click at [495, 258] on div "This page has been edited. Draft Quick preview Publish changes Word list Edit h…" at bounding box center [521, 355] width 516 height 645
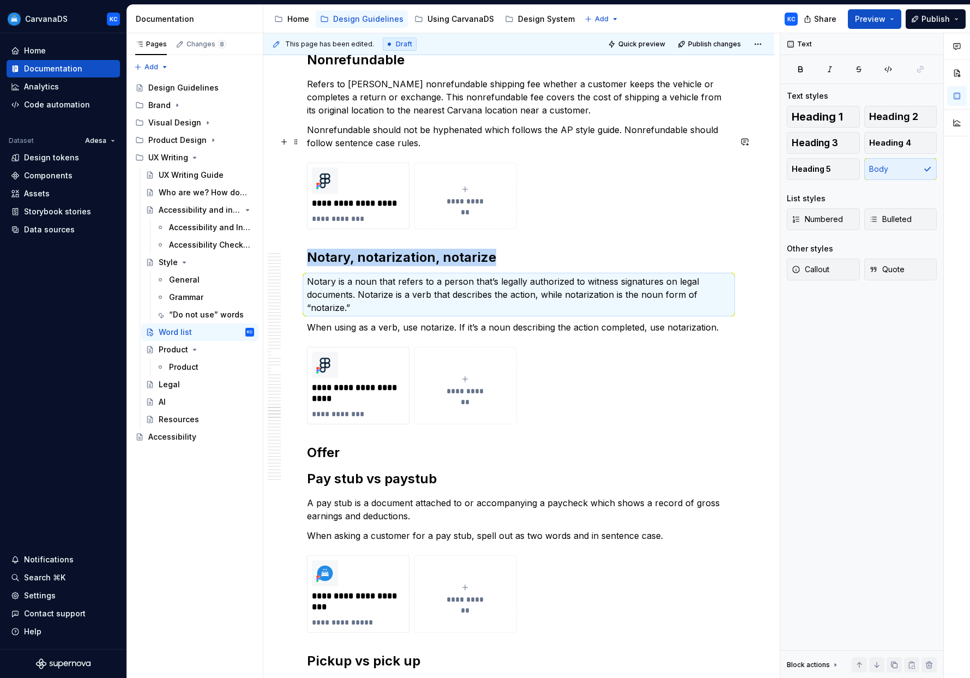
click at [495, 205] on div "**********" at bounding box center [519, 195] width 424 height 67
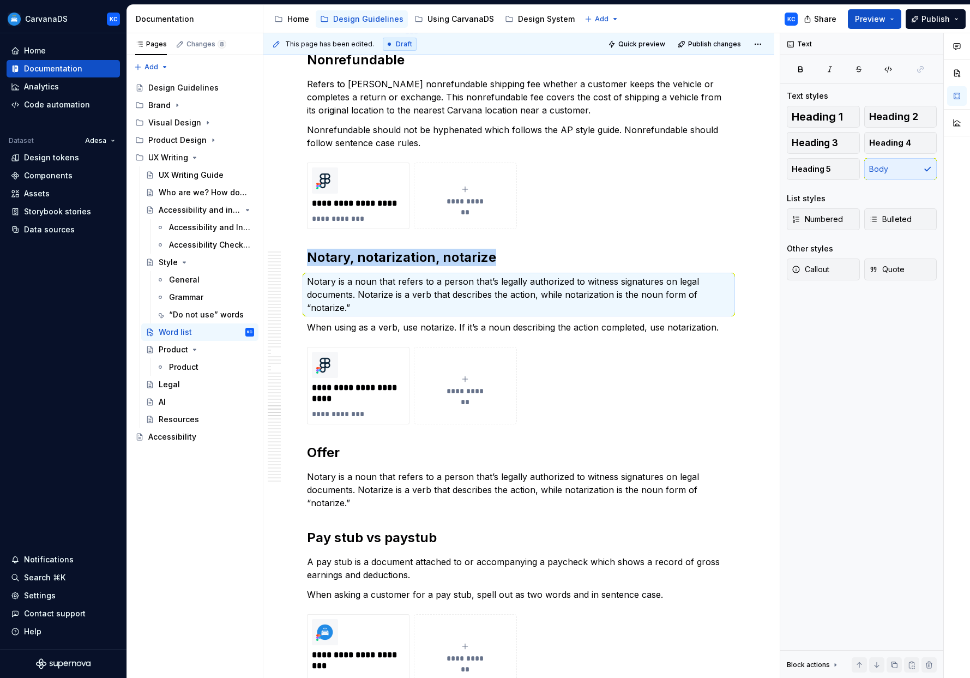
click at [466, 470] on p "Notary is a noun that refers to a person that’s legally authorized to witness s…" at bounding box center [519, 489] width 424 height 39
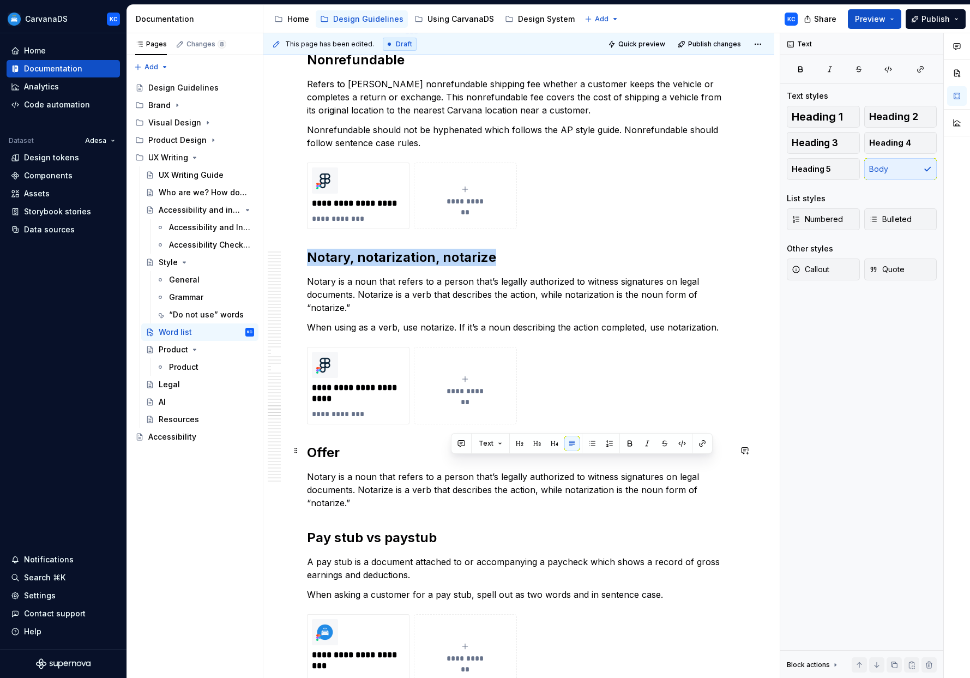
click at [466, 470] on p "Notary is a noun that refers to a person that’s legally authorized to witness s…" at bounding box center [519, 489] width 424 height 39
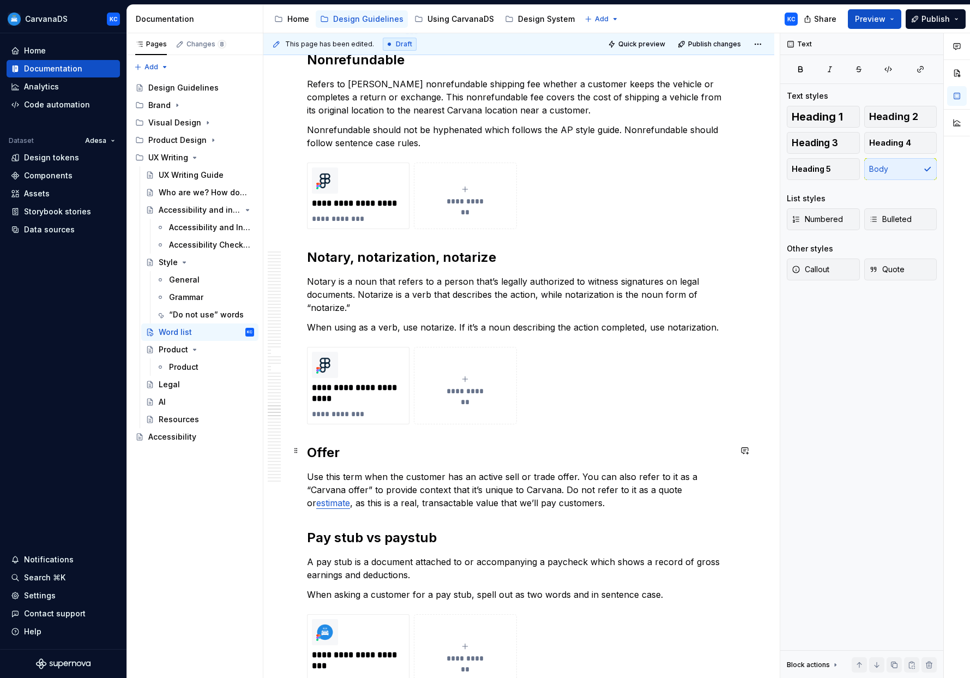
click at [350, 497] on link "estimate" at bounding box center [333, 502] width 34 height 11
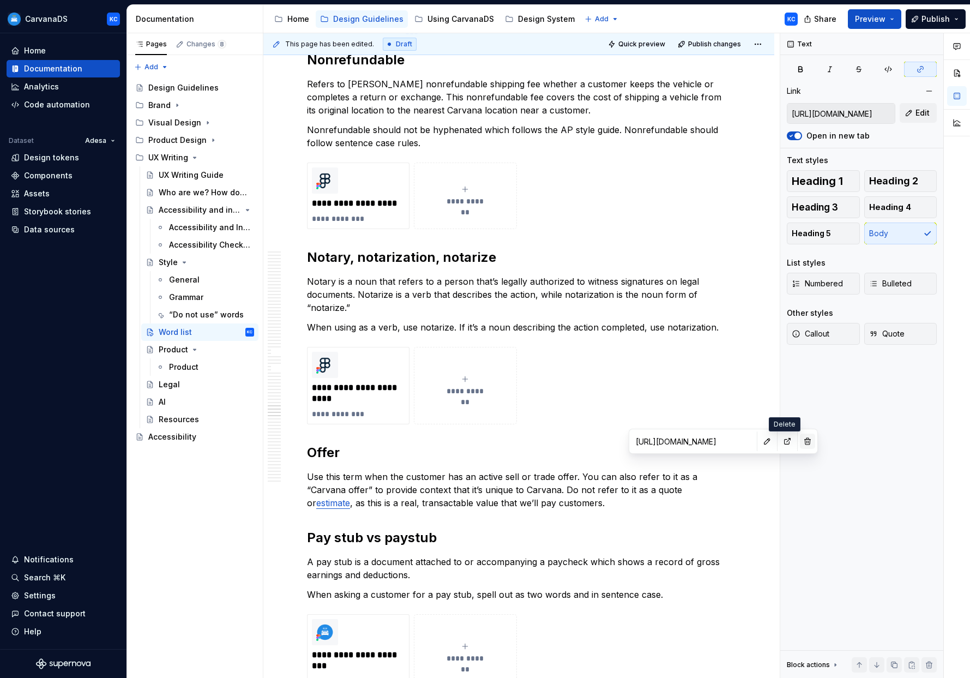
click at [495, 443] on button "button" at bounding box center [807, 440] width 15 height 15
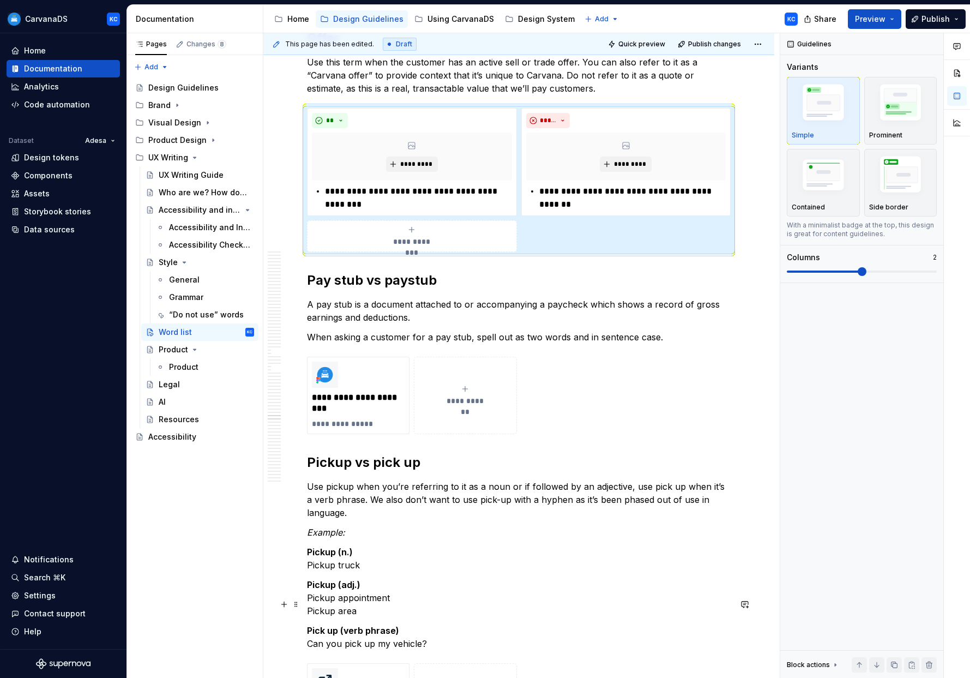
scroll to position [11460, 0]
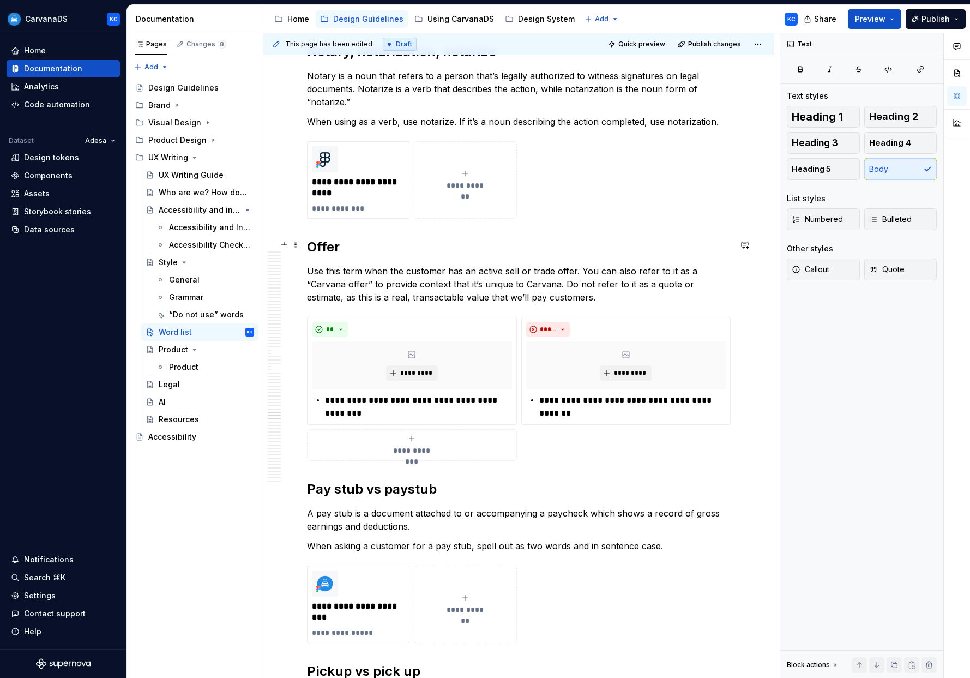
click at [413, 270] on p "Use this term when the customer has an active sell or trade offer. You can also…" at bounding box center [519, 283] width 424 height 39
click at [426, 394] on p "**********" at bounding box center [418, 407] width 186 height 26
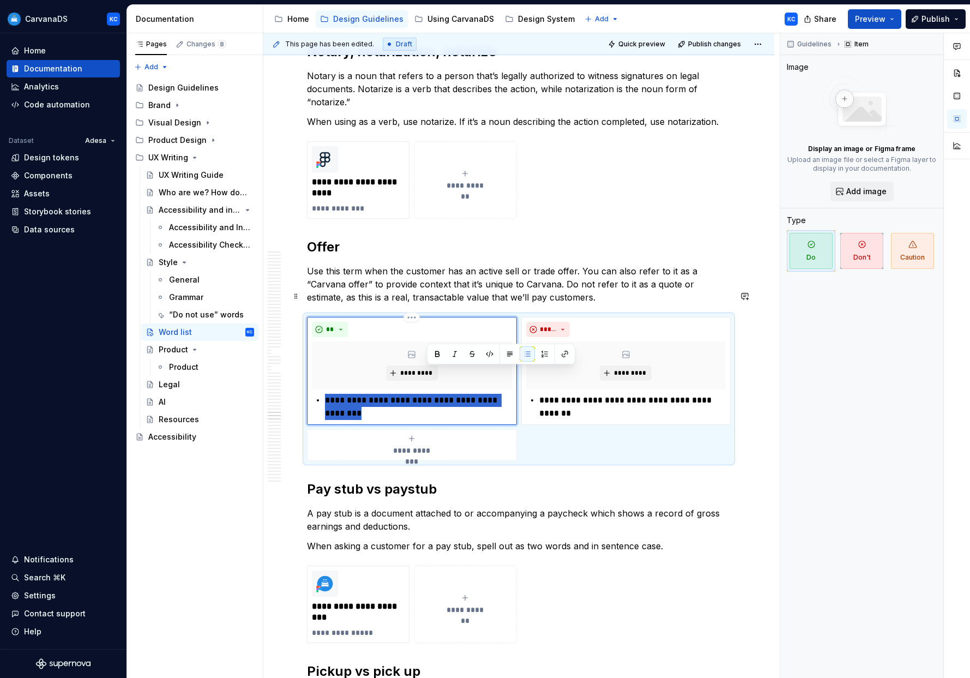
click at [426, 394] on p "**********" at bounding box center [418, 407] width 186 height 26
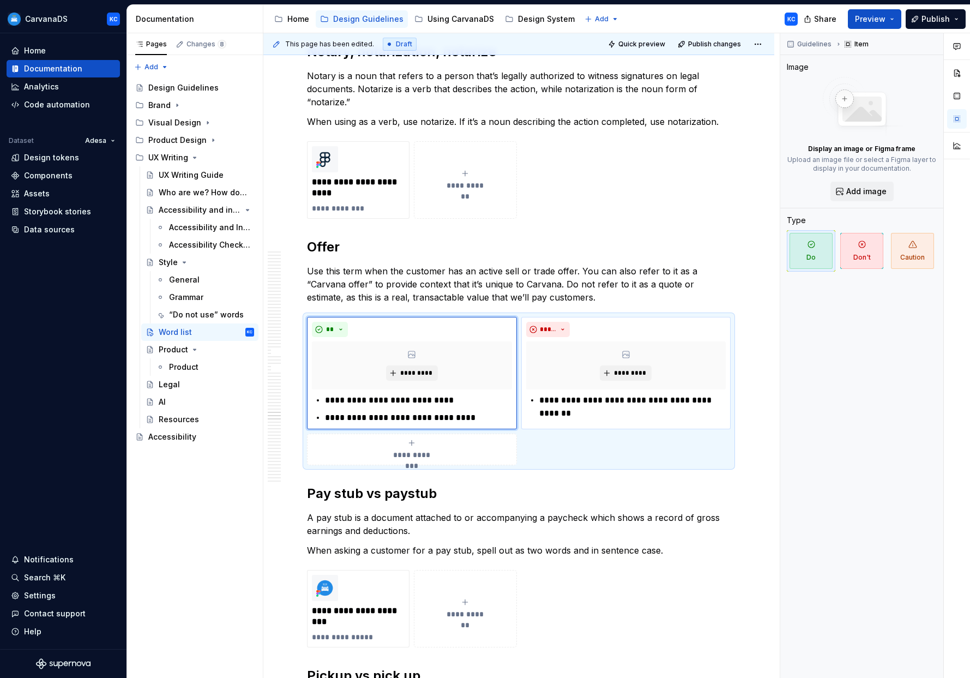
click at [495, 394] on p "**********" at bounding box center [632, 407] width 186 height 26
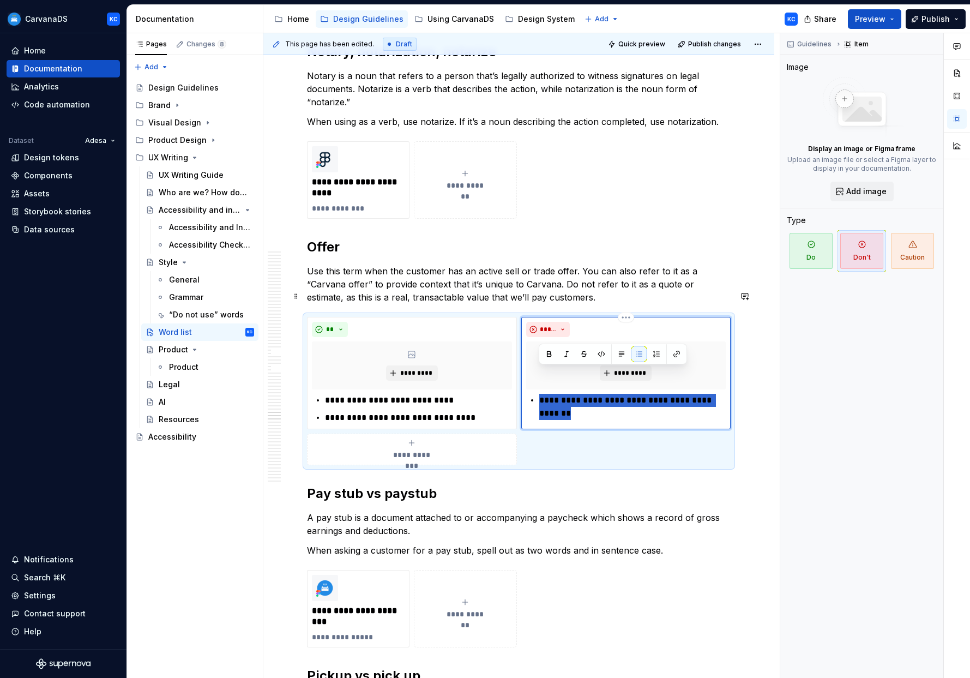
click at [495, 394] on p "**********" at bounding box center [632, 407] width 186 height 26
click at [495, 382] on div "Guidelines Item Image Display an image or Figma frame Upload an image file or s…" at bounding box center [861, 355] width 163 height 645
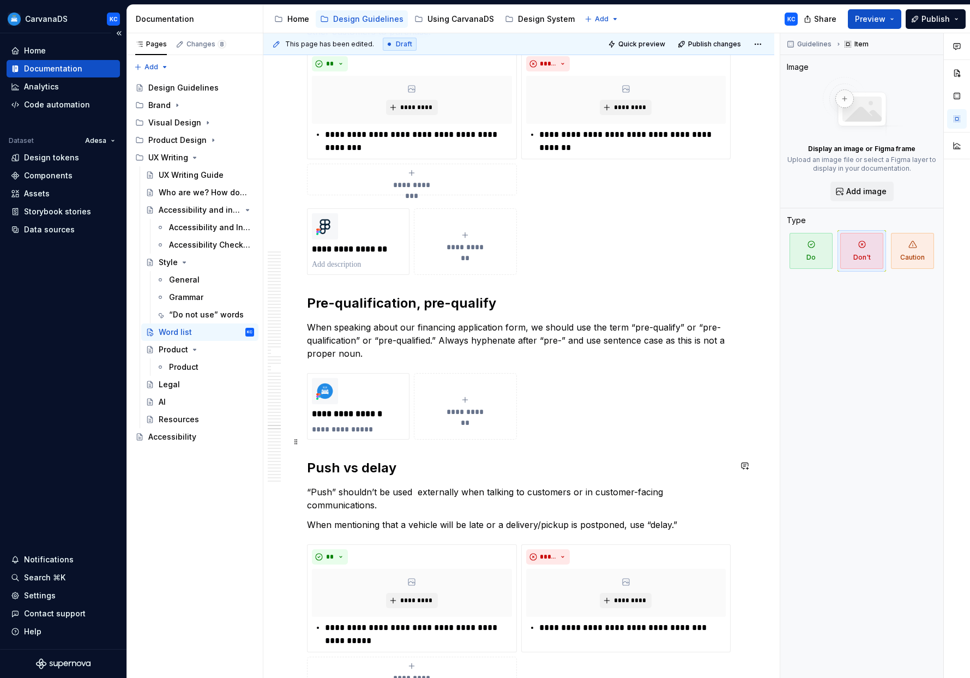
scroll to position [11957, 0]
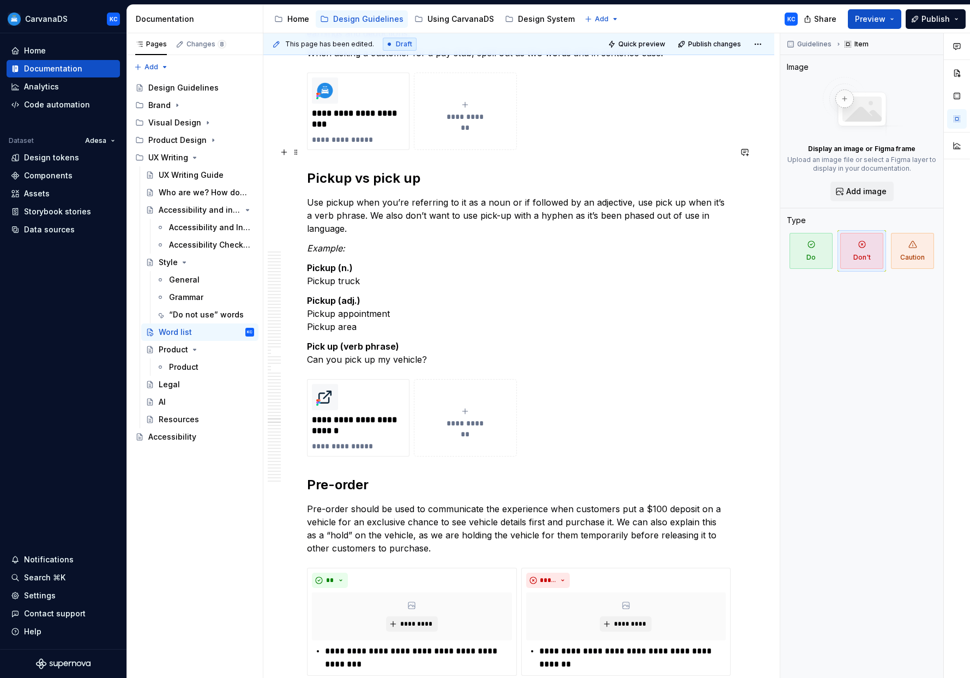
click at [367, 170] on h2 "Pickup vs pick up" at bounding box center [519, 178] width 424 height 17
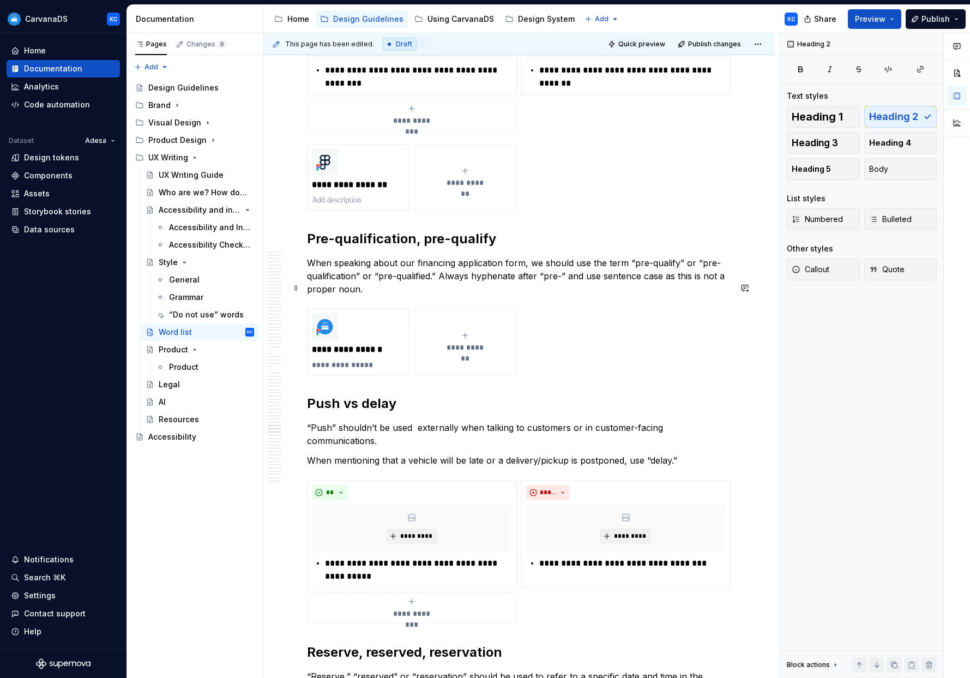
scroll to position [12752, 0]
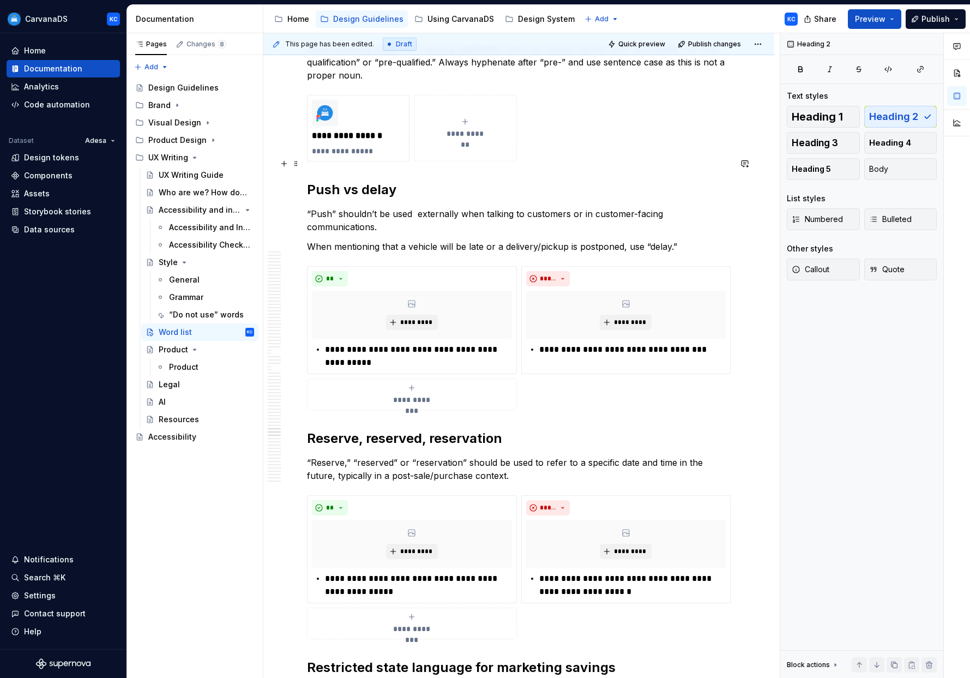
click at [355, 181] on h2 "Push vs delay" at bounding box center [519, 189] width 424 height 17
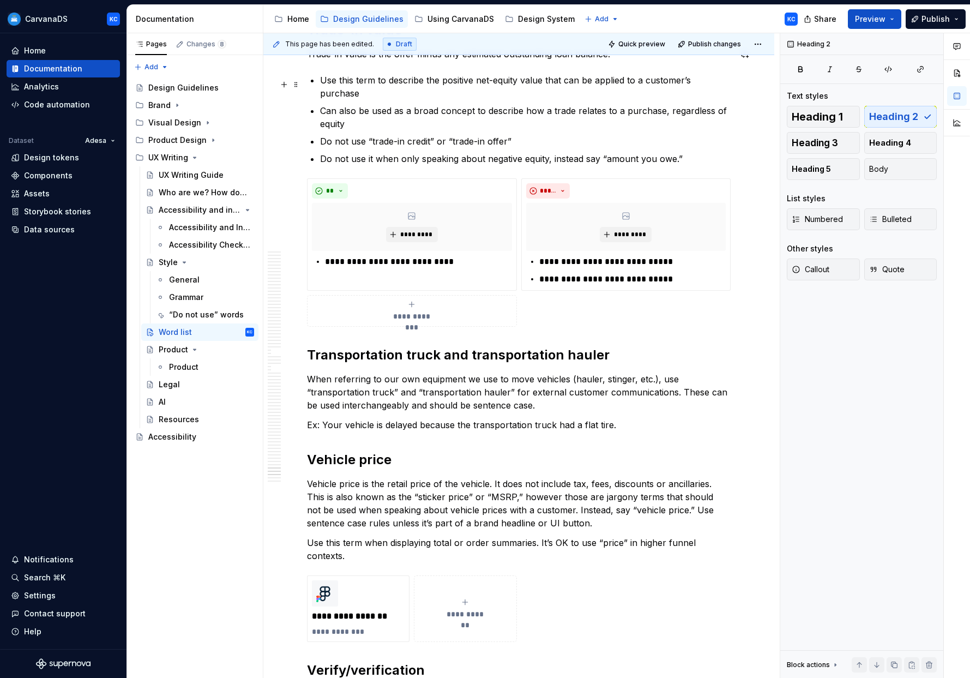
scroll to position [15655, 0]
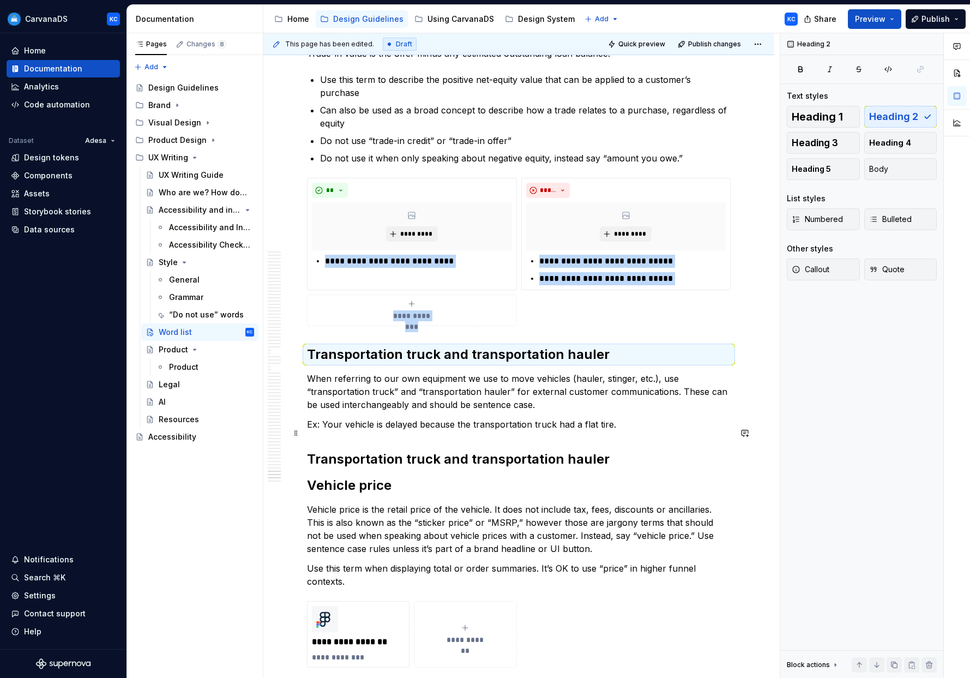
click at [353, 450] on h2 "Transportation truck and transportation hauler" at bounding box center [519, 458] width 424 height 17
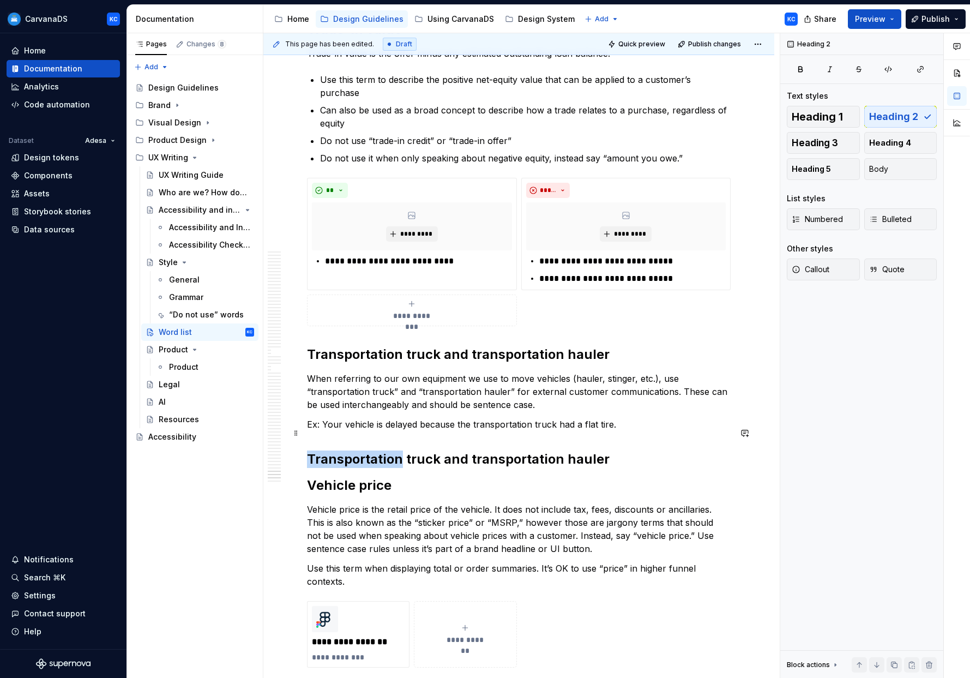
click at [353, 450] on h2 "Transportation truck and transportation hauler" at bounding box center [519, 458] width 424 height 17
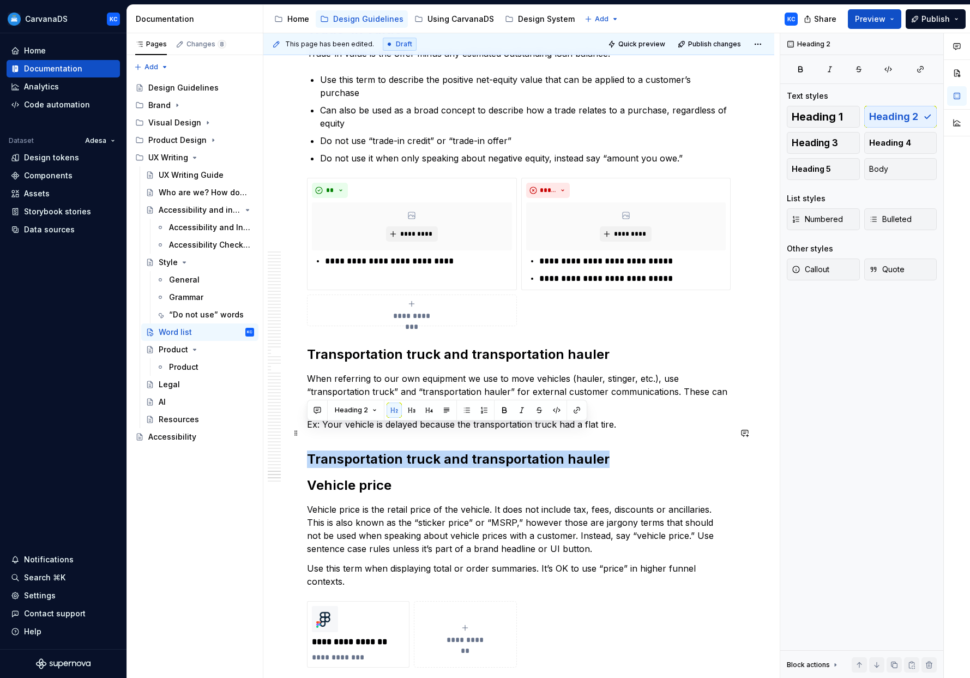
click at [353, 450] on h2 "Transportation truck and transportation hauler" at bounding box center [519, 458] width 424 height 17
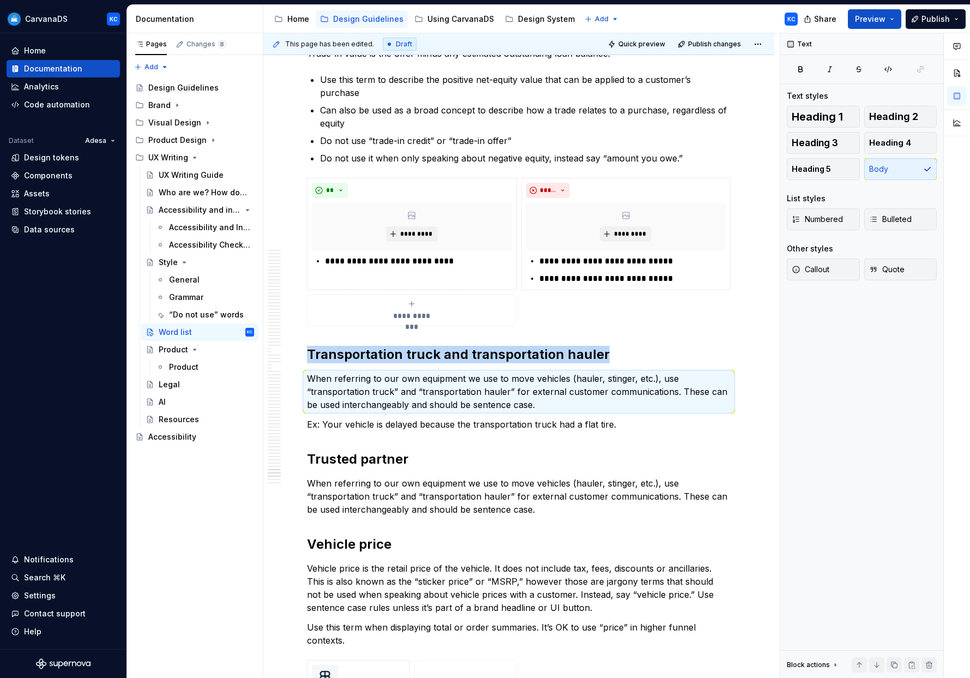
click at [374, 476] on p "When referring to our own equipment we use to move vehicles (hauler, stinger, e…" at bounding box center [519, 495] width 424 height 39
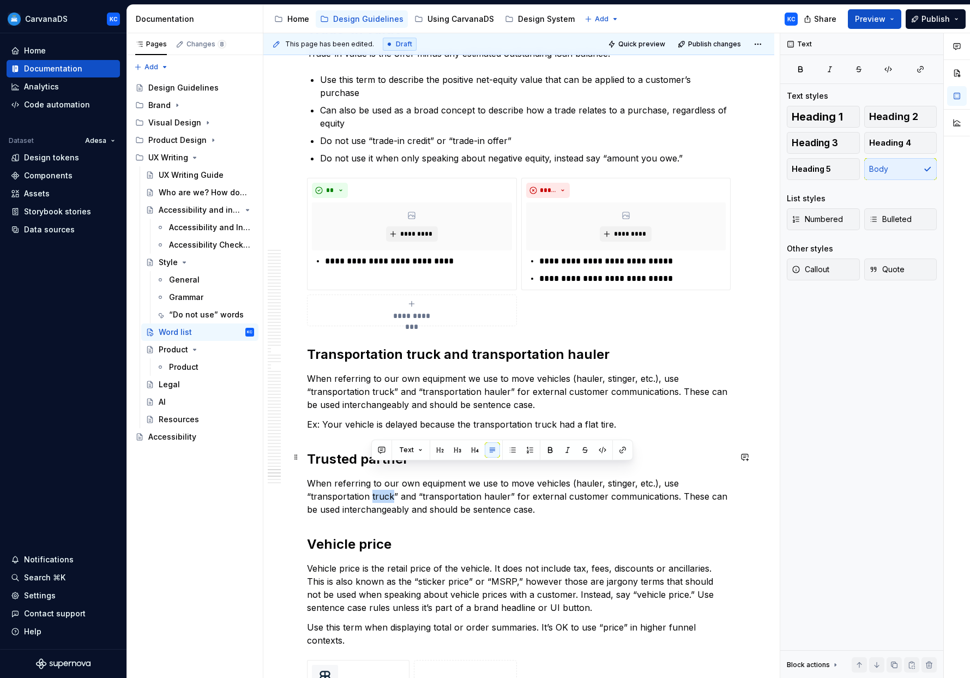
click at [374, 476] on p "When referring to our own equipment we use to move vehicles (hauler, stinger, e…" at bounding box center [519, 495] width 424 height 39
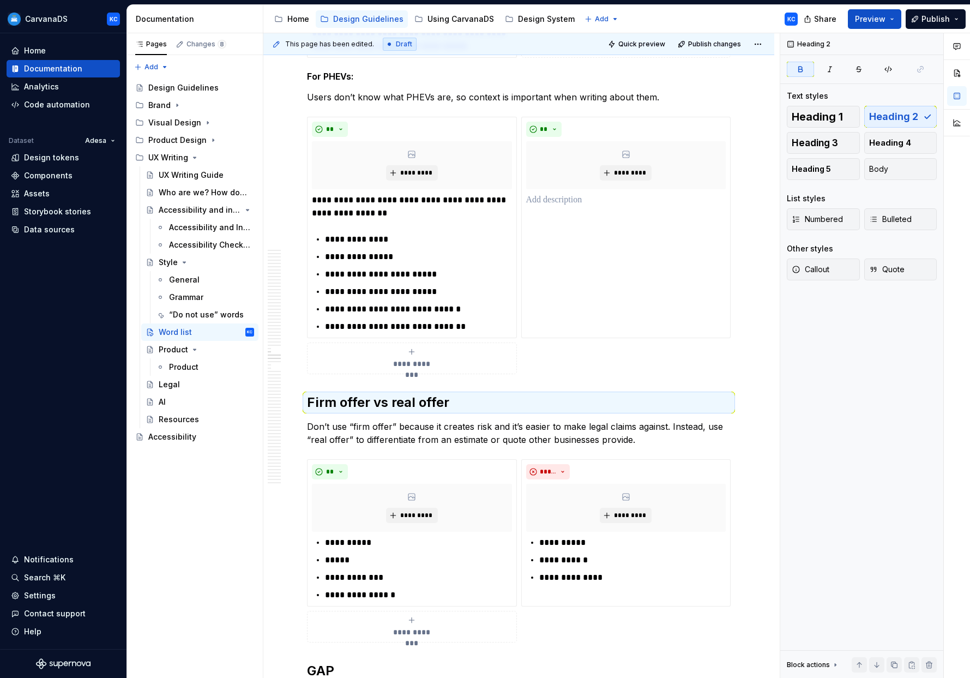
scroll to position [7403, 0]
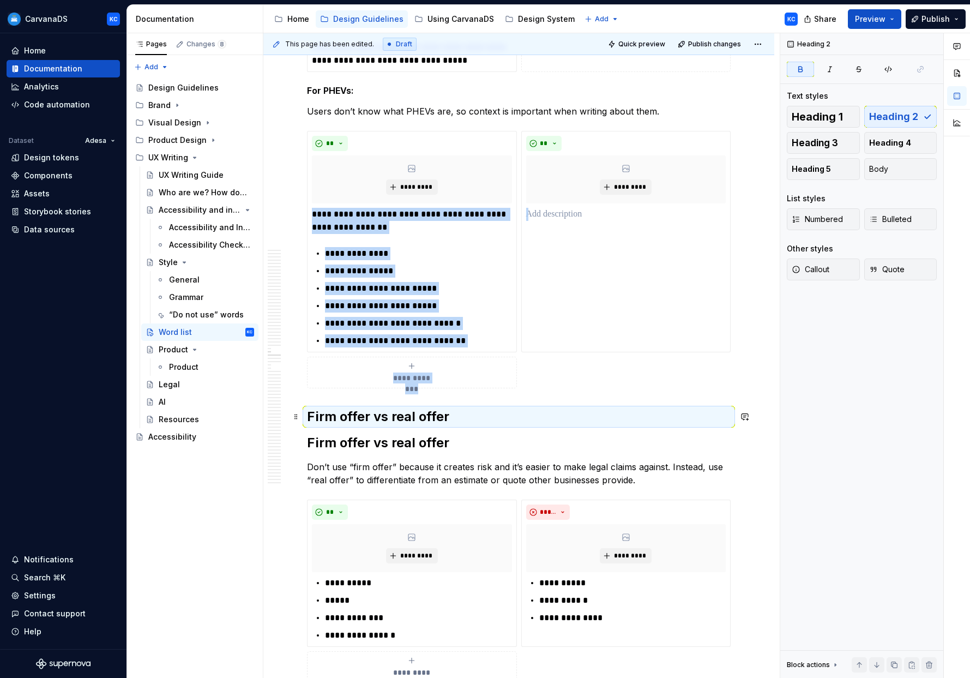
click at [351, 419] on strong "Firm offer vs real offer" at bounding box center [378, 416] width 142 height 16
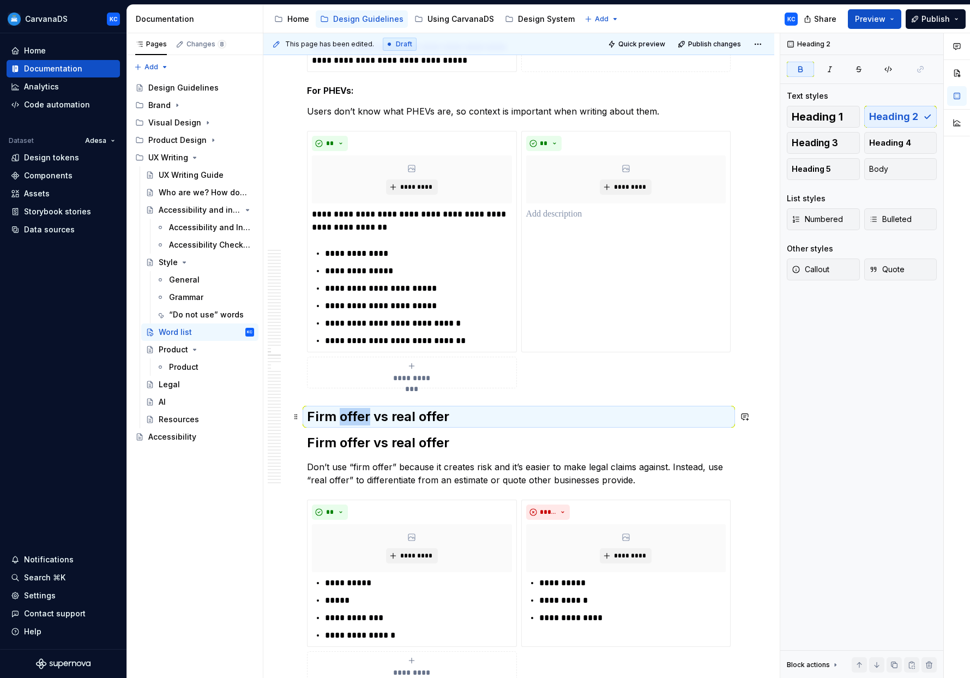
click at [351, 419] on strong "Firm offer vs real offer" at bounding box center [378, 416] width 142 height 16
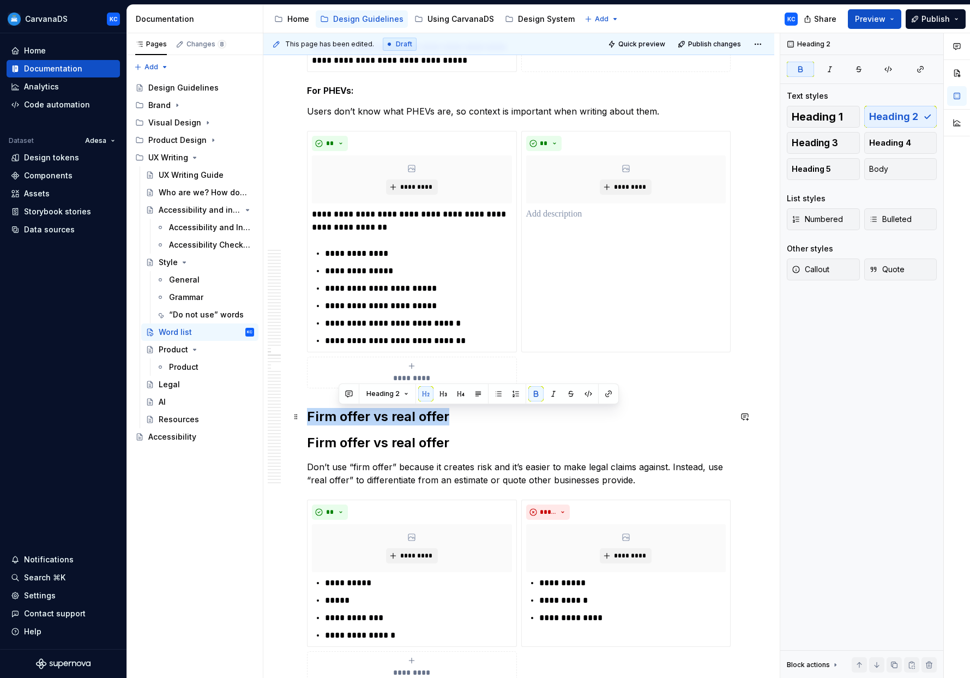
click at [351, 419] on strong "Firm offer vs real offer" at bounding box center [378, 416] width 142 height 16
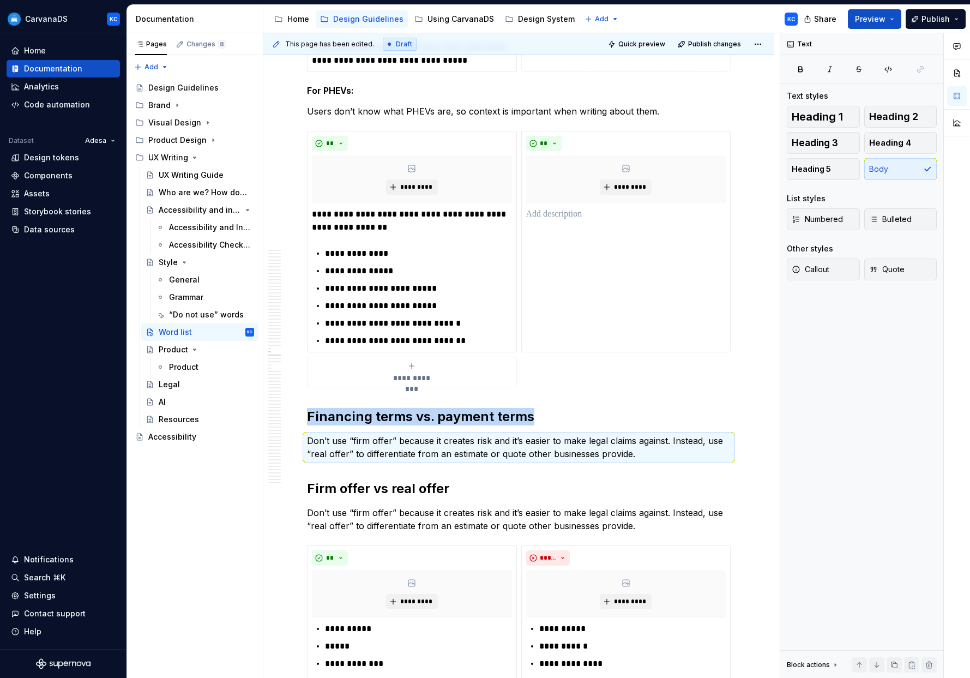
click at [352, 439] on p "Don’t use “firm offer” because it creates risk and it’s easier to make legal cl…" at bounding box center [519, 447] width 424 height 26
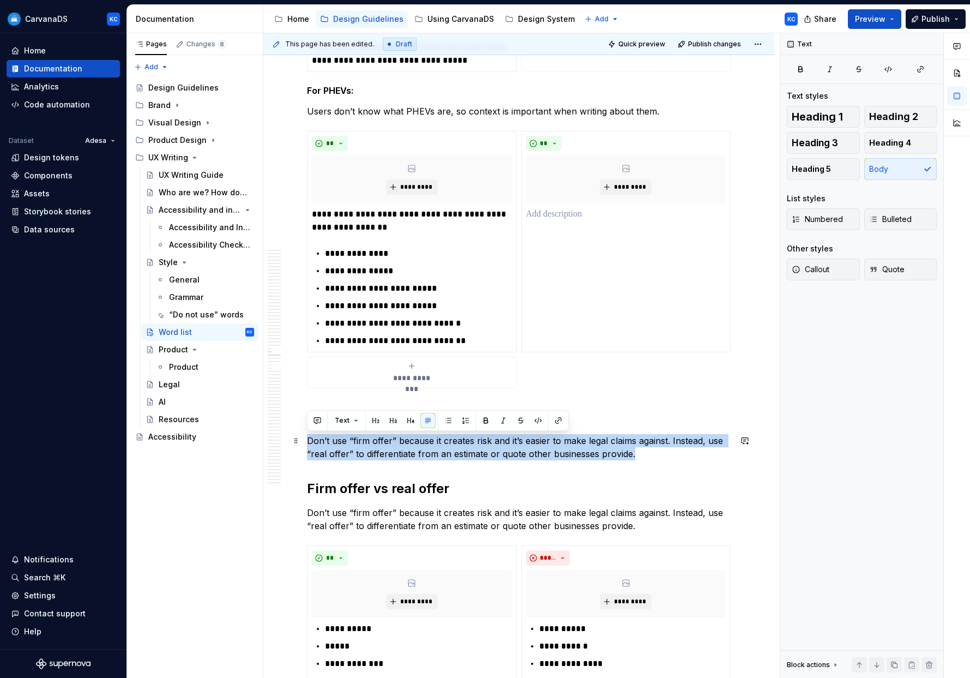
click at [352, 439] on p "Don’t use “firm offer” because it creates risk and it’s easier to make legal cl…" at bounding box center [519, 447] width 424 height 26
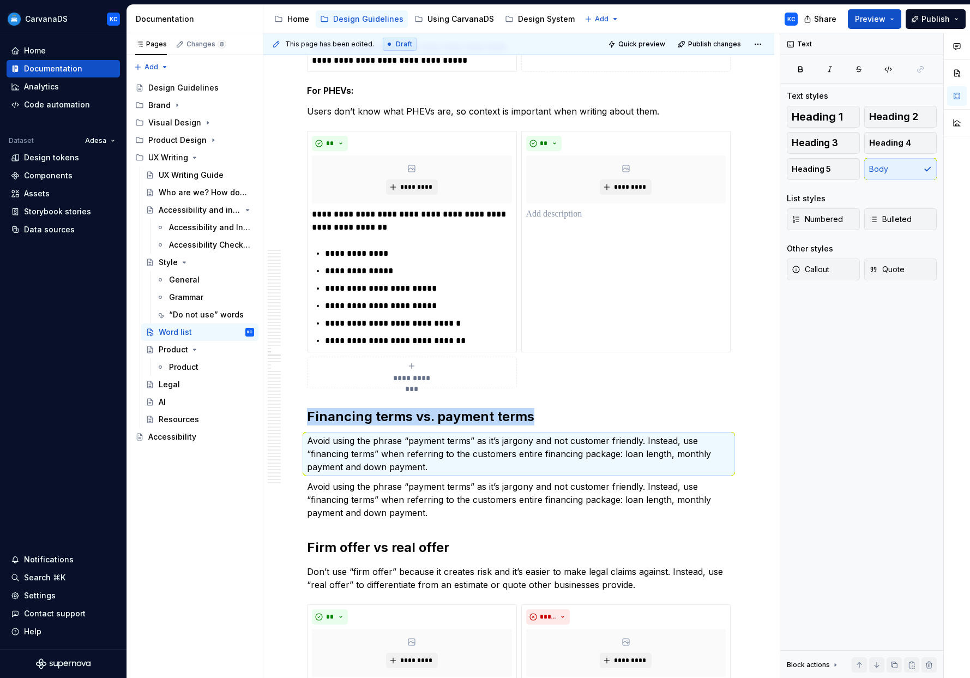
click at [409, 495] on p "Avoid using the phrase “payment terms” as it’s jargony and not customer friendl…" at bounding box center [519, 499] width 424 height 39
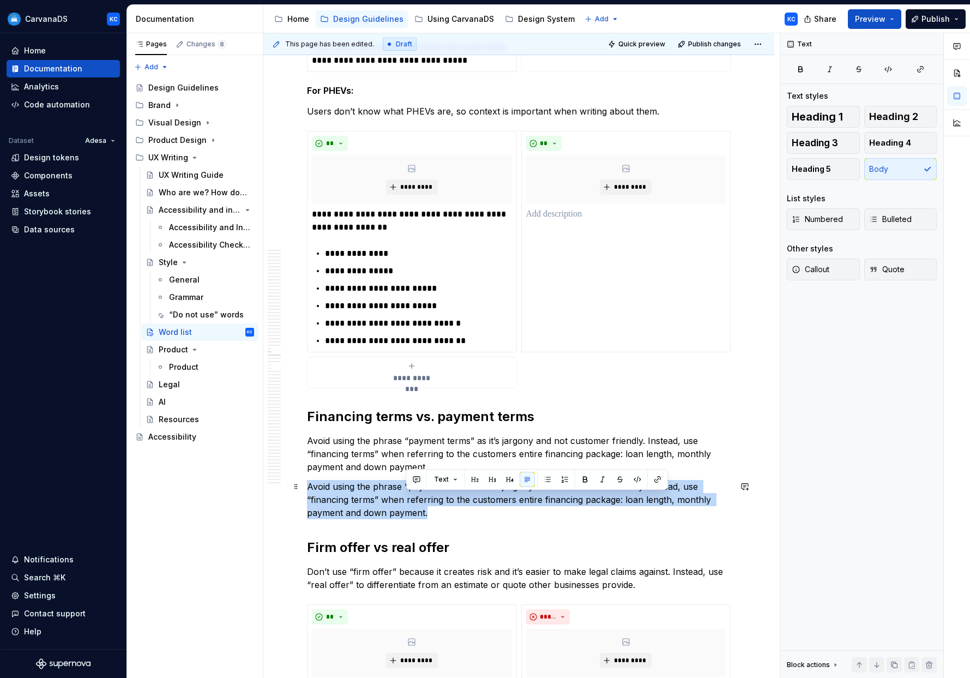
click at [409, 495] on p "Avoid using the phrase “payment terms” as it’s jargony and not customer friendl…" at bounding box center [519, 499] width 424 height 39
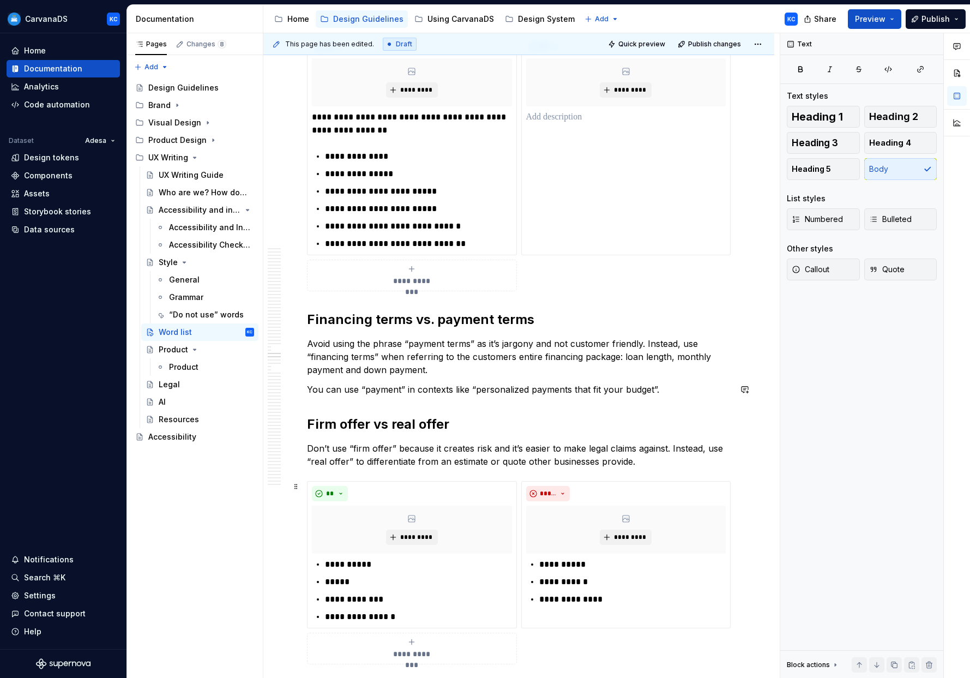
scroll to position [7501, 0]
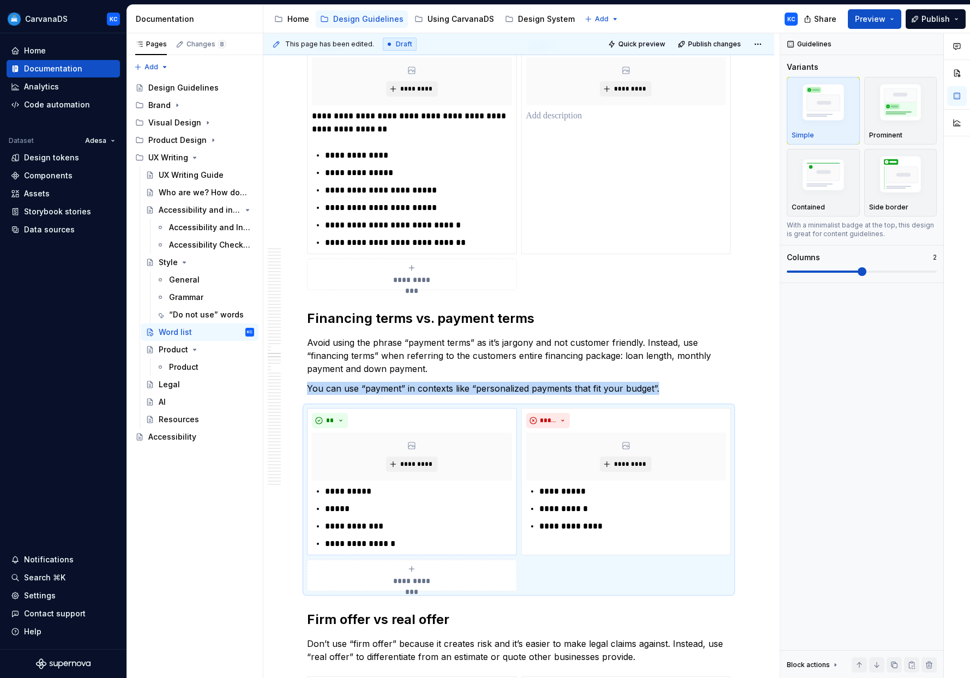
click at [357, 490] on p "**********" at bounding box center [418, 491] width 186 height 13
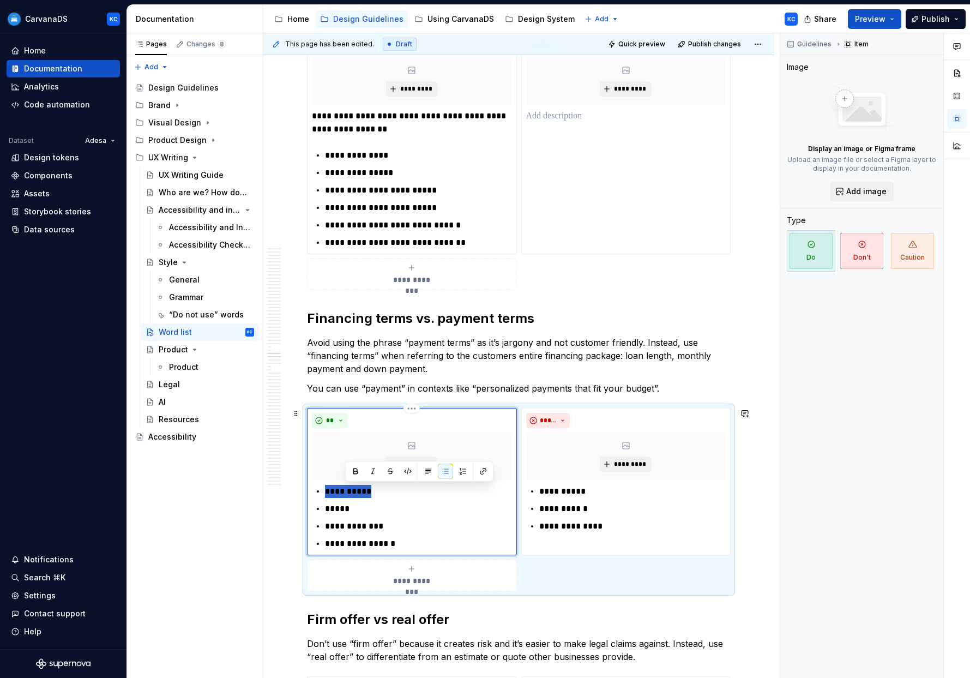
click at [357, 490] on p "**********" at bounding box center [418, 491] width 186 height 13
drag, startPoint x: 397, startPoint y: 546, endPoint x: 318, endPoint y: 492, distance: 95.7
click at [325, 492] on ul "**********" at bounding box center [418, 517] width 187 height 65
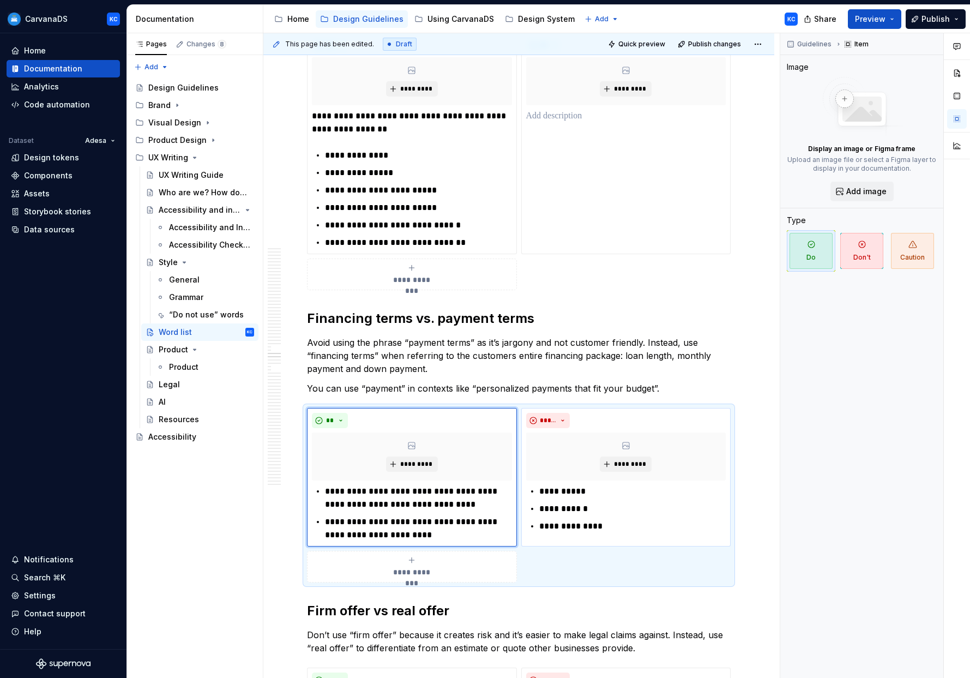
click at [495, 490] on p "**********" at bounding box center [632, 491] width 186 height 13
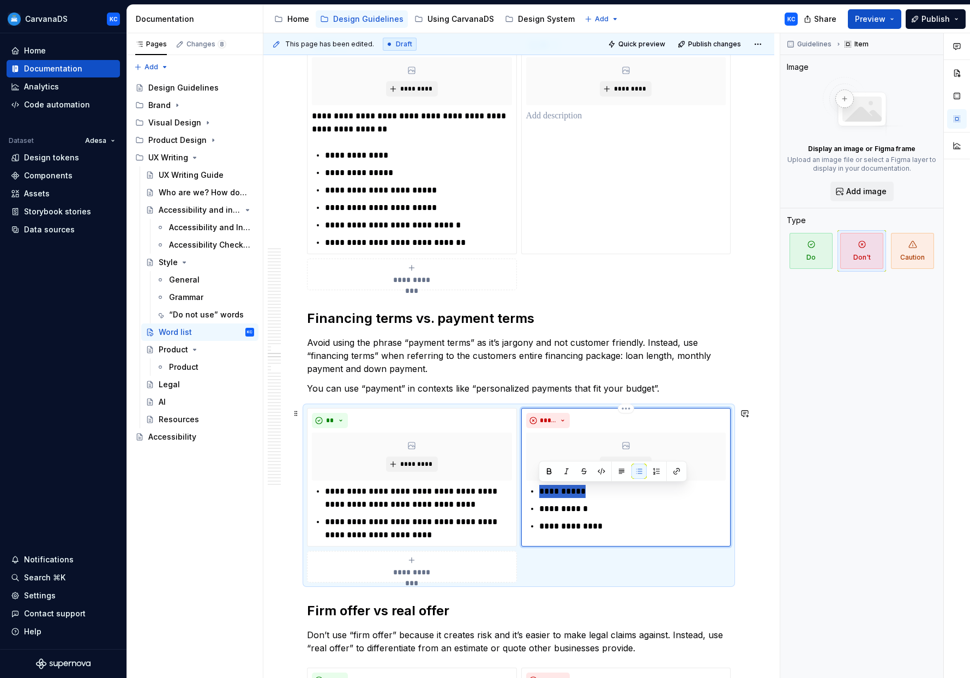
click at [495, 490] on p "**********" at bounding box center [632, 491] width 186 height 13
drag, startPoint x: 608, startPoint y: 528, endPoint x: 534, endPoint y: 493, distance: 81.4
click at [495, 493] on div "**********" at bounding box center [626, 509] width 200 height 48
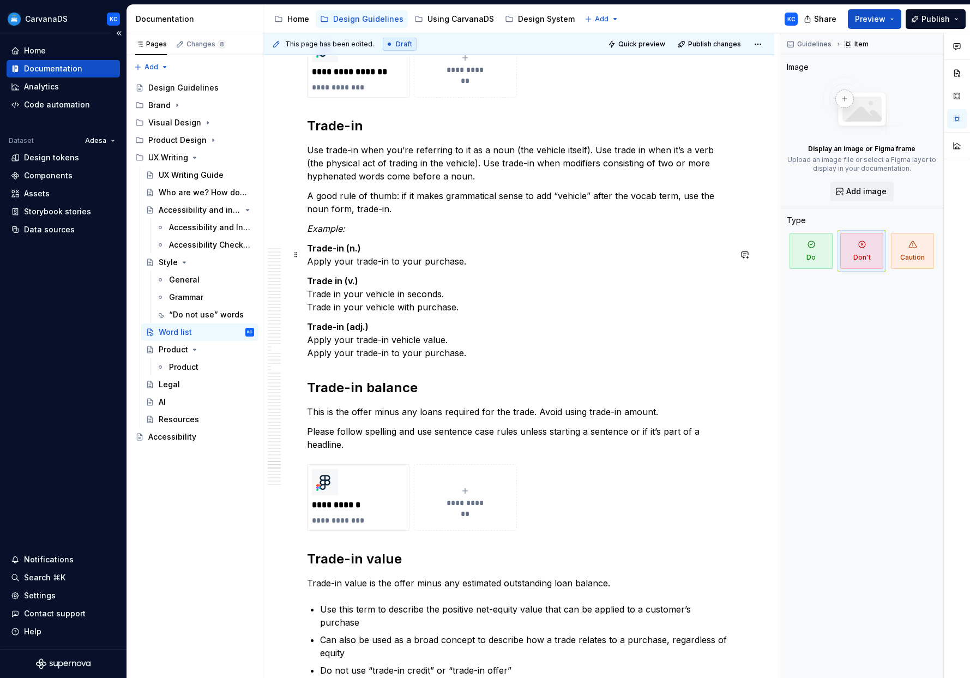
scroll to position [15433, 0]
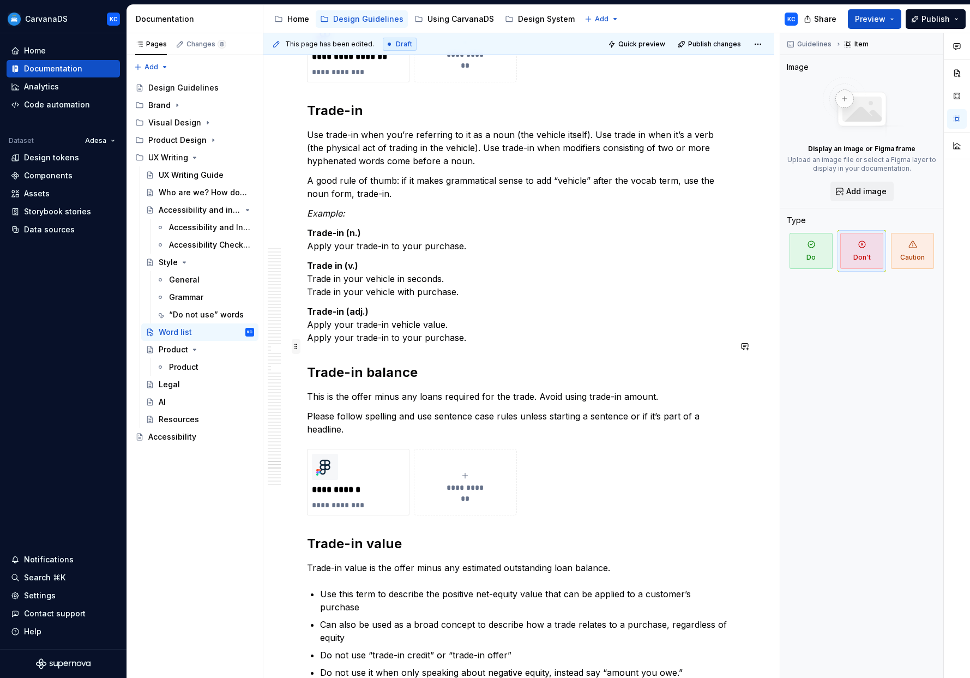
click at [297, 348] on span at bounding box center [296, 346] width 9 height 15
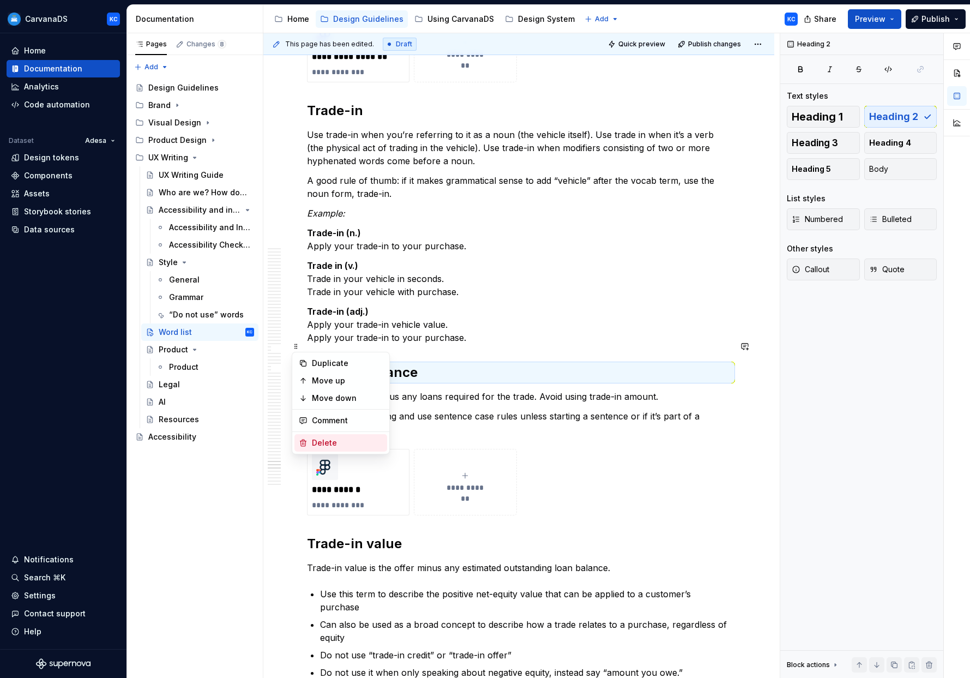
click at [316, 437] on div "Delete" at bounding box center [347, 442] width 71 height 11
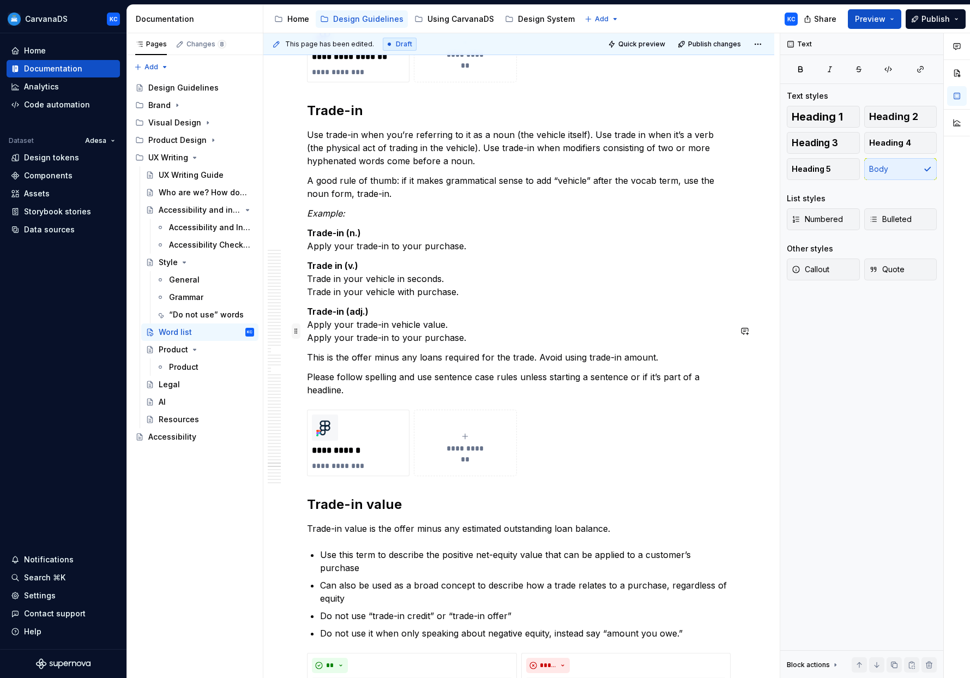
click at [299, 331] on span at bounding box center [296, 330] width 9 height 15
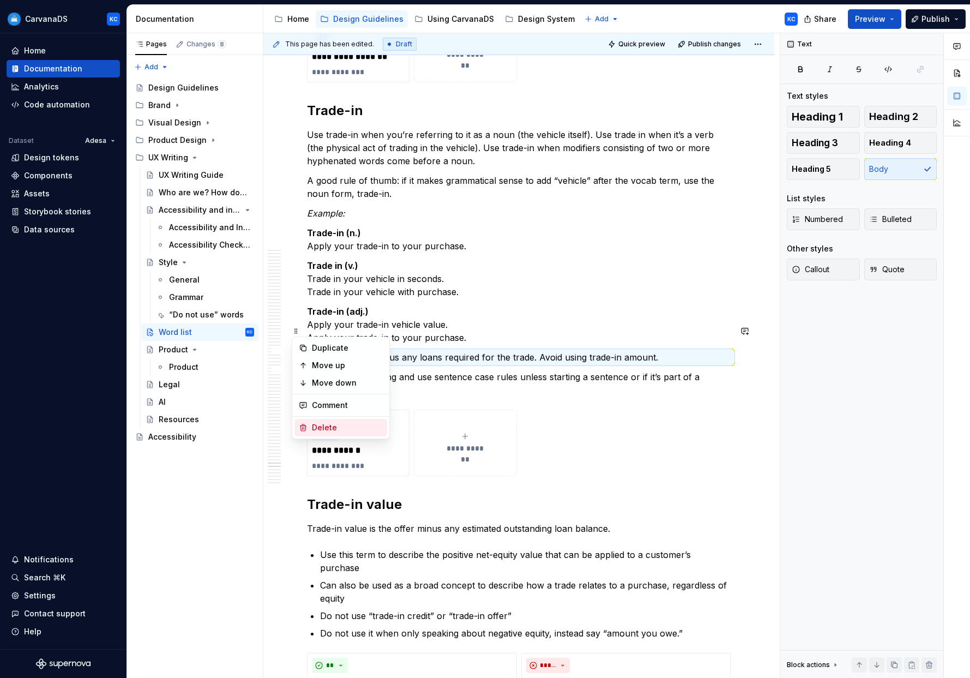
click at [324, 430] on div "Delete" at bounding box center [347, 427] width 71 height 11
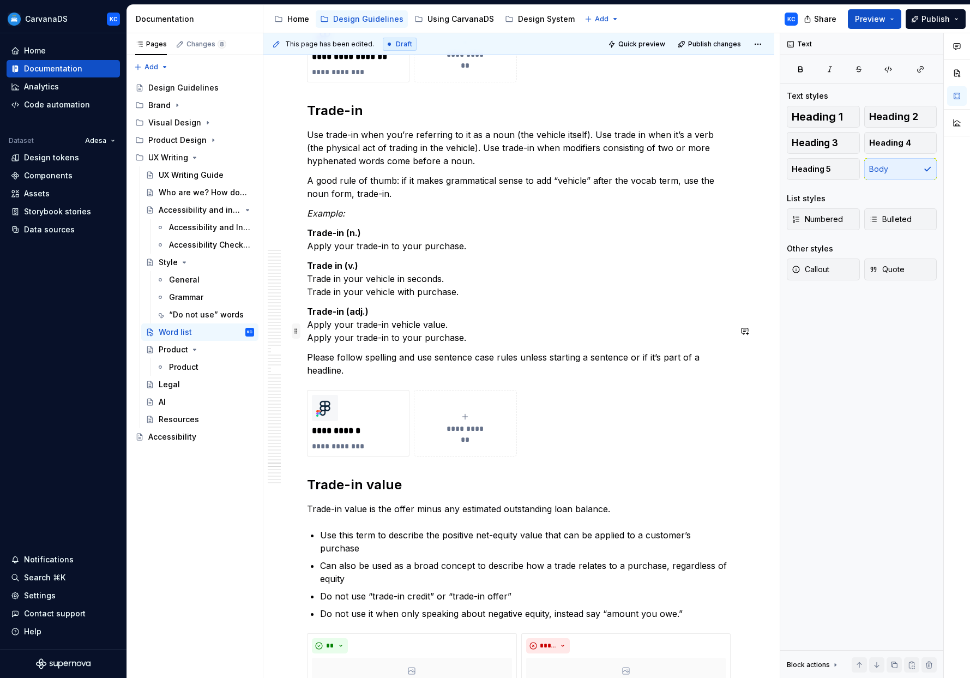
click at [297, 333] on span at bounding box center [296, 330] width 9 height 15
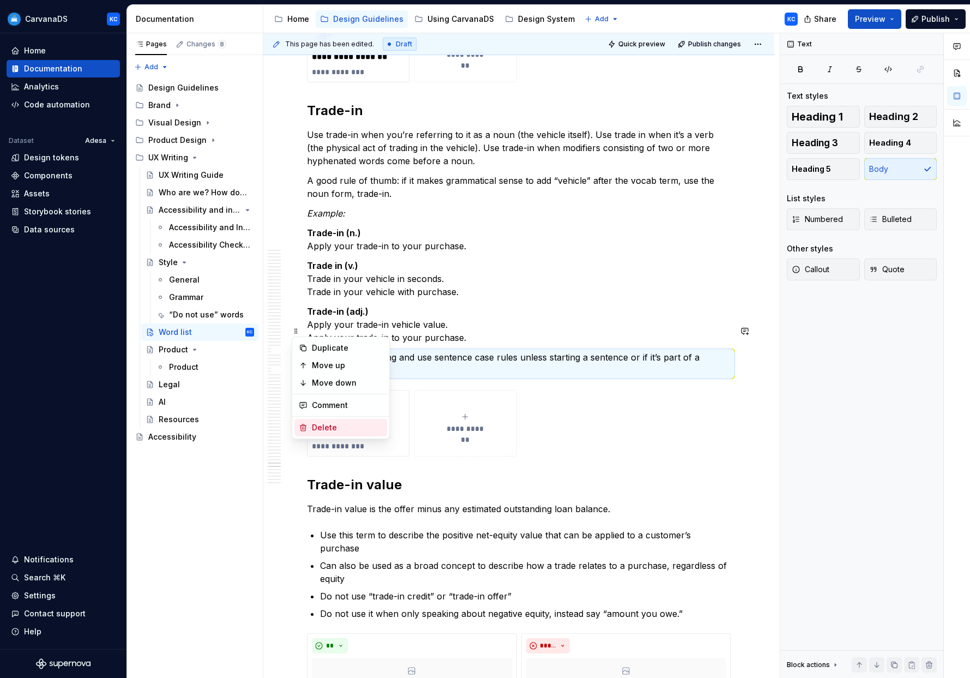
click at [317, 428] on div "Delete" at bounding box center [347, 427] width 71 height 11
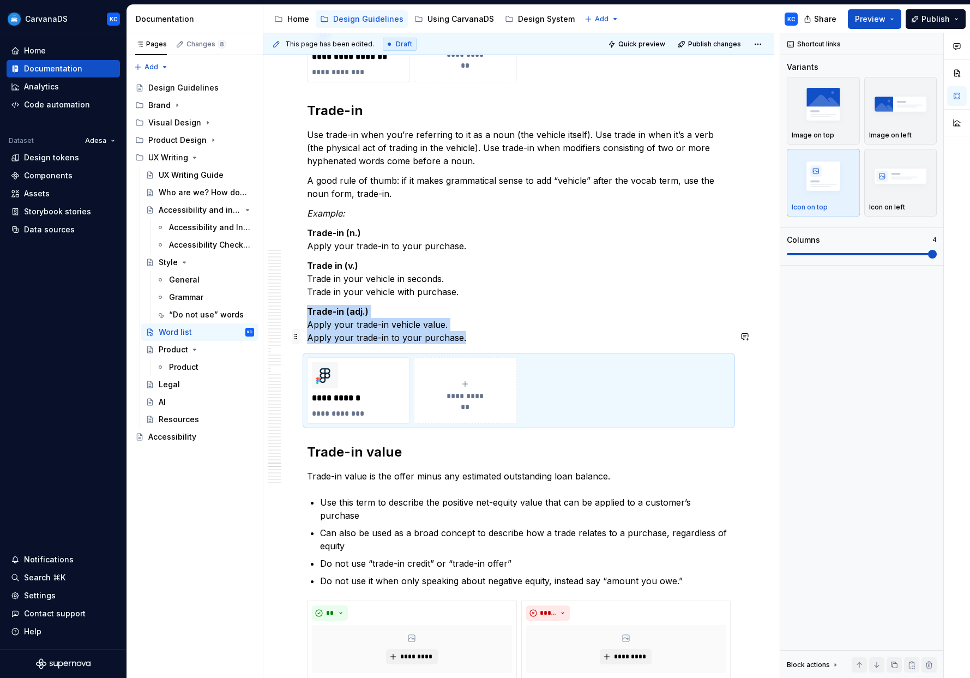
click at [296, 336] on span at bounding box center [296, 336] width 9 height 15
click at [322, 433] on div "Delete" at bounding box center [347, 432] width 71 height 11
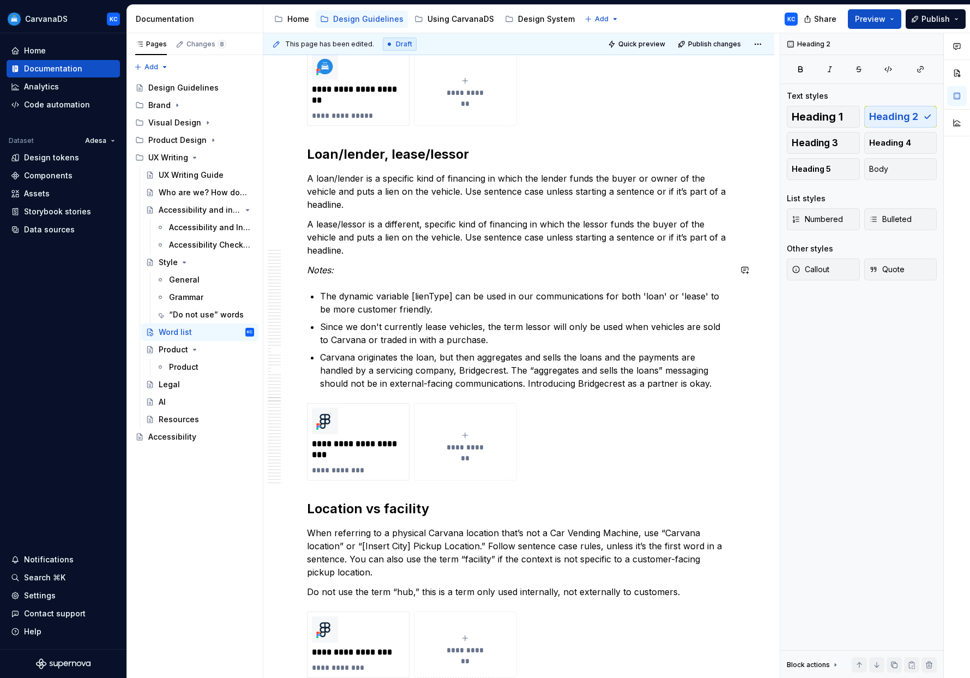
scroll to position [10688, 0]
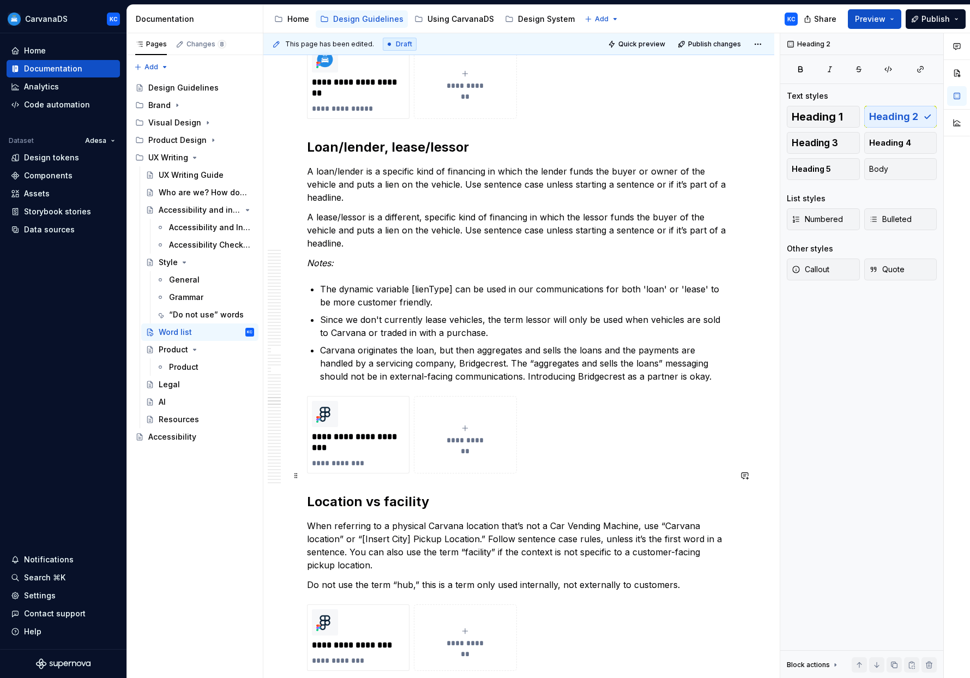
click at [380, 493] on h2 "Location vs facility" at bounding box center [519, 501] width 424 height 17
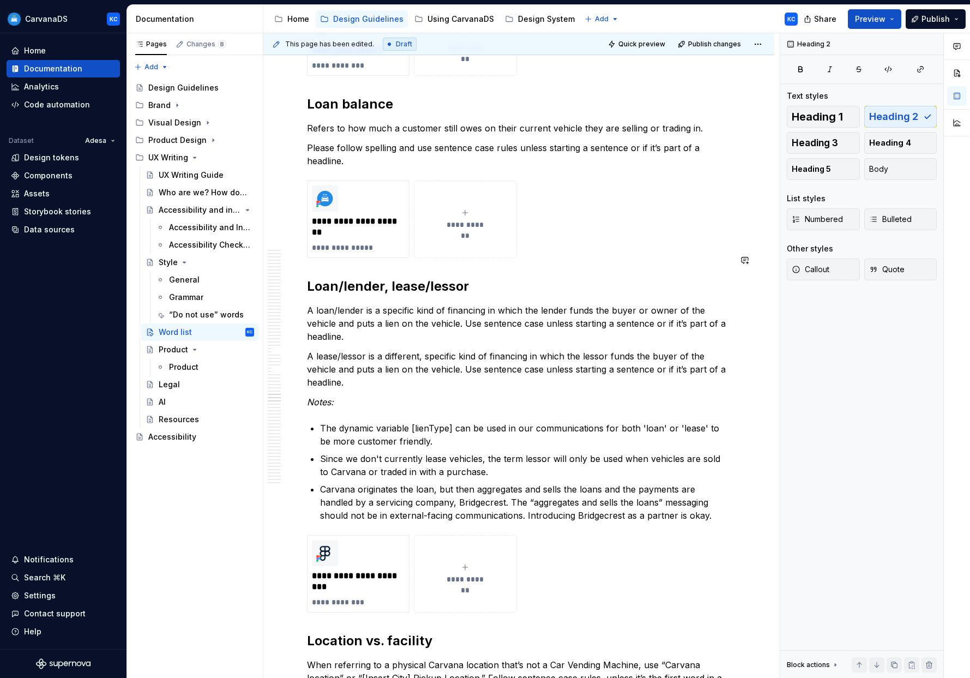
scroll to position [10447, 0]
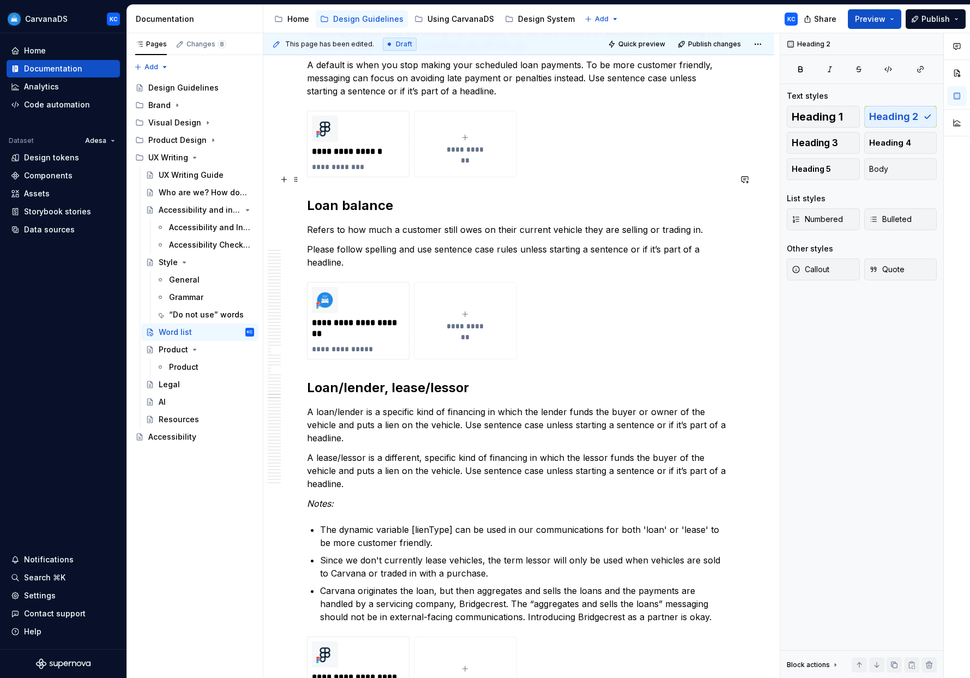
drag, startPoint x: 383, startPoint y: 180, endPoint x: 394, endPoint y: 180, distance: 10.9
click at [383, 197] on h2 "Loan balance" at bounding box center [519, 205] width 424 height 17
click at [297, 261] on span at bounding box center [296, 260] width 9 height 15
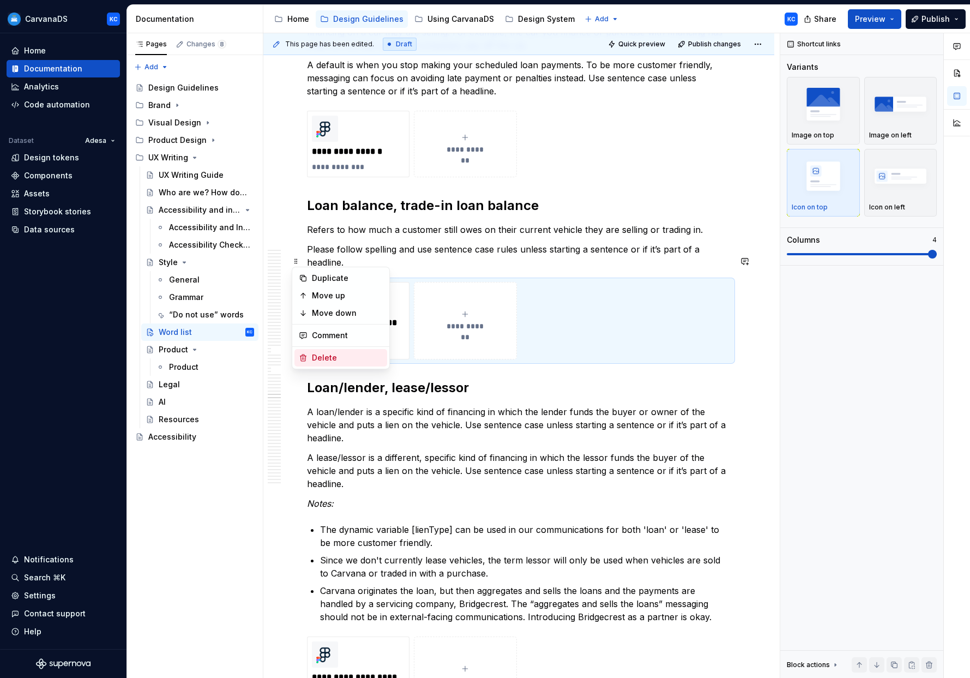
click at [322, 357] on div "Delete" at bounding box center [347, 357] width 71 height 11
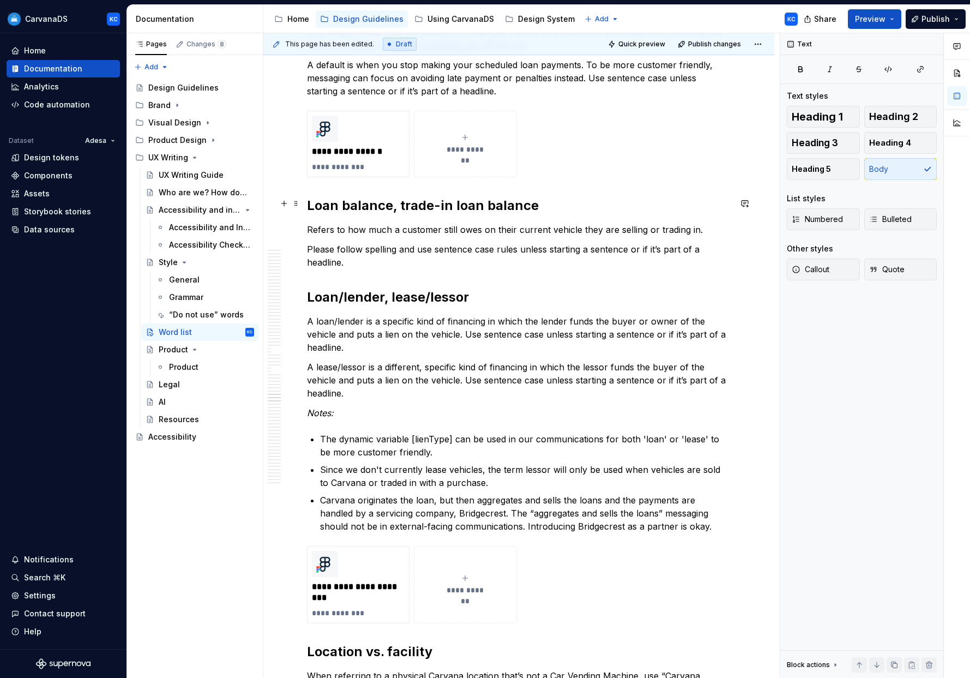
click at [341, 223] on p "Refers to how much a customer still owes on their current vehicle they are sell…" at bounding box center [519, 229] width 424 height 13
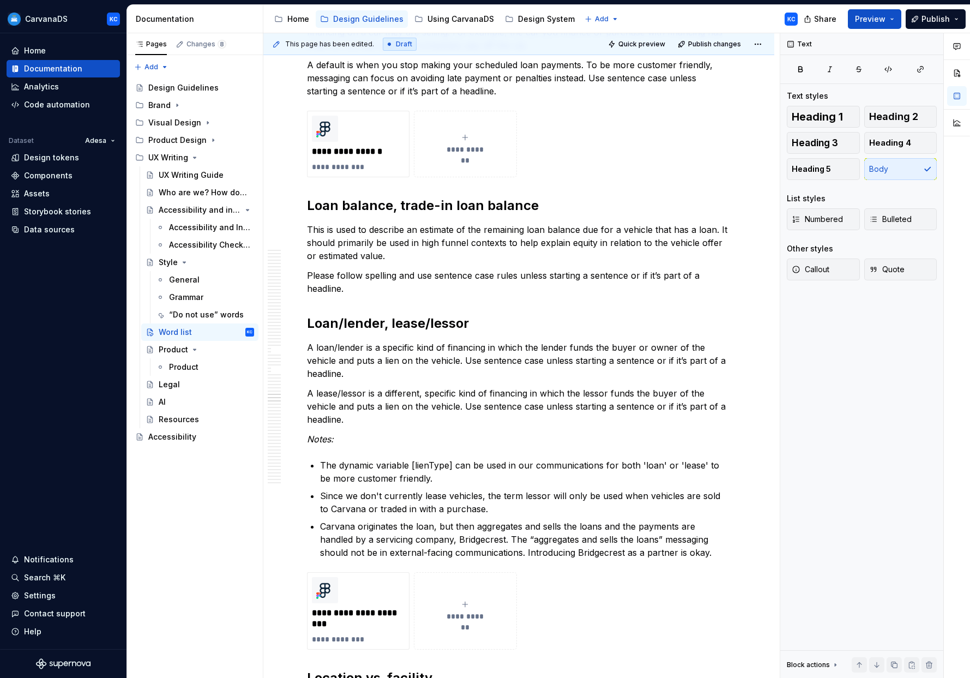
click at [338, 269] on p "Please follow spelling and use sentence case rules unless starting a sentence o…" at bounding box center [519, 282] width 424 height 26
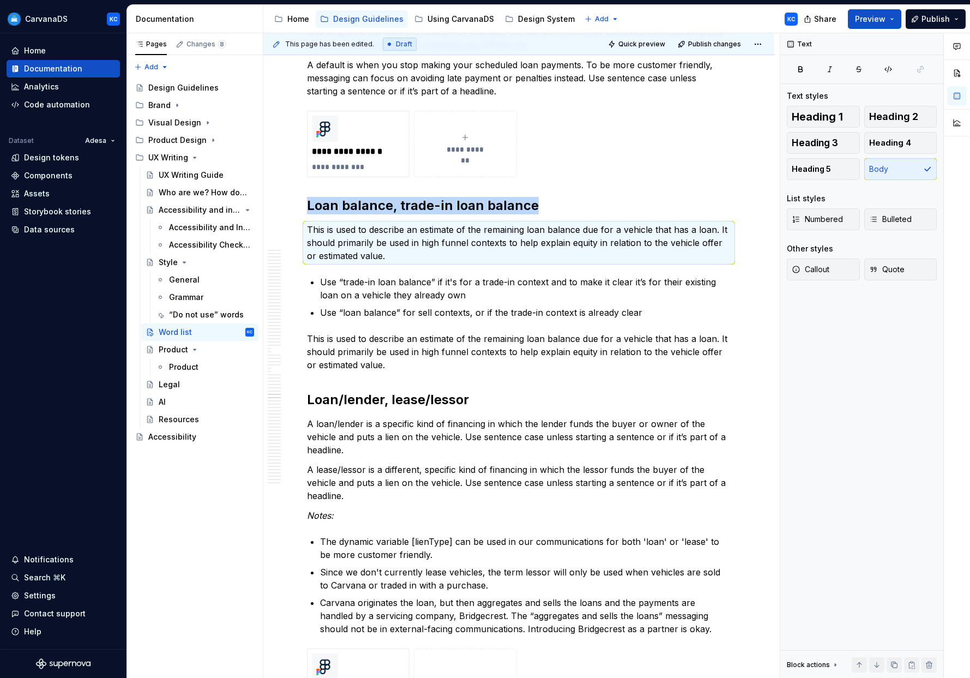
click at [355, 332] on p "This is used to describe an estimate of the remaining loan balance due for a ve…" at bounding box center [519, 351] width 424 height 39
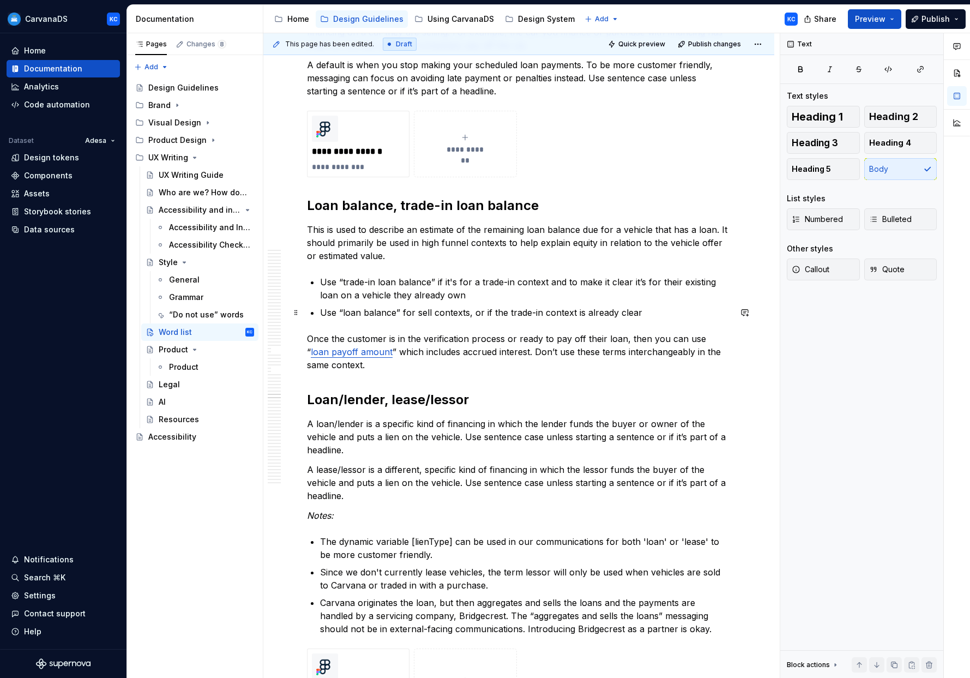
click at [355, 346] on link "loan payoff amount" at bounding box center [352, 351] width 82 height 11
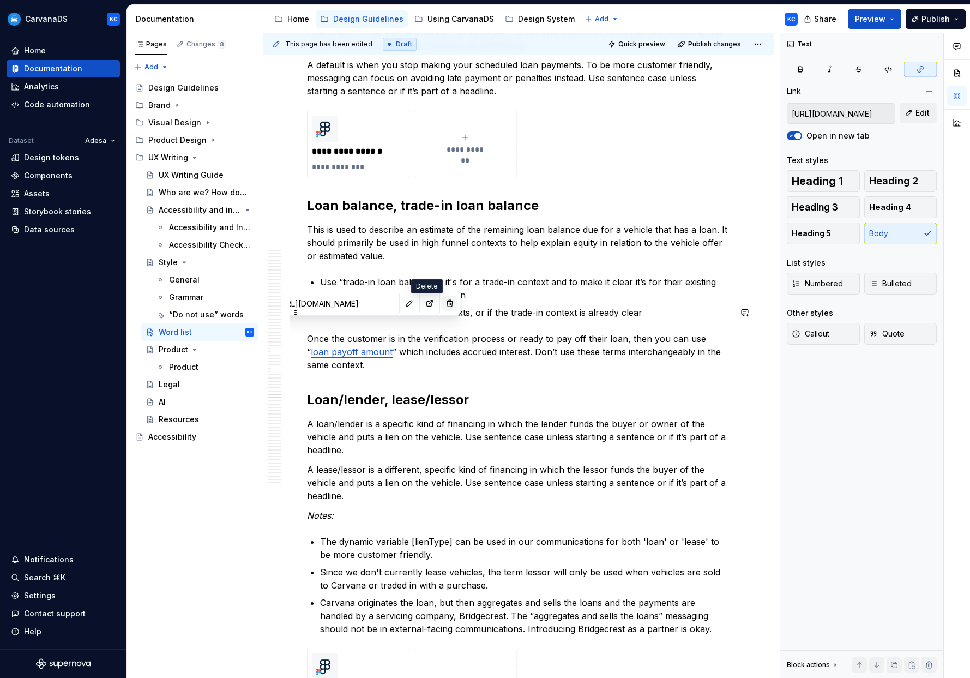
click at [442, 307] on button "button" at bounding box center [449, 302] width 15 height 15
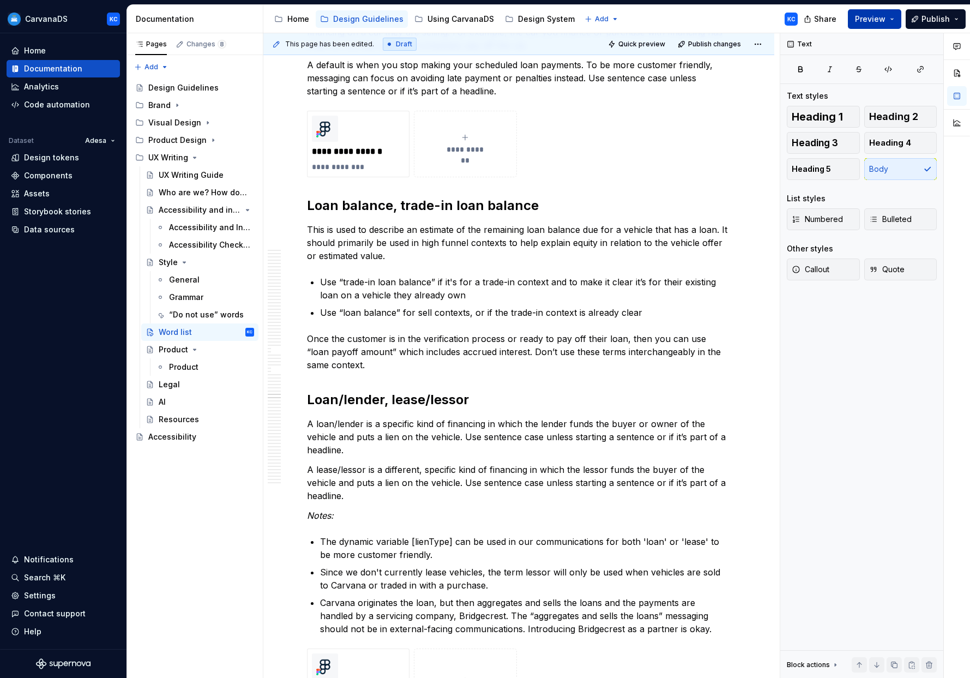
click at [495, 21] on span "Preview" at bounding box center [870, 19] width 31 height 11
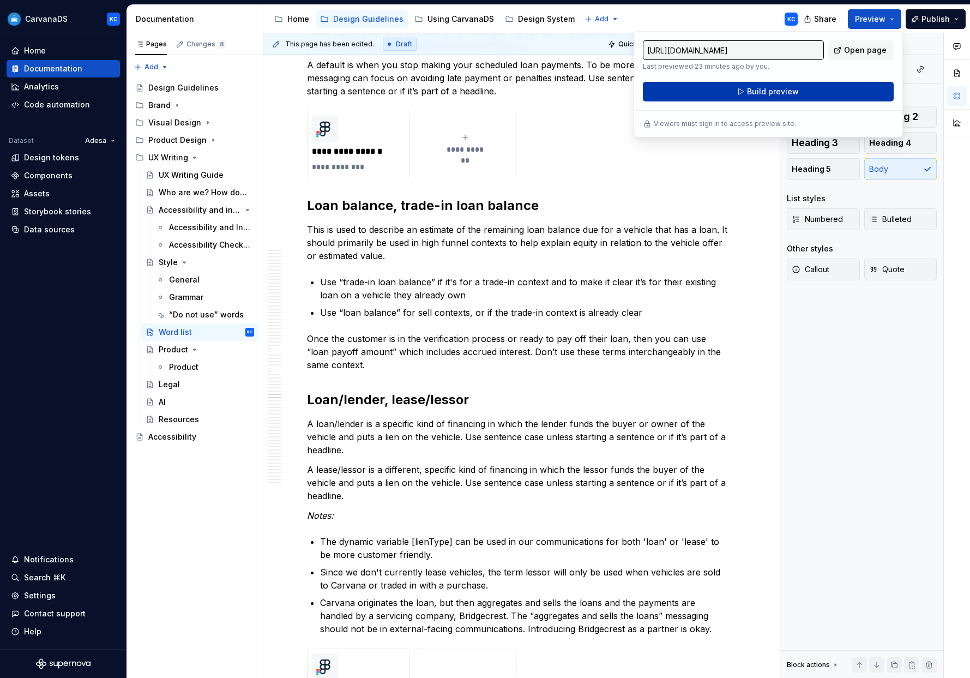
click at [495, 93] on span "Build preview" at bounding box center [773, 91] width 52 height 11
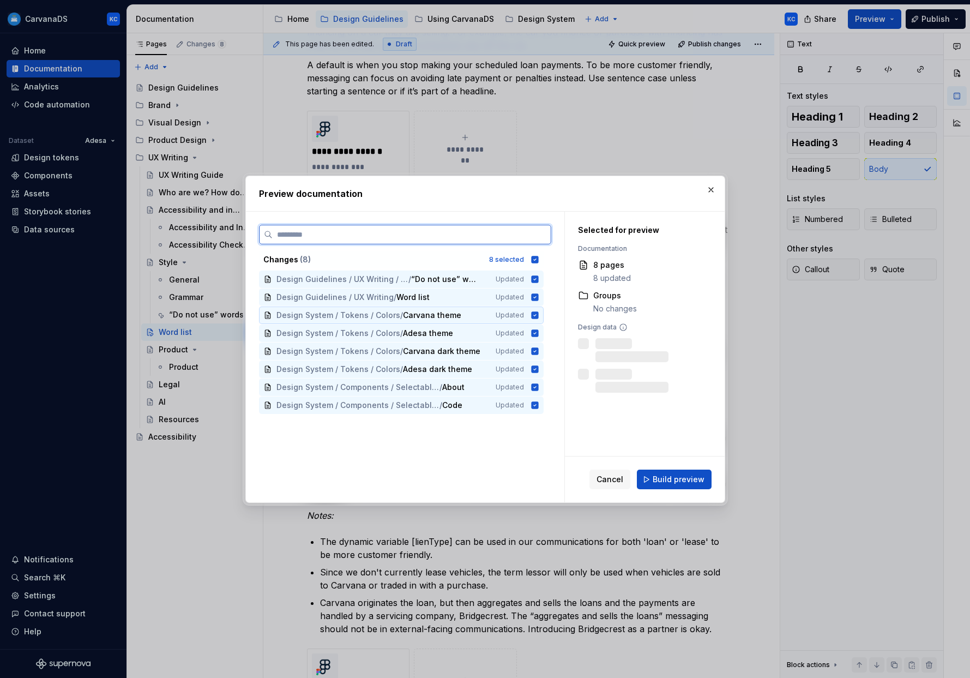
click at [495, 315] on icon at bounding box center [534, 314] width 7 height 7
click at [495, 334] on icon at bounding box center [534, 332] width 7 height 7
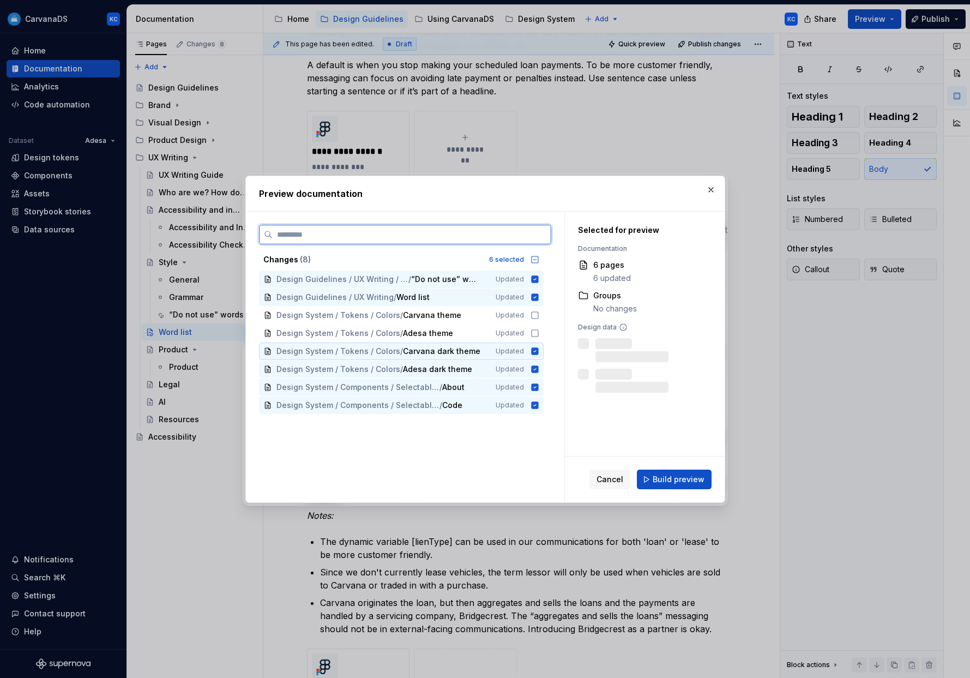
click at [495, 348] on icon at bounding box center [534, 350] width 7 height 7
click at [495, 366] on icon at bounding box center [534, 368] width 7 height 7
click at [495, 386] on icon at bounding box center [534, 386] width 7 height 7
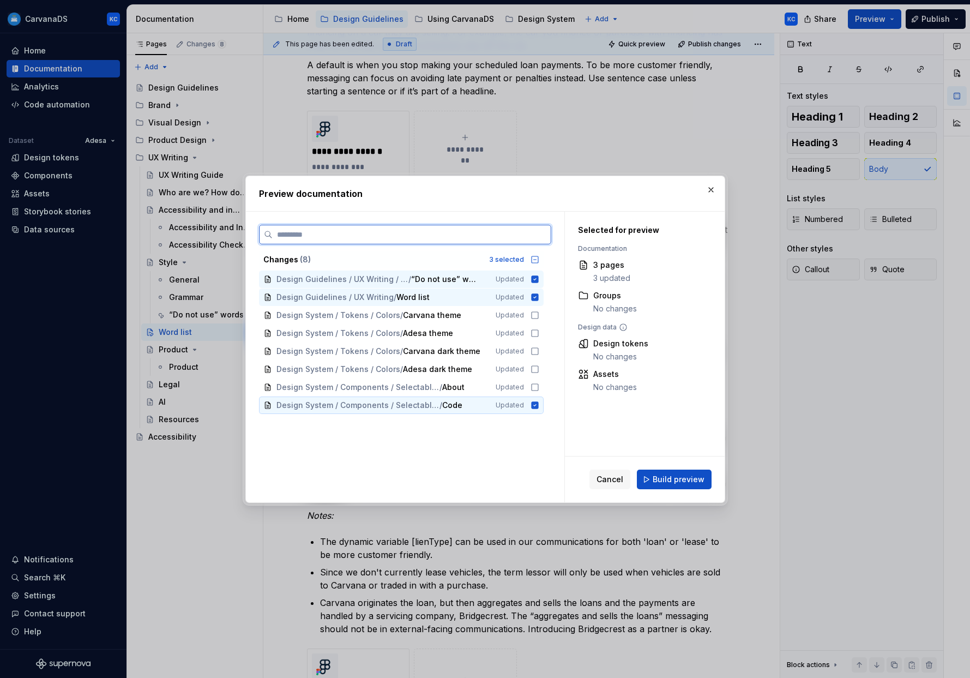
click at [495, 403] on icon at bounding box center [534, 404] width 7 height 7
click at [495, 279] on icon at bounding box center [534, 278] width 7 height 7
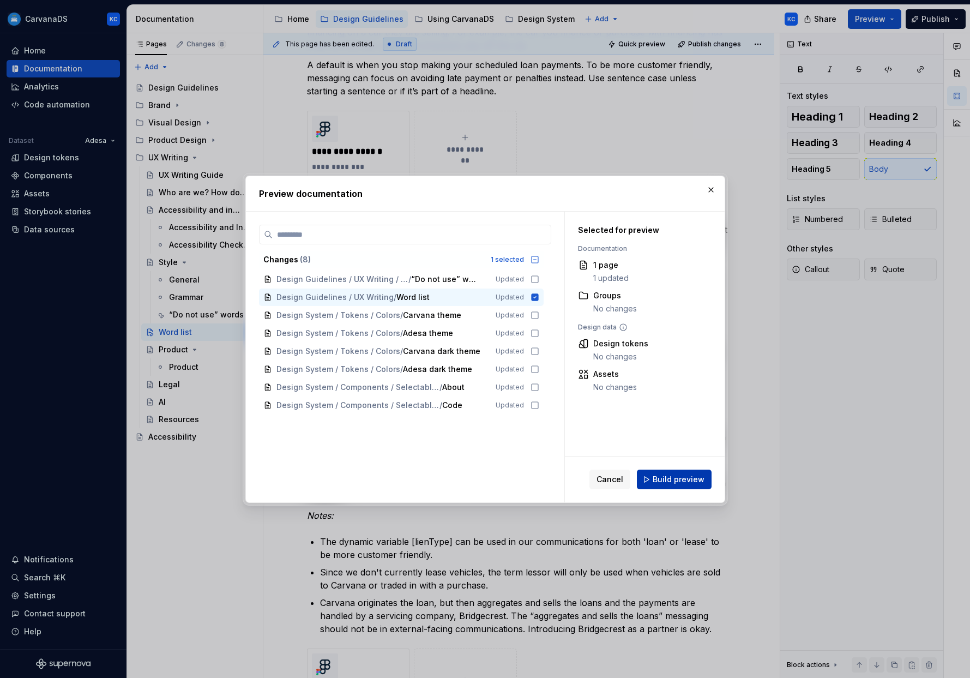
click at [495, 478] on span "Build preview" at bounding box center [679, 479] width 52 height 11
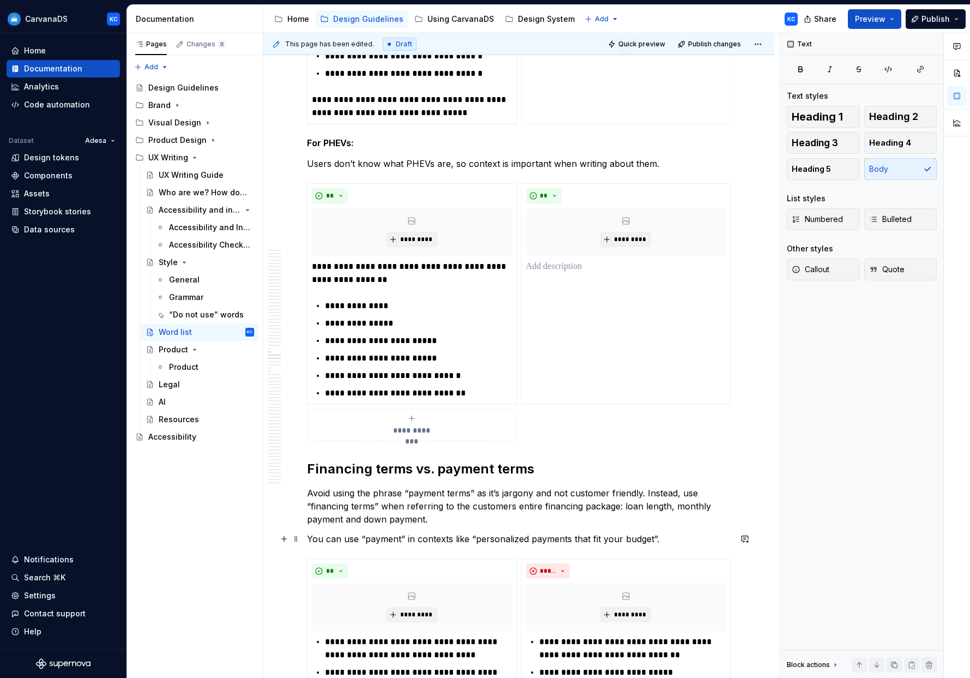
scroll to position [7330, 0]
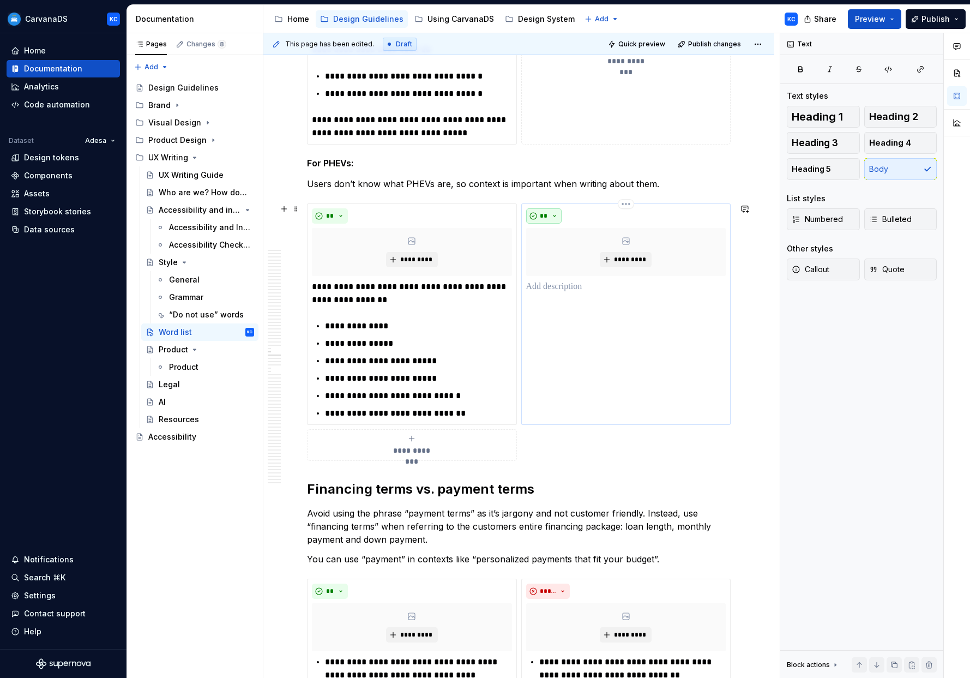
click at [495, 216] on button "**" at bounding box center [544, 215] width 36 height 15
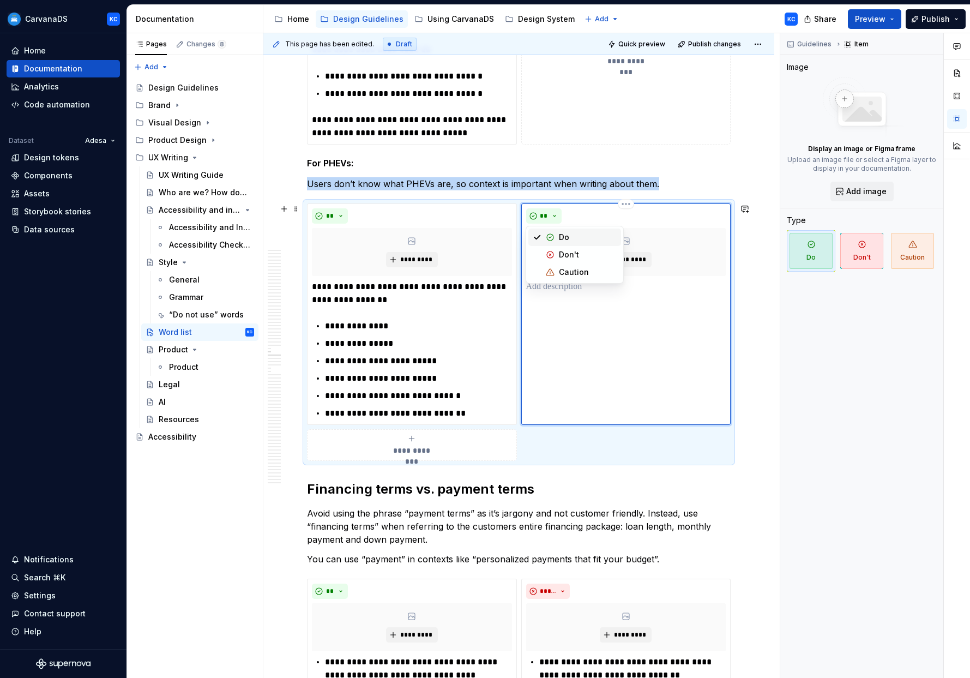
click at [495, 235] on div "Do" at bounding box center [588, 237] width 58 height 11
click at [495, 222] on div "**" at bounding box center [626, 215] width 200 height 15
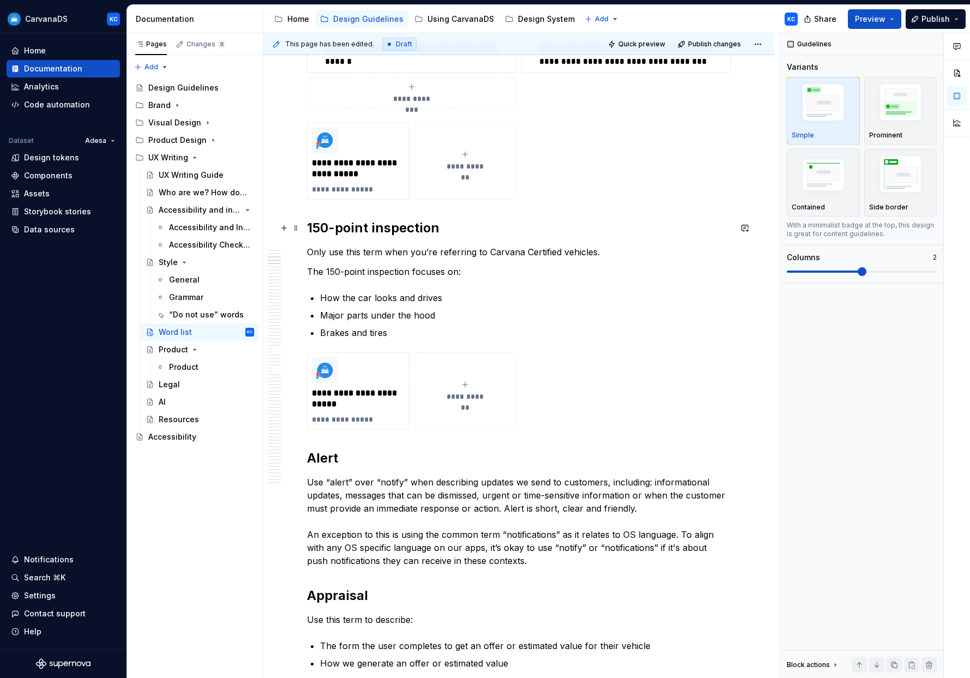
scroll to position [954, 0]
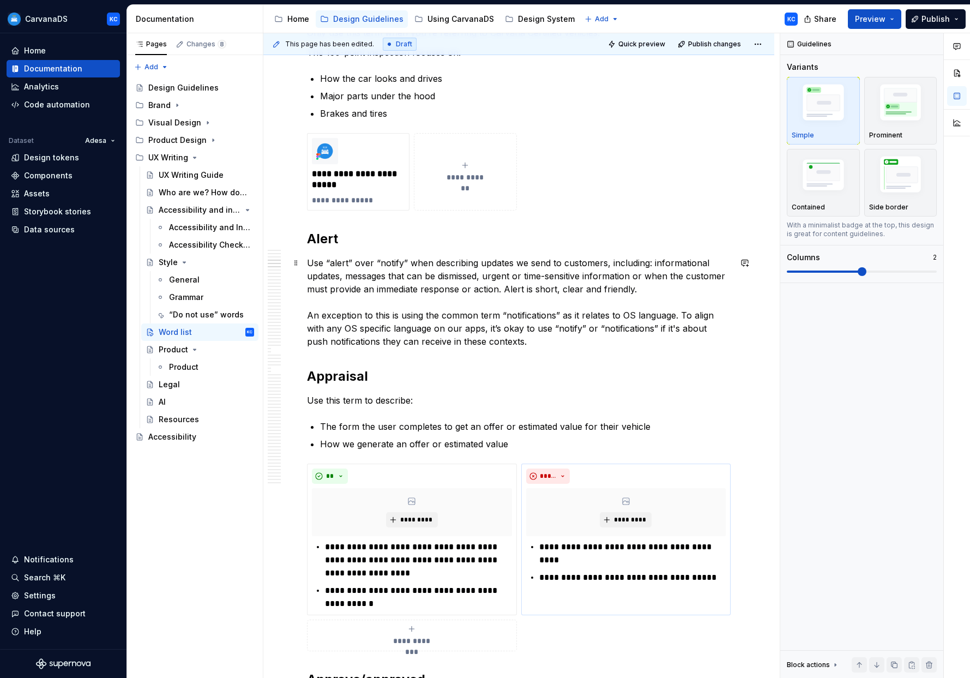
click at [494, 329] on p "Use “alert” over “notify” when describing updates we send to customers, includi…" at bounding box center [519, 302] width 424 height 92
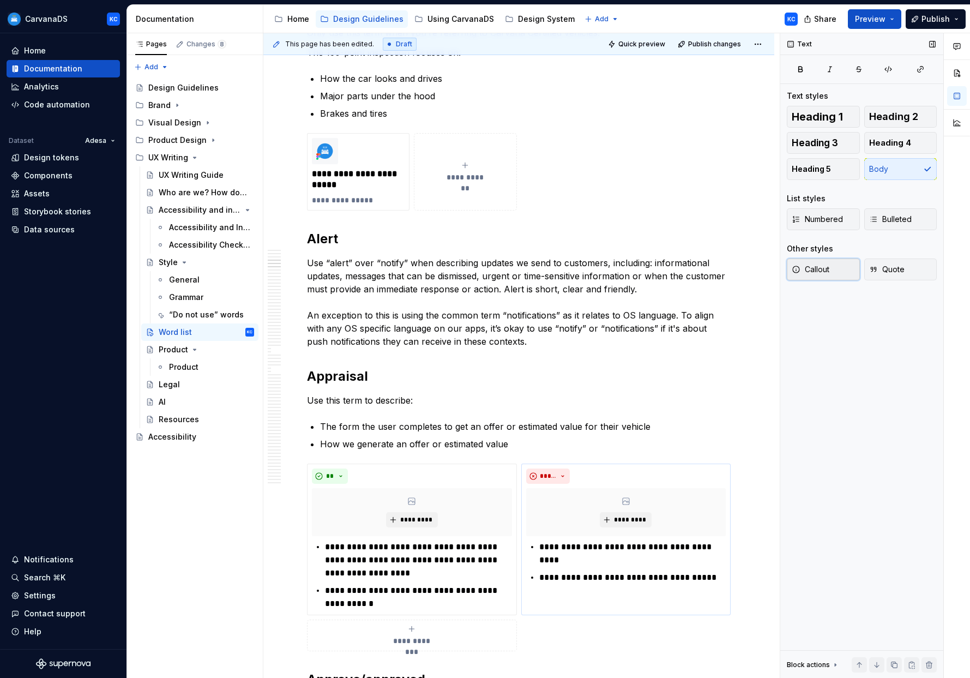
click at [495, 271] on span "Callout" at bounding box center [811, 269] width 38 height 11
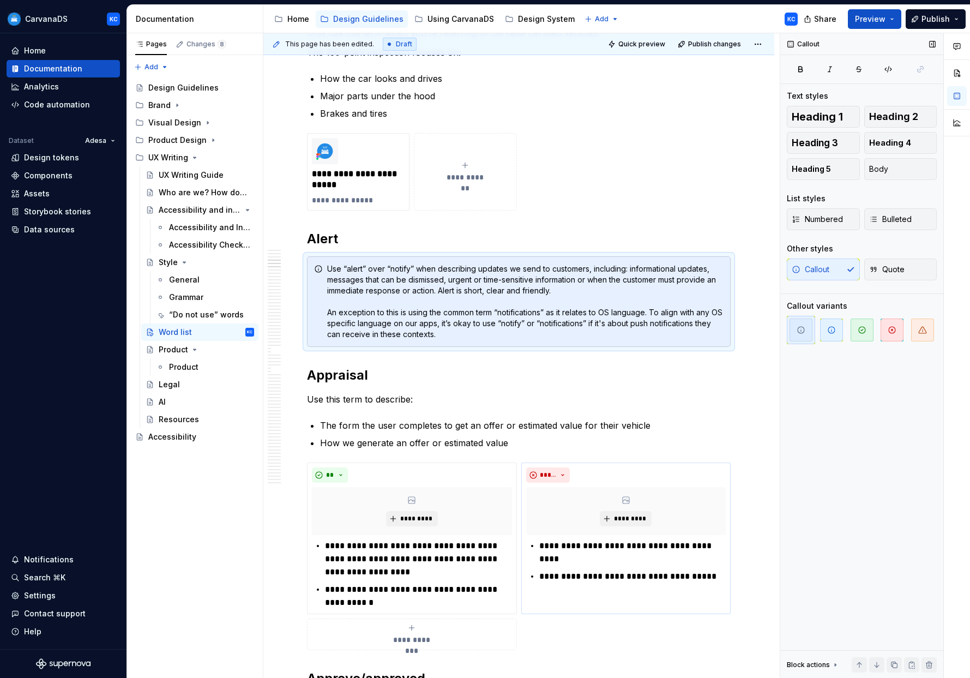
click at [495, 270] on div "Callout Quote" at bounding box center [862, 269] width 150 height 22
click at [495, 173] on button "Body" at bounding box center [900, 169] width 73 height 22
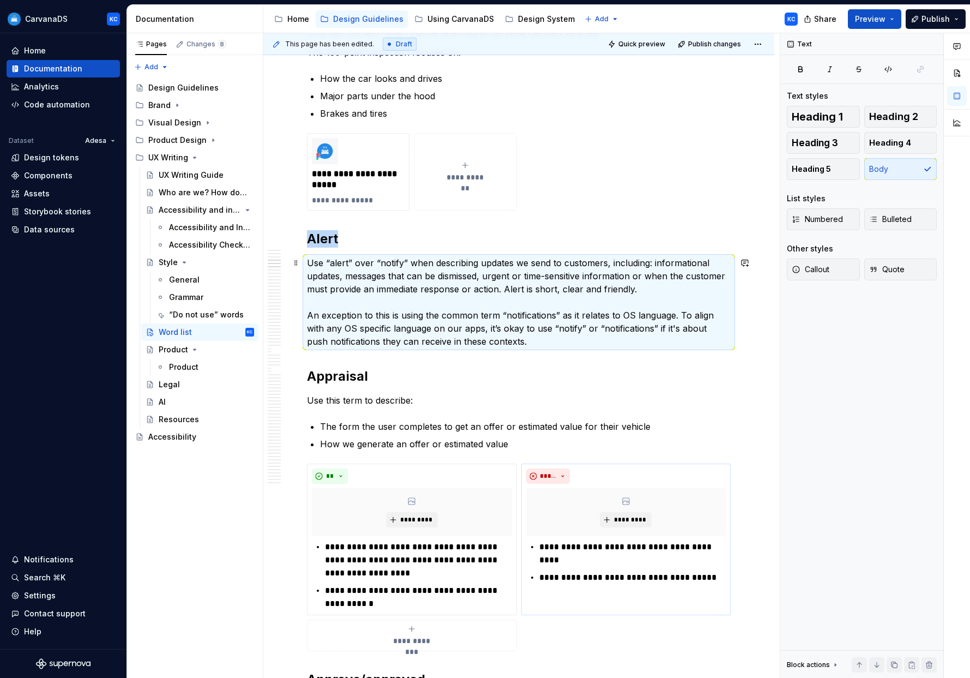
click at [464, 296] on p "Use “alert” over “notify” when describing updates we send to customers, includi…" at bounding box center [519, 302] width 424 height 92
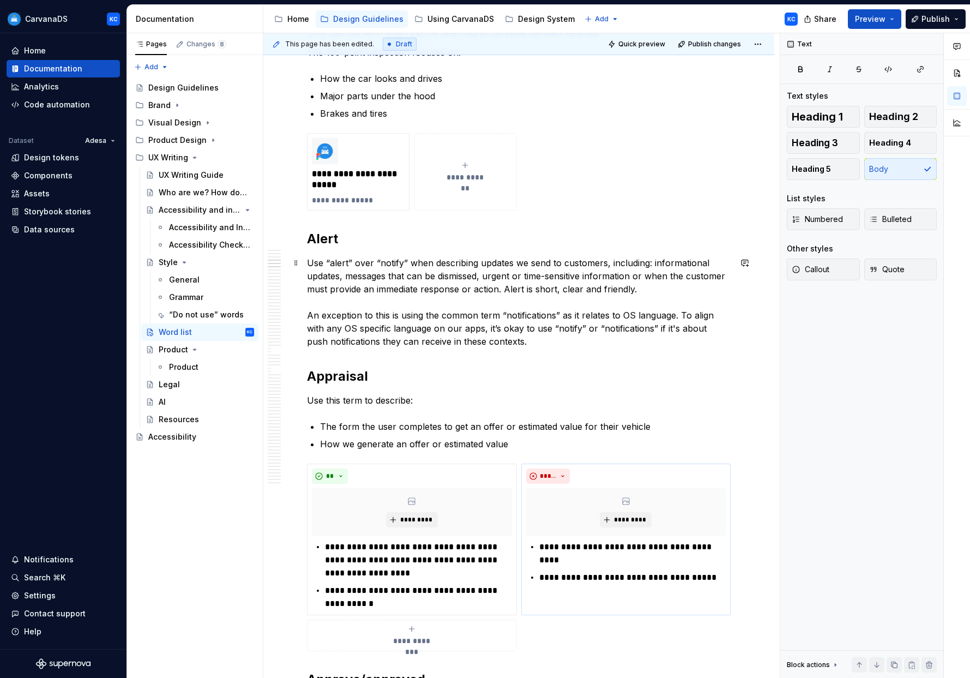
click at [355, 319] on p "Use “alert” over “notify” when describing updates we send to customers, includi…" at bounding box center [519, 302] width 424 height 92
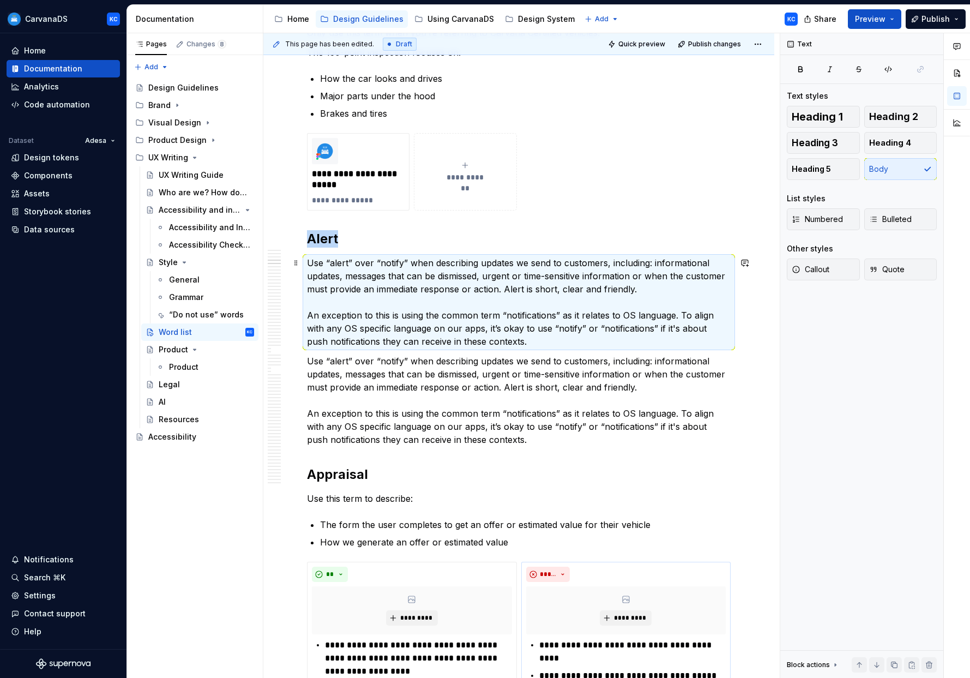
click at [455, 333] on p "Use “alert” over “notify” when describing updates we send to customers, includi…" at bounding box center [519, 302] width 424 height 92
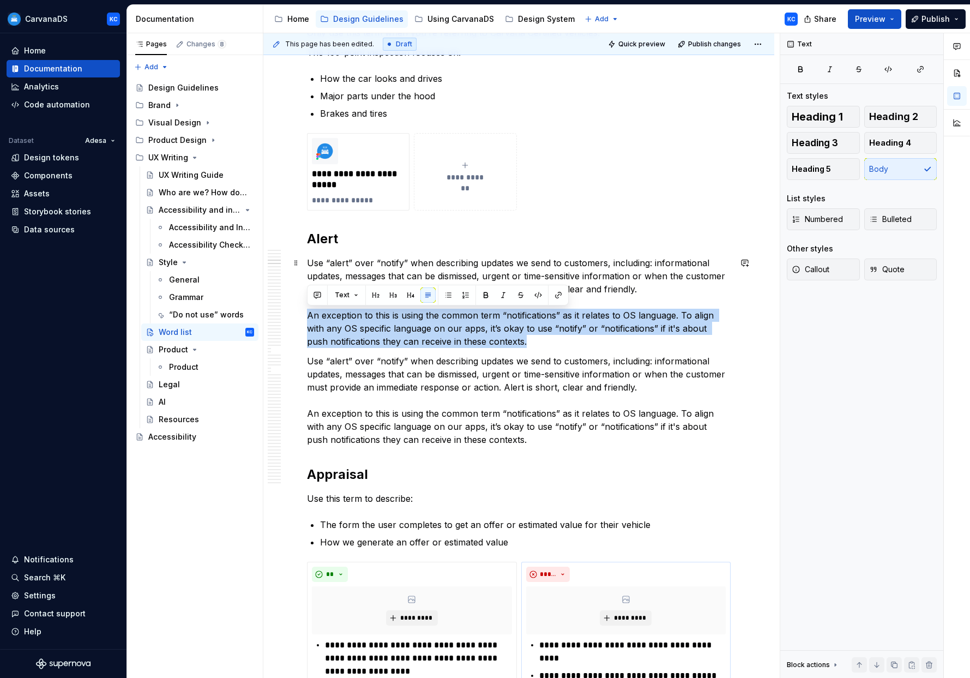
drag, startPoint x: 506, startPoint y: 343, endPoint x: 300, endPoint y: 310, distance: 209.2
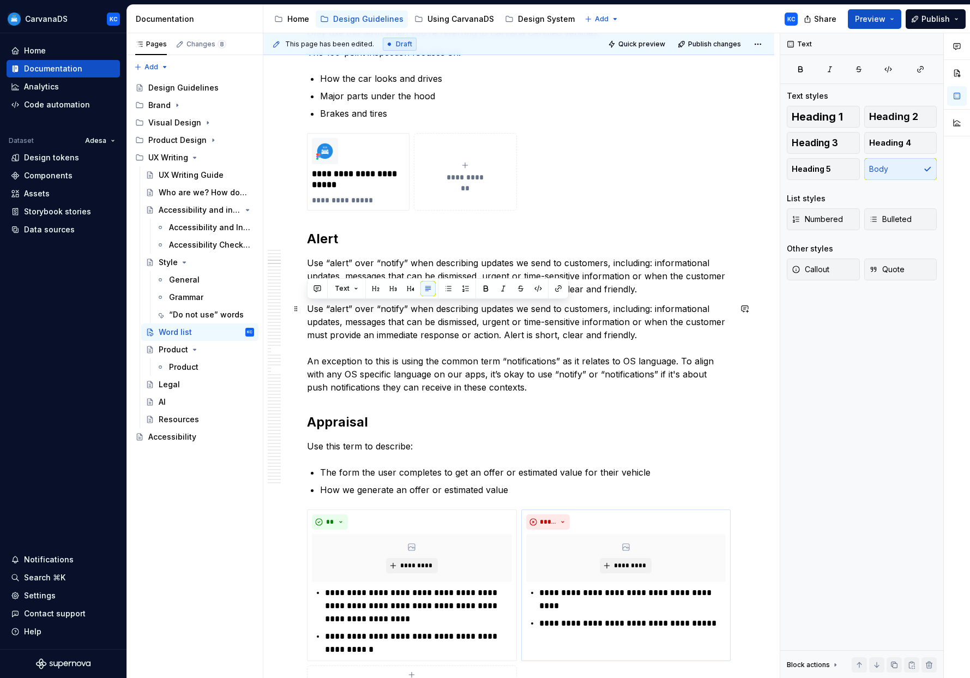
drag, startPoint x: 643, startPoint y: 335, endPoint x: 305, endPoint y: 313, distance: 338.1
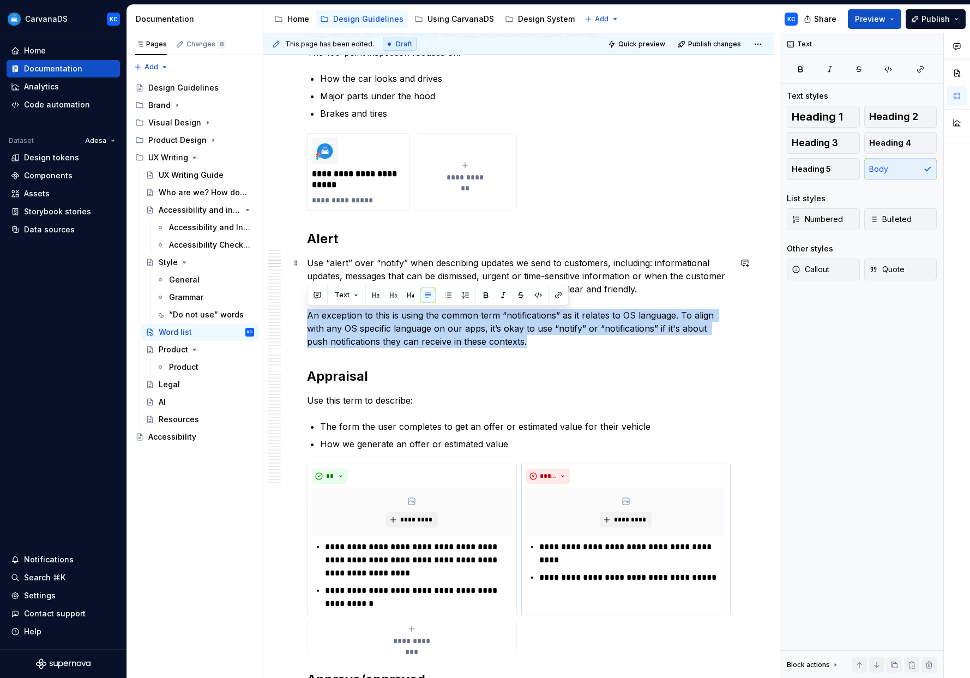
drag, startPoint x: 464, startPoint y: 345, endPoint x: 303, endPoint y: 318, distance: 163.6
click at [495, 270] on span "Callout" at bounding box center [811, 269] width 38 height 11
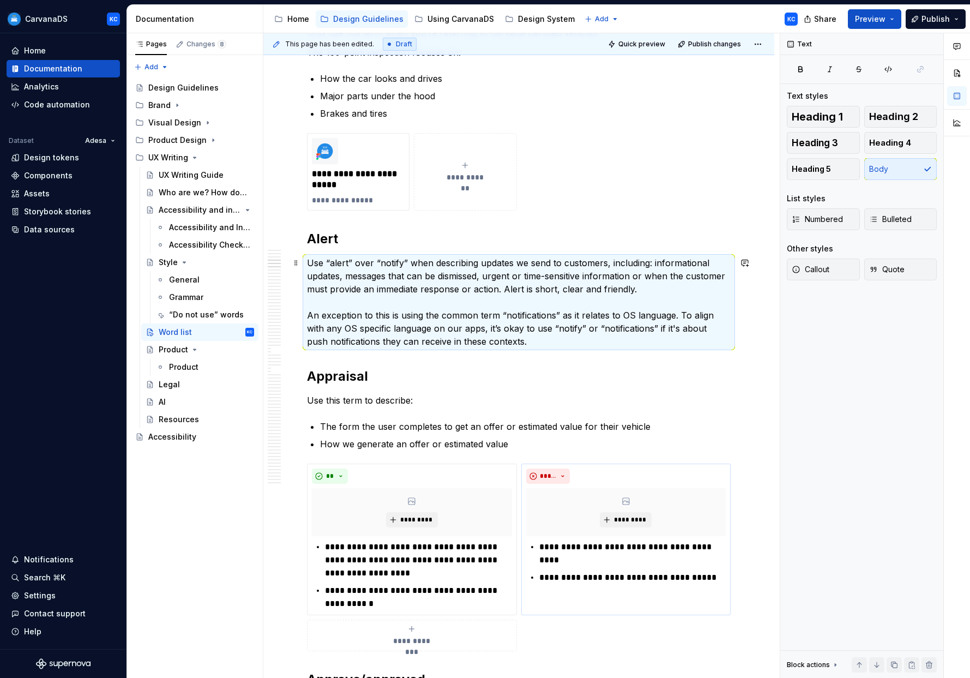
click at [463, 303] on p "Use “alert” over “notify” when describing updates we send to customers, includi…" at bounding box center [519, 302] width 424 height 92
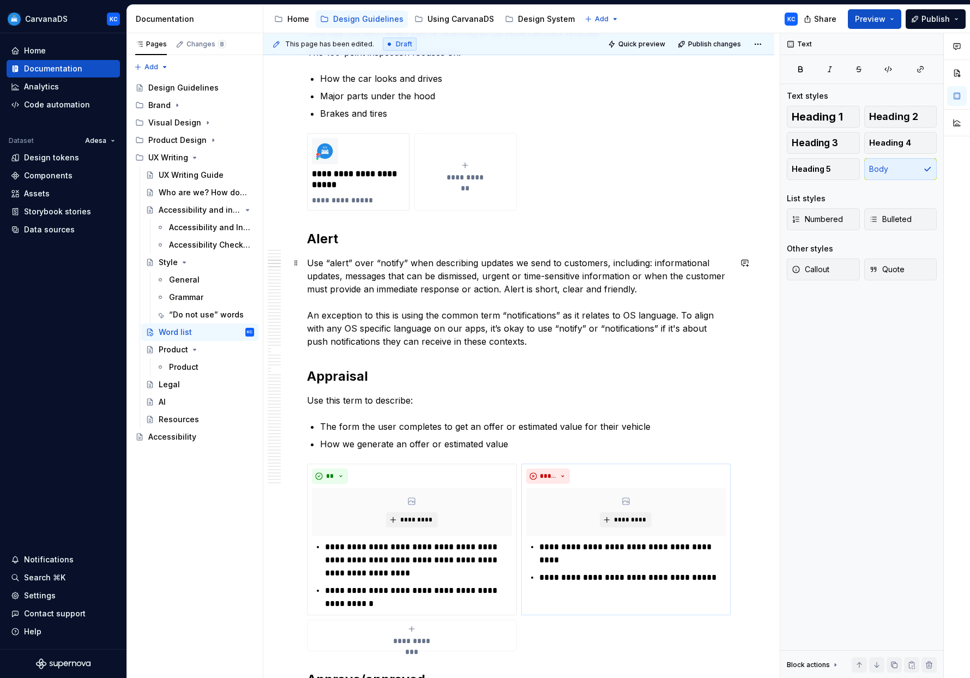
click at [478, 347] on p "Use “alert” over “notify” when describing updates we send to customers, includi…" at bounding box center [519, 302] width 424 height 92
click at [466, 287] on p "Use “alert” over “notify” when describing updates we send to customers, includi…" at bounding box center [519, 302] width 424 height 92
click at [328, 319] on p "Use “alert” over “notify” when describing updates we send to customers, includi…" at bounding box center [519, 302] width 424 height 92
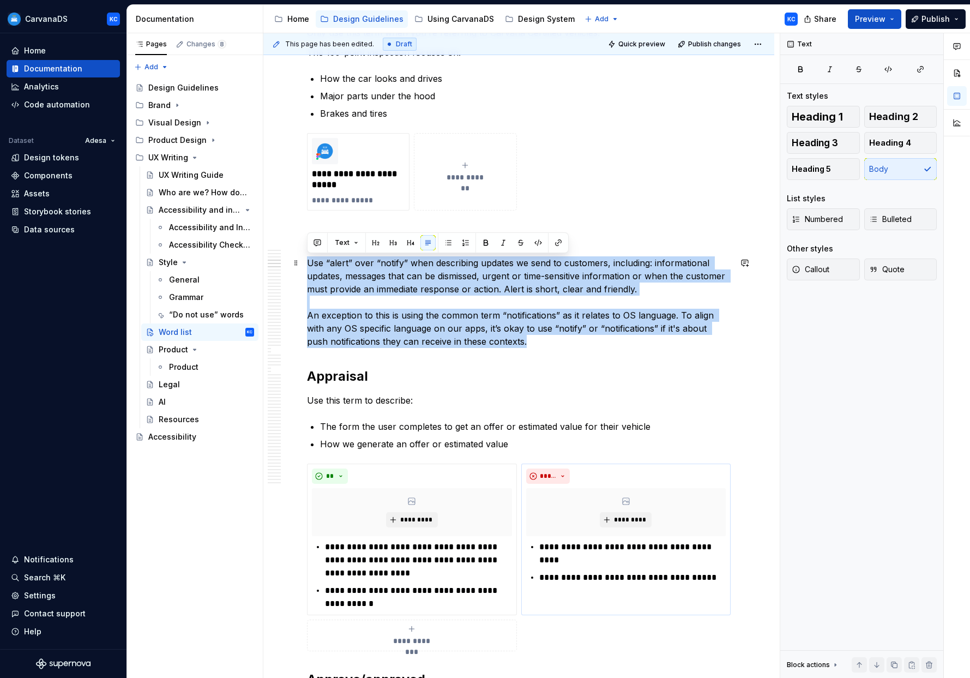
click at [328, 304] on p "Use “alert” over “notify” when describing updates we send to customers, includi…" at bounding box center [519, 302] width 424 height 92
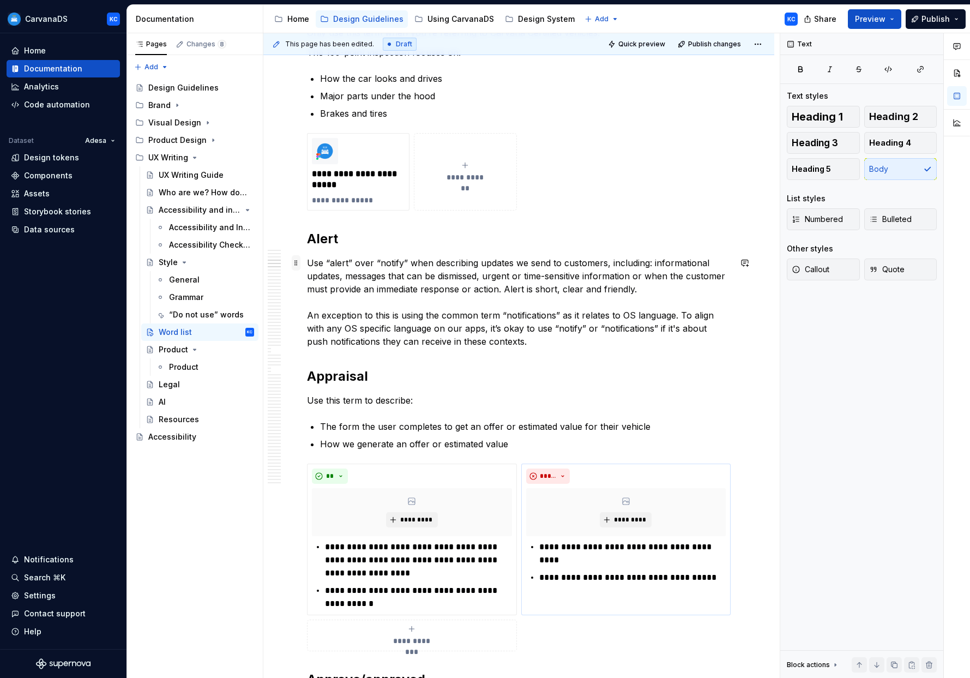
click at [297, 263] on span at bounding box center [296, 262] width 9 height 15
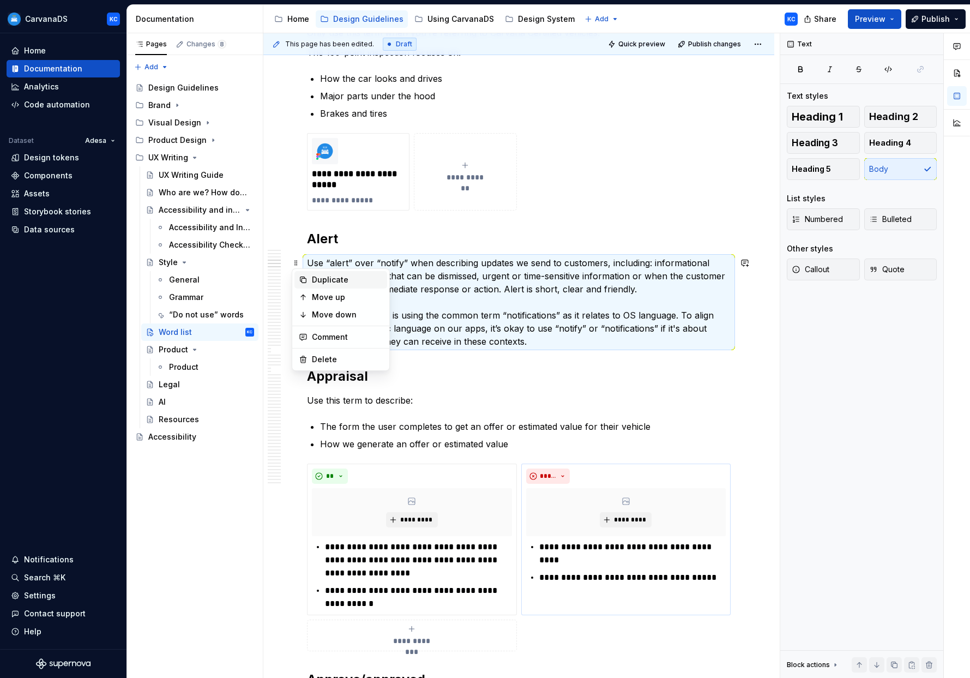
click at [331, 281] on div "Duplicate" at bounding box center [347, 279] width 71 height 11
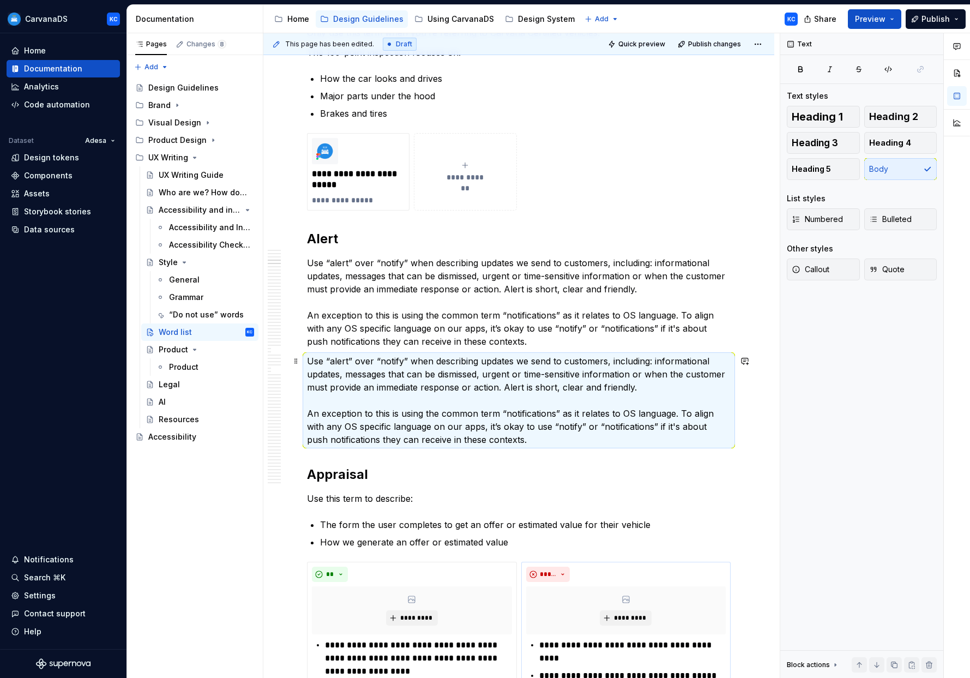
click at [428, 384] on p "Use “alert” over “notify” when describing updates we send to customers, includi…" at bounding box center [519, 400] width 424 height 92
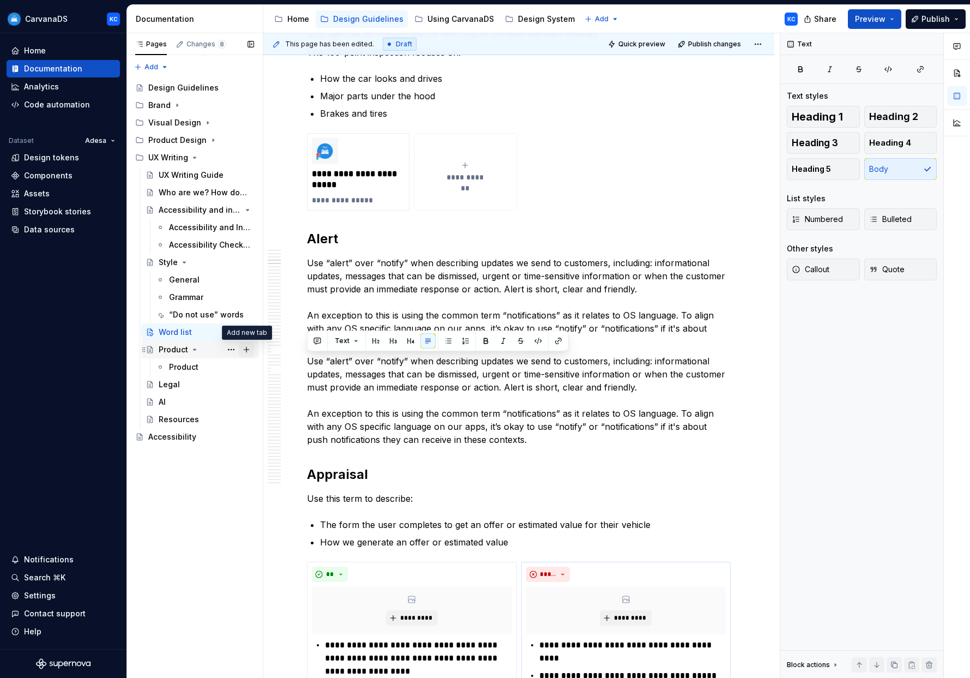
drag, startPoint x: 648, startPoint y: 389, endPoint x: 249, endPoint y: 356, distance: 400.4
click at [249, 356] on div "Pages Changes 8 Add Accessibility guide for tree Page tree. Navigate the tree w…" at bounding box center [548, 355] width 843 height 645
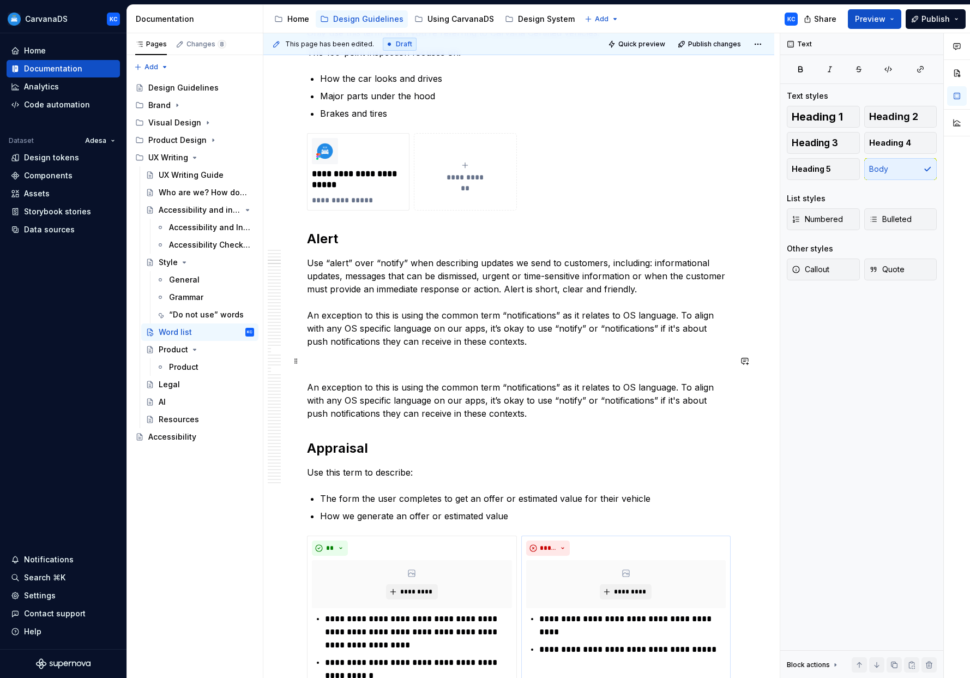
click at [307, 383] on p "An exception to this is using the common term “notifications” as it relates to …" at bounding box center [519, 386] width 424 height 65
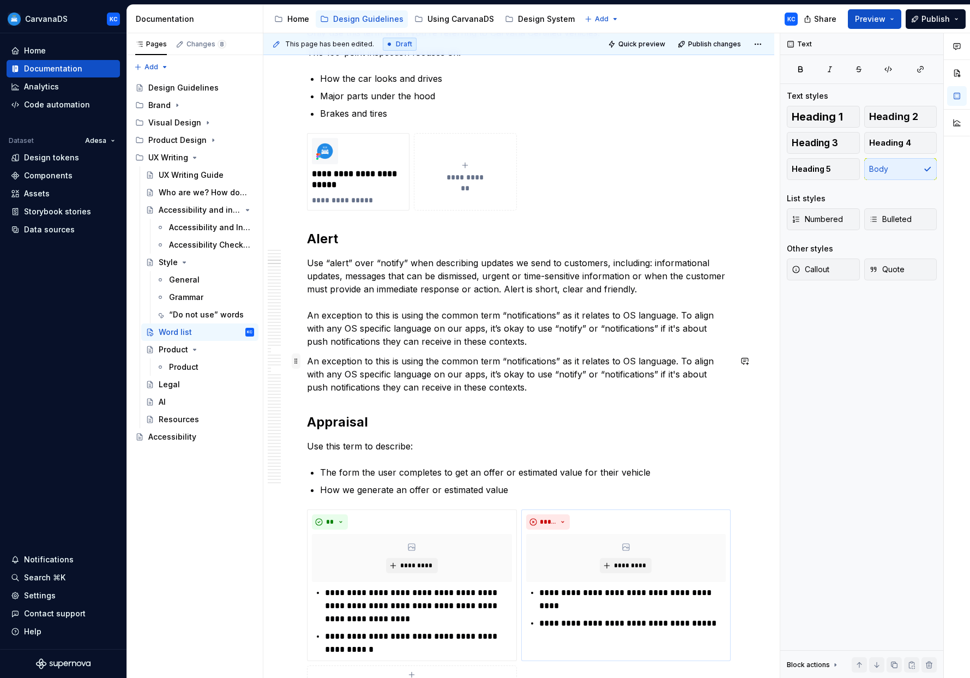
click at [295, 361] on span at bounding box center [296, 360] width 9 height 15
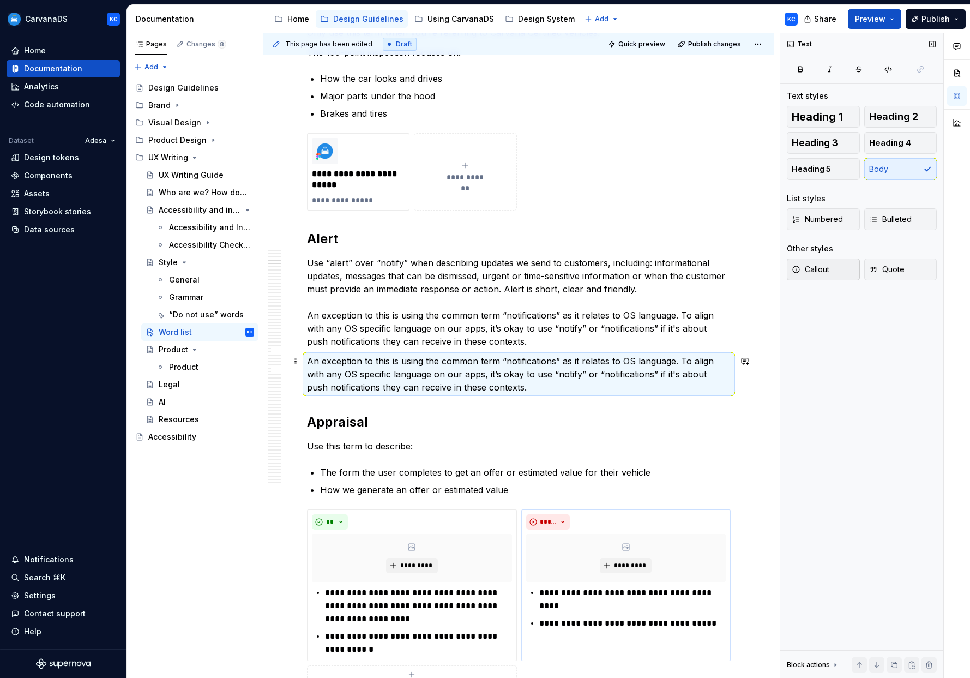
click at [495, 269] on span "Callout" at bounding box center [811, 269] width 38 height 11
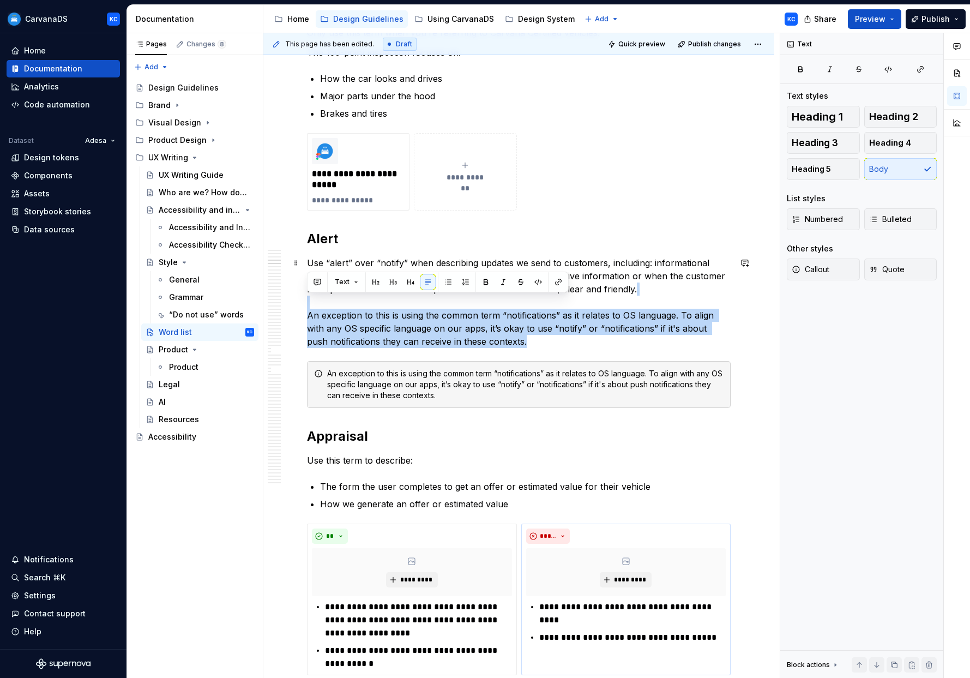
drag, startPoint x: 509, startPoint y: 340, endPoint x: 290, endPoint y: 308, distance: 221.4
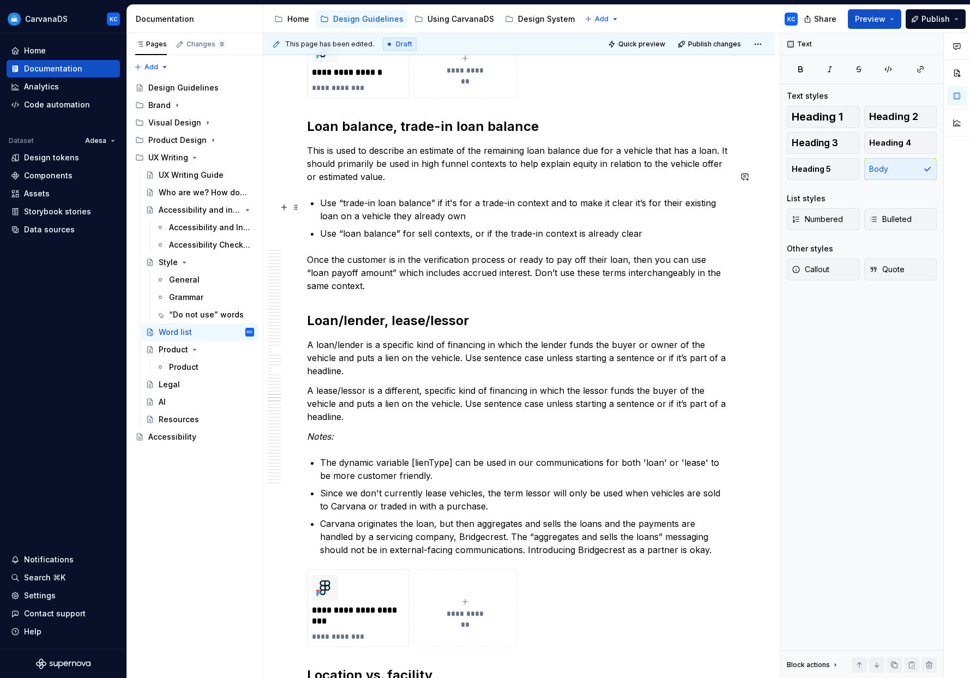
scroll to position [10548, 0]
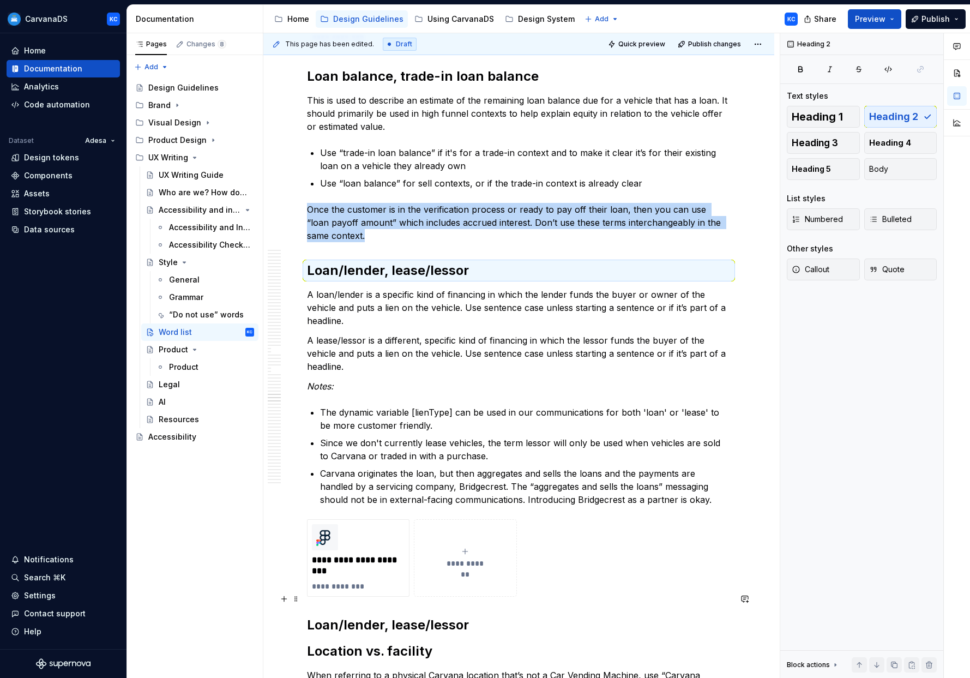
click at [363, 616] on h2 "Loan/lender, lease/lessor" at bounding box center [519, 624] width 424 height 17
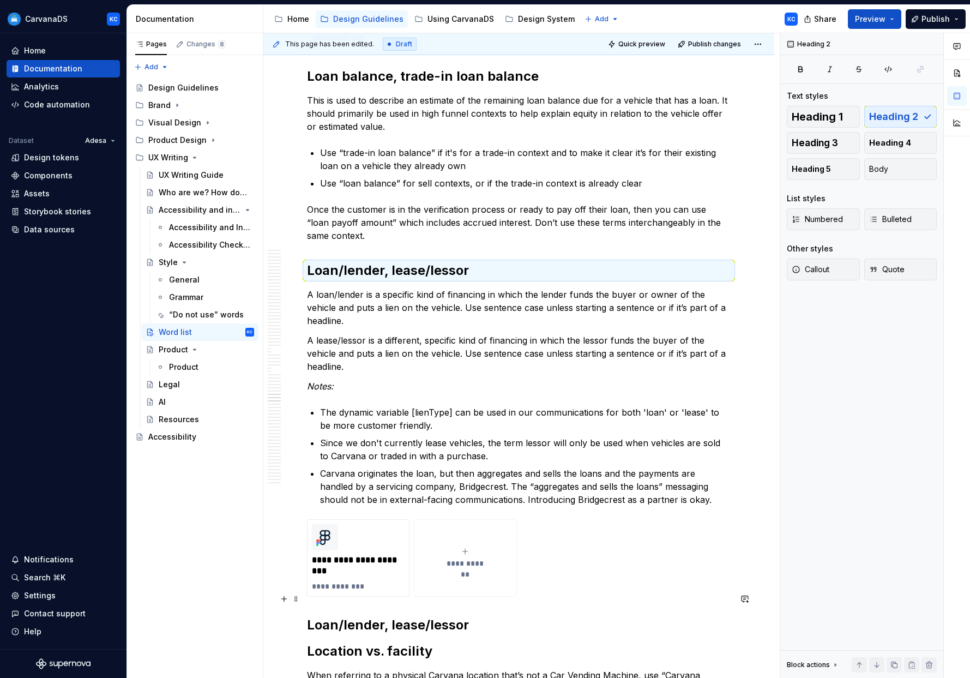
click at [363, 616] on h2 "Loan/lender, lease/lessor" at bounding box center [519, 624] width 424 height 17
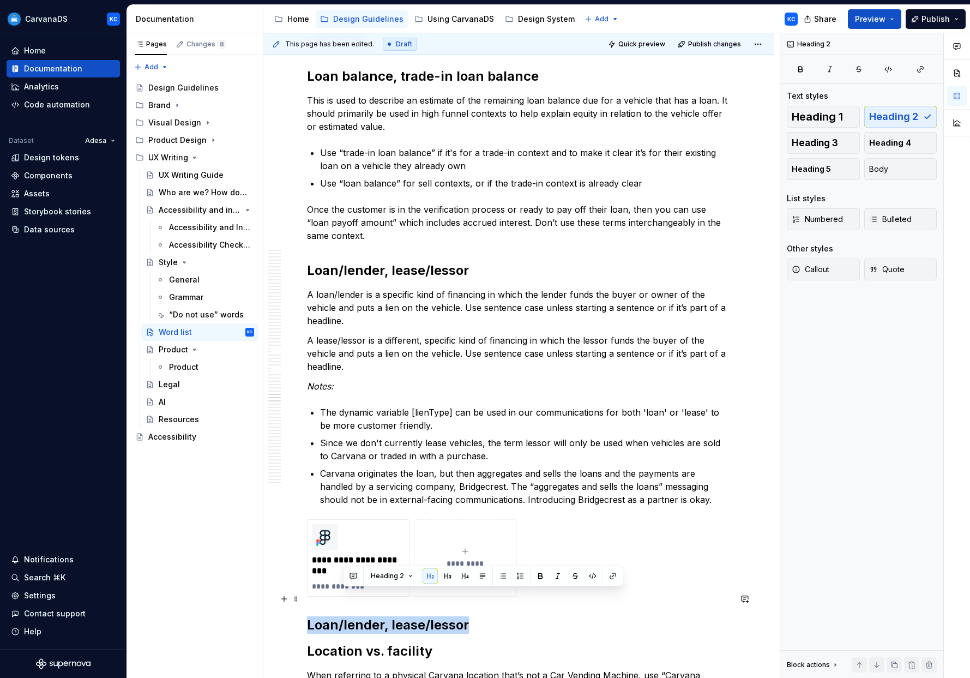
click at [363, 616] on h2 "Loan/lender, lease/lessor" at bounding box center [519, 624] width 424 height 17
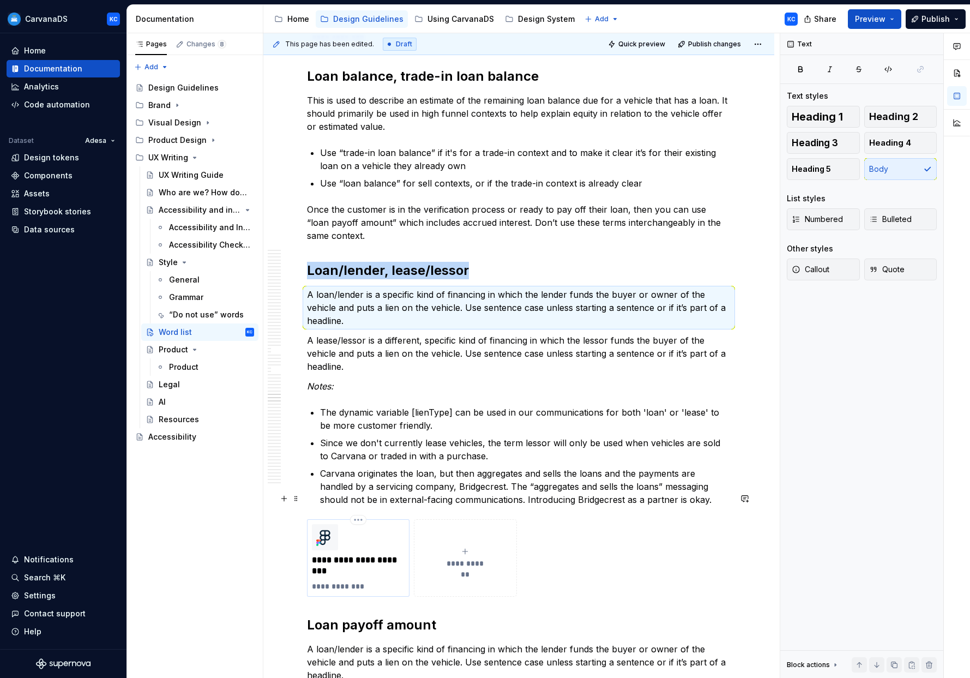
scroll to position [10786, 0]
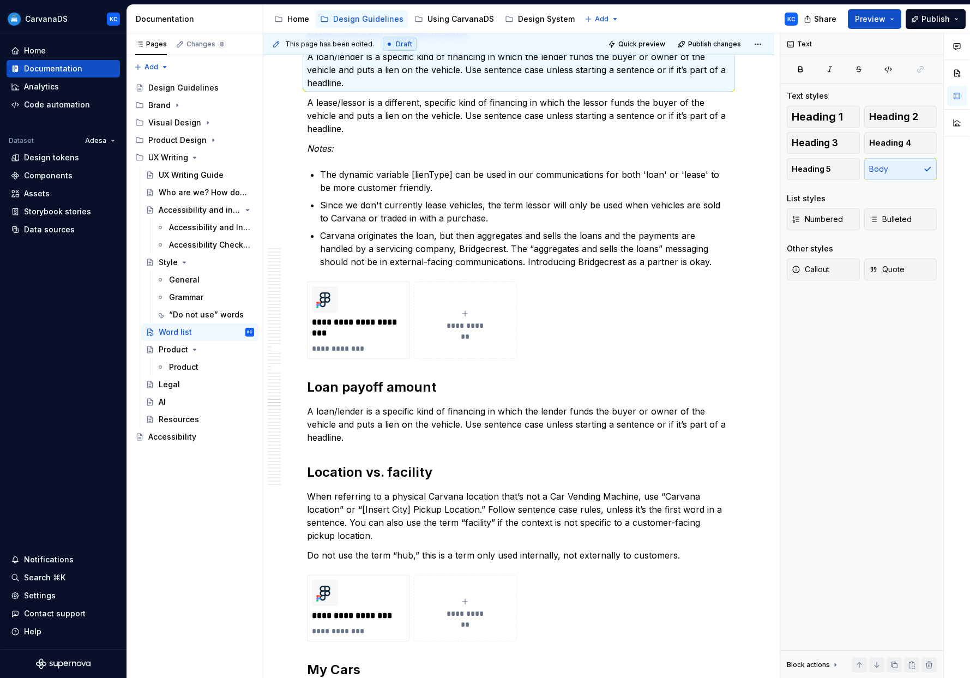
click at [428, 404] on p "A loan/lender is a specific kind of financing in which the lender funds the buy…" at bounding box center [519, 423] width 424 height 39
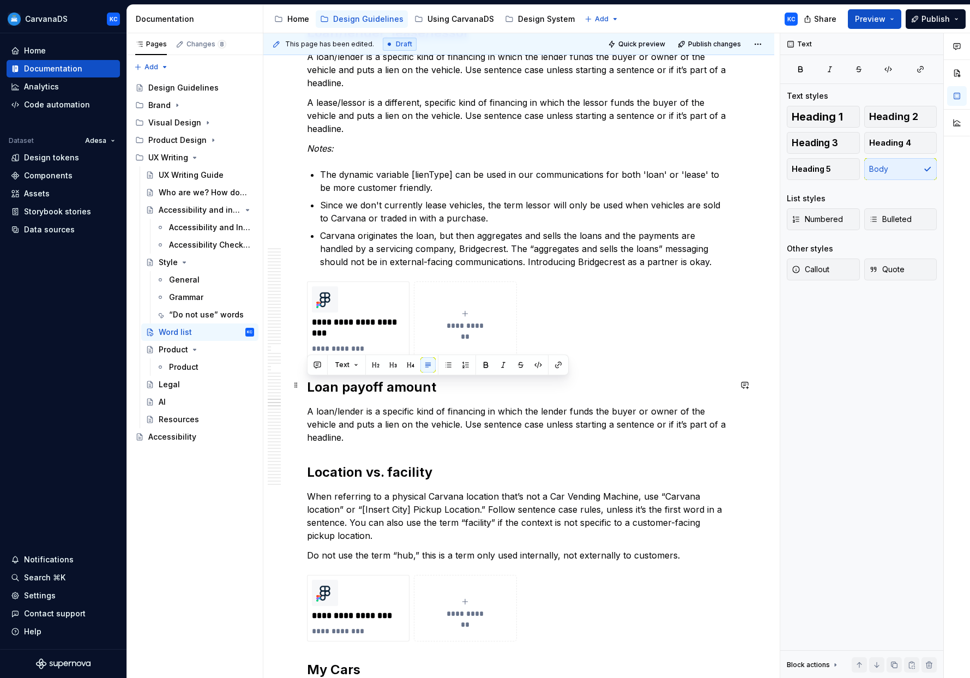
click at [428, 404] on p "A loan/lender is a specific kind of financing in which the lender funds the buy…" at bounding box center [519, 423] width 424 height 39
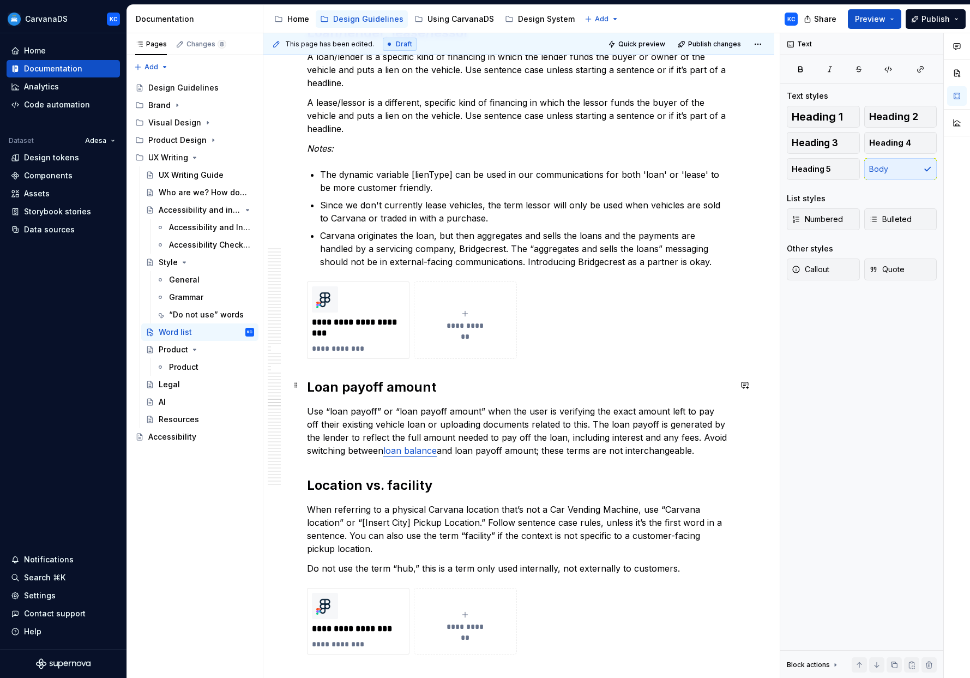
click at [418, 430] on p "Use “loan payoff” or “loan payoff amount” when the user is verifying the exact …" at bounding box center [519, 430] width 424 height 52
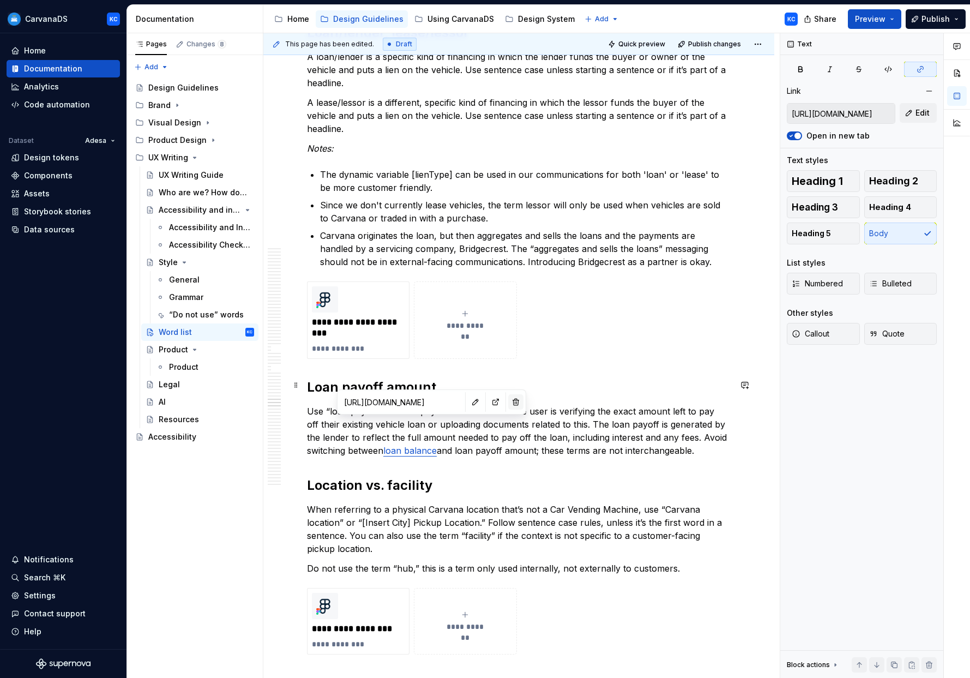
click at [495, 403] on button "button" at bounding box center [515, 401] width 15 height 15
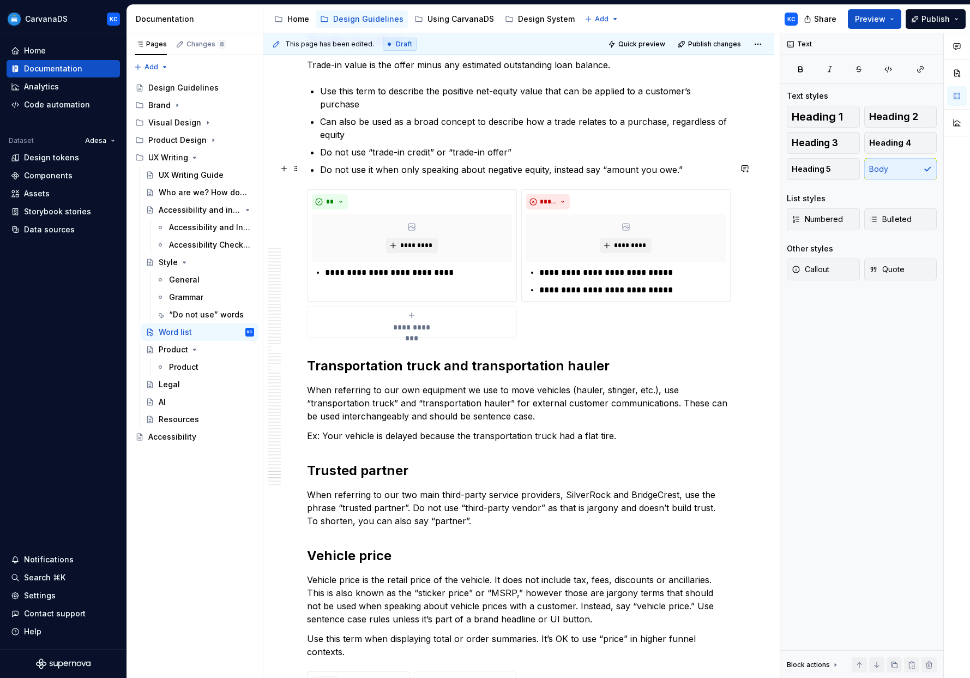
scroll to position [16025, 0]
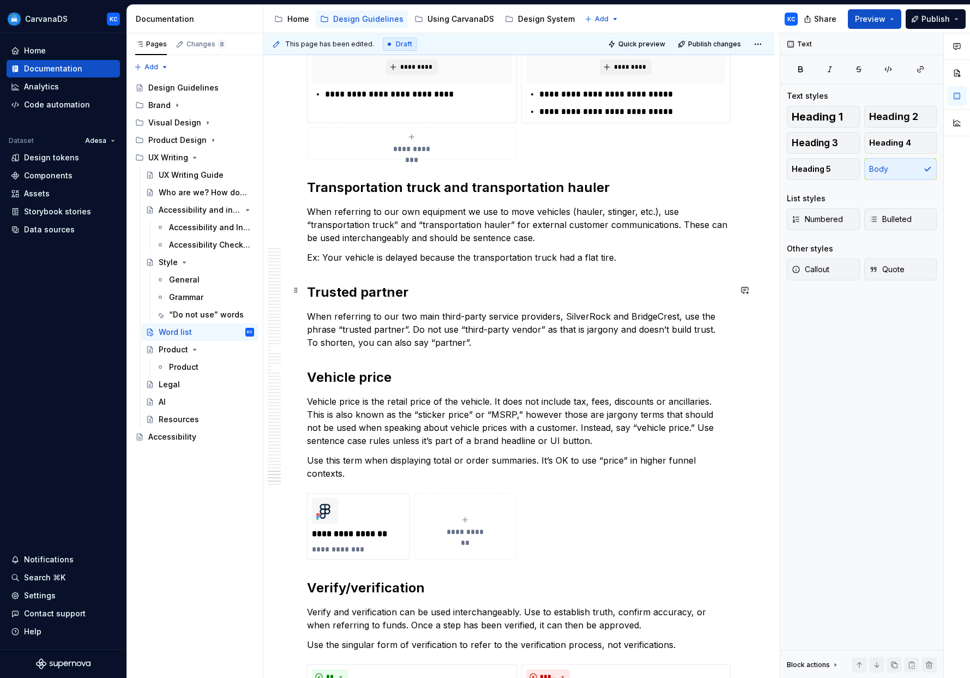
click at [495, 310] on p "When referring to our two main third-party service providers, SilverRock and Br…" at bounding box center [519, 329] width 424 height 39
click at [180, 280] on div "General" at bounding box center [184, 279] width 31 height 11
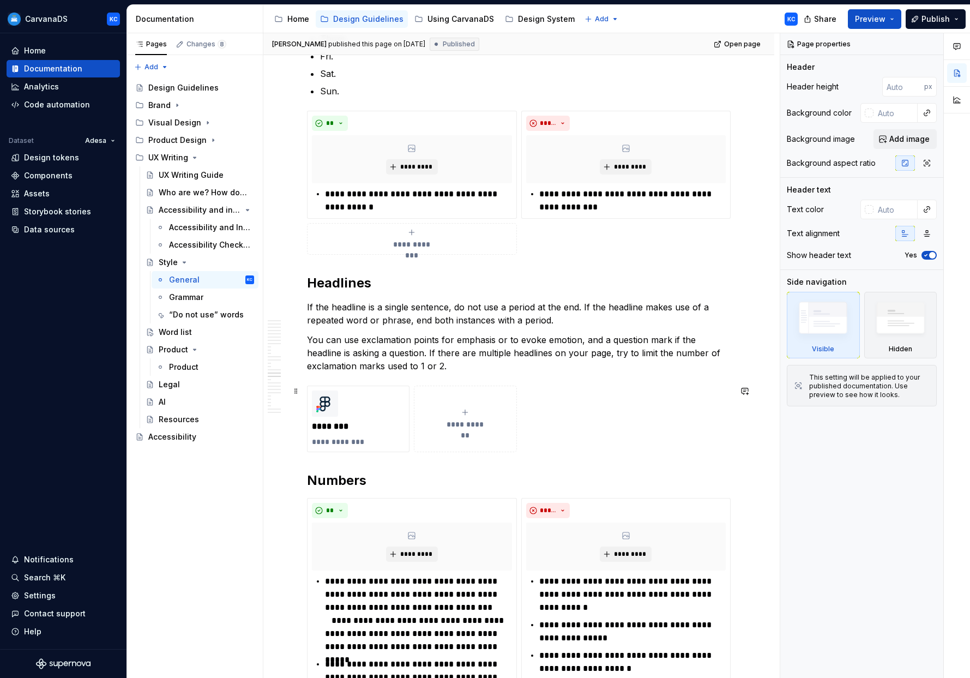
scroll to position [3268, 0]
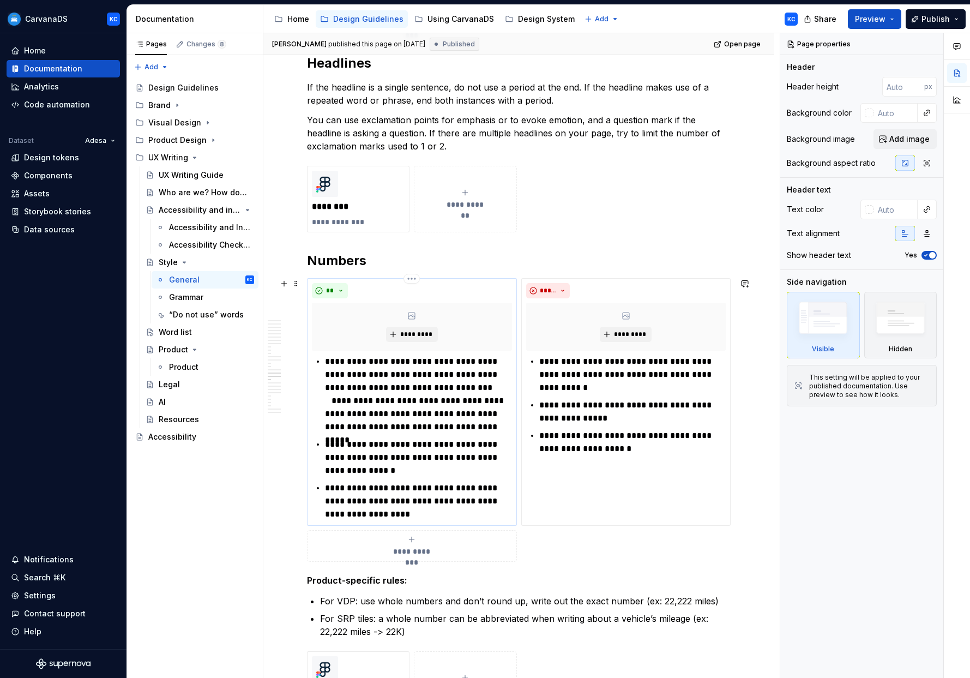
click at [411, 516] on p "**********" at bounding box center [418, 500] width 186 height 39
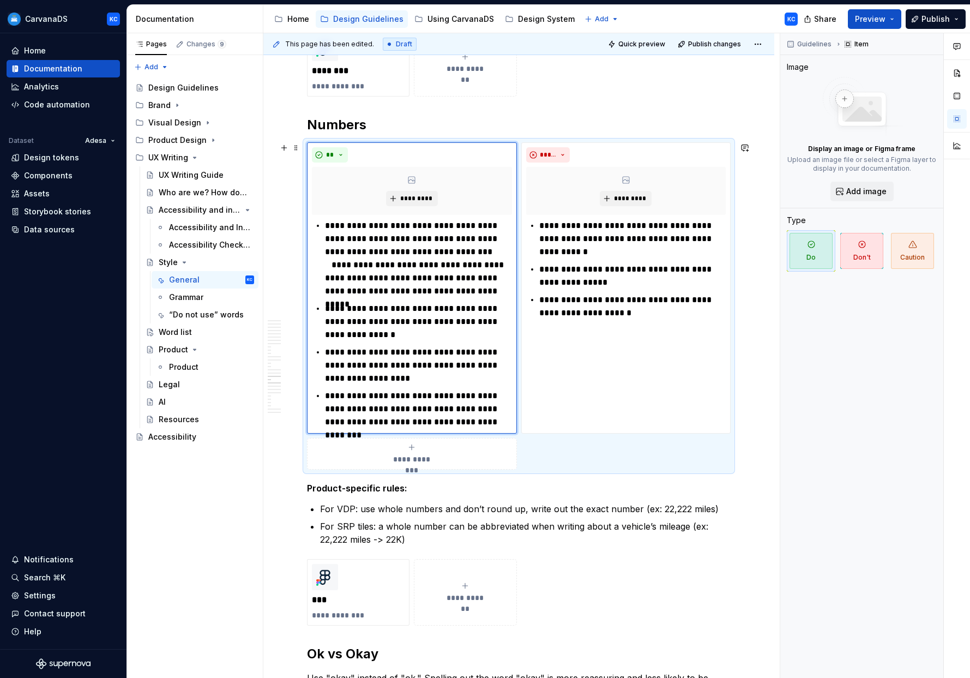
scroll to position [3439, 0]
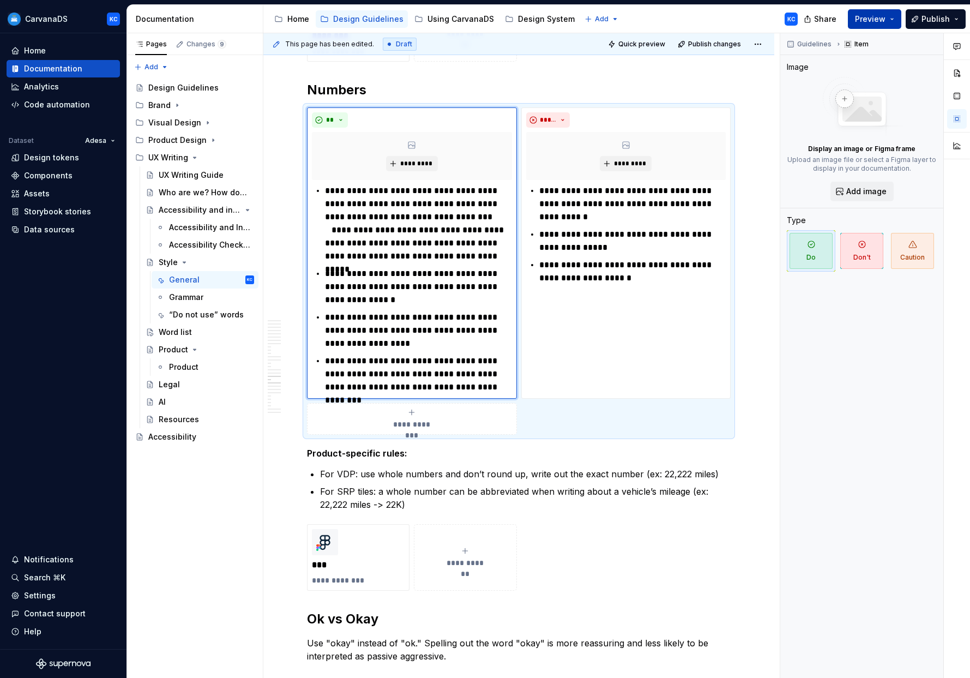
click at [495, 21] on span "Preview" at bounding box center [870, 19] width 31 height 11
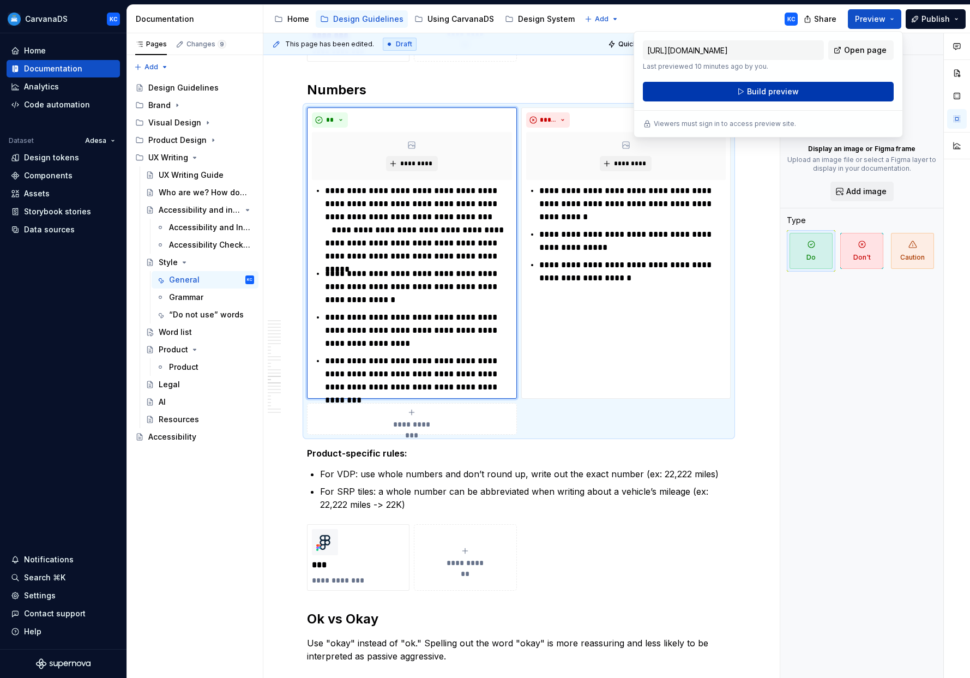
click at [495, 87] on button "Build preview" at bounding box center [768, 92] width 251 height 20
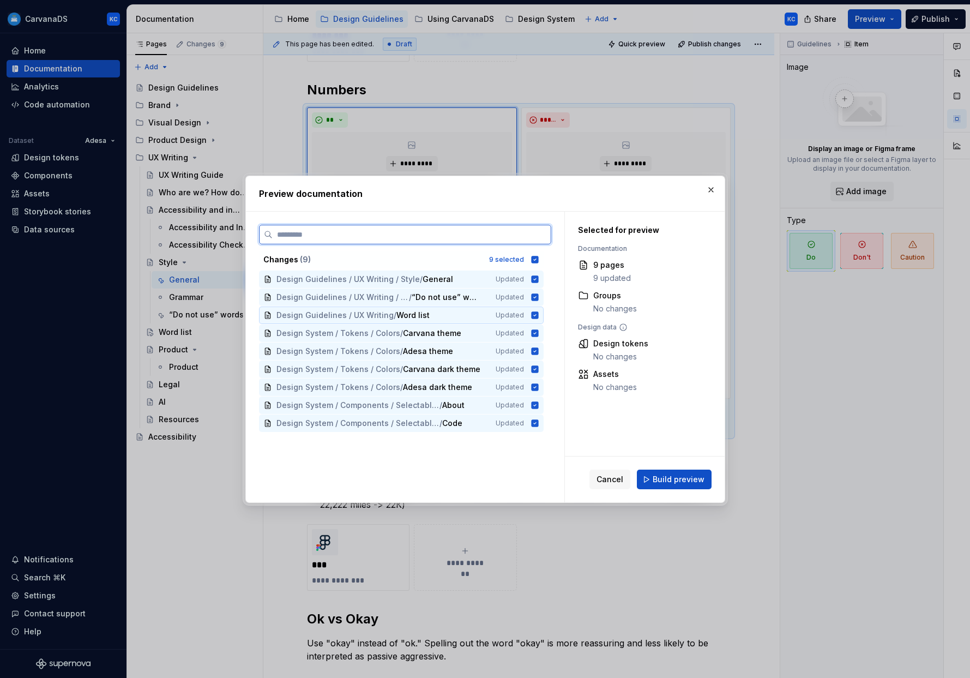
click at [495, 314] on icon at bounding box center [534, 314] width 7 height 7
click at [495, 333] on icon at bounding box center [534, 332] width 7 height 7
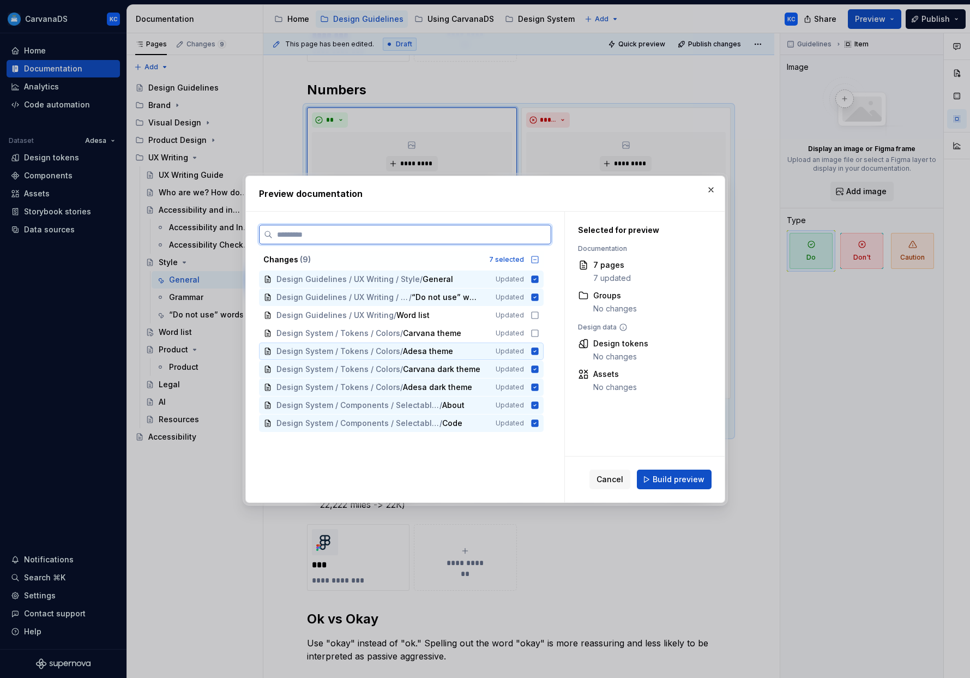
click at [495, 349] on icon at bounding box center [534, 351] width 9 height 9
click at [495, 366] on icon at bounding box center [534, 368] width 7 height 7
click at [495, 386] on icon at bounding box center [534, 386] width 7 height 7
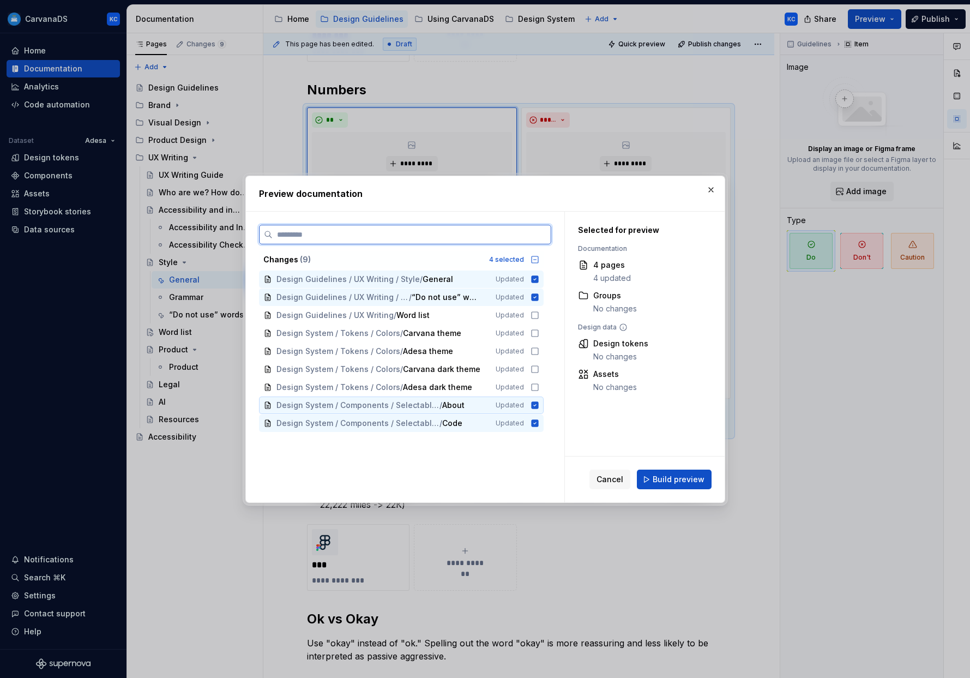
click at [495, 403] on icon at bounding box center [534, 404] width 7 height 7
click at [495, 421] on icon at bounding box center [534, 422] width 7 height 7
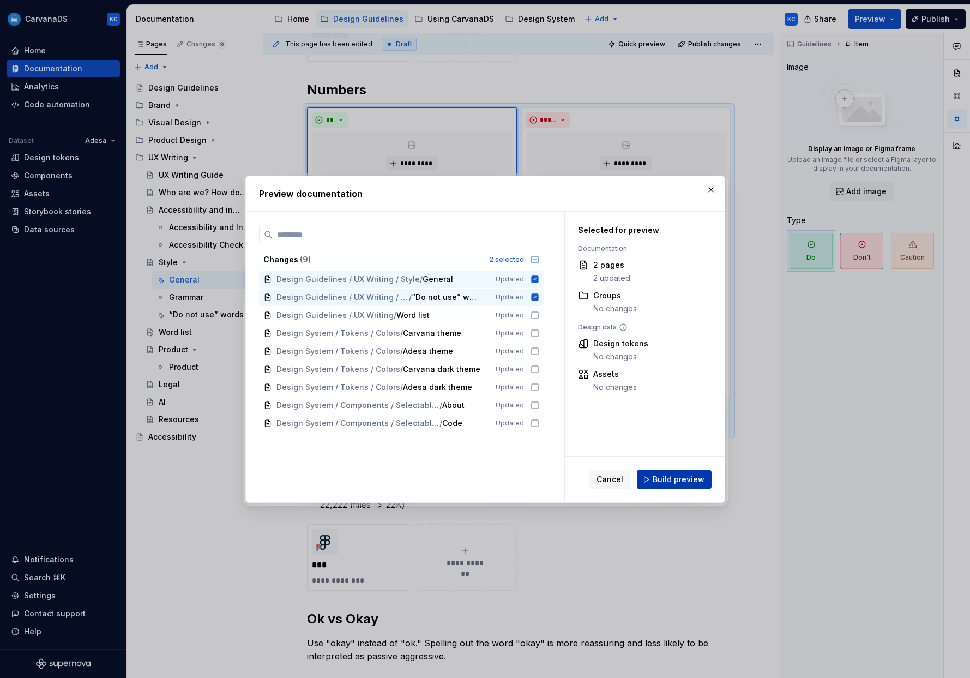
click at [495, 478] on span "Build preview" at bounding box center [679, 479] width 52 height 11
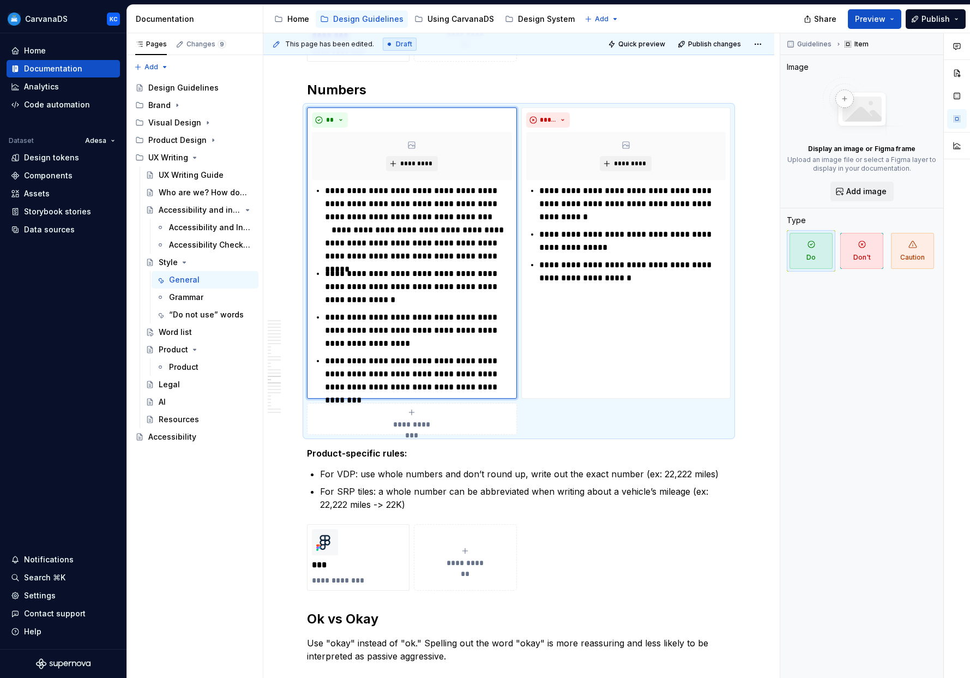
type textarea "*"
